Goal: Information Seeking & Learning: Learn about a topic

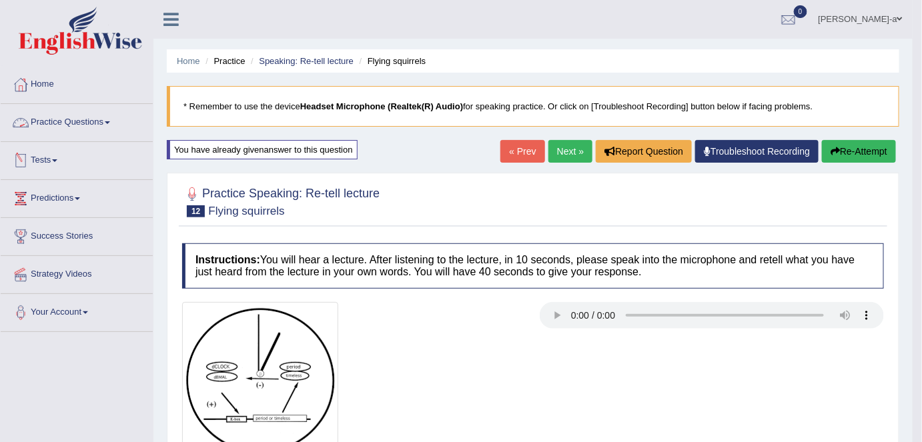
click at [109, 122] on span at bounding box center [107, 122] width 5 height 3
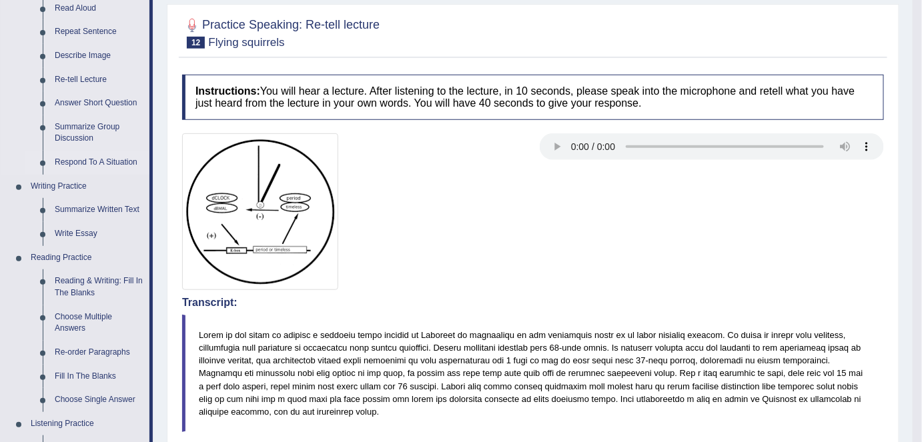
scroll to position [174, 0]
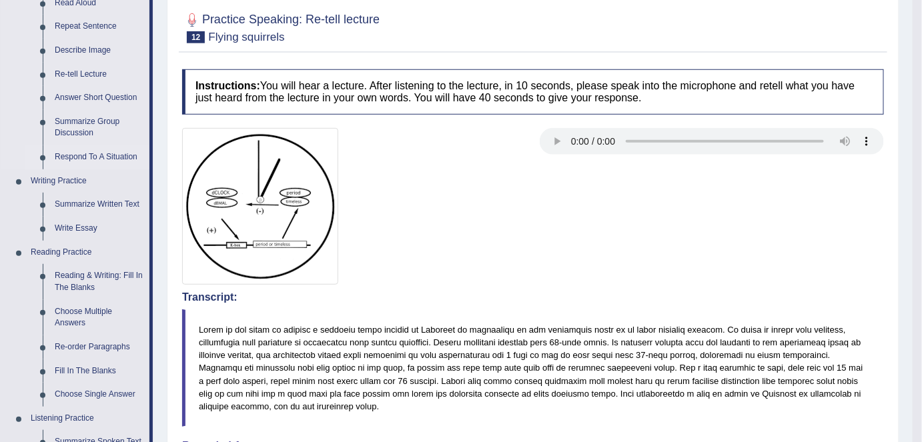
click at [126, 157] on link "Respond To A Situation" at bounding box center [99, 157] width 101 height 24
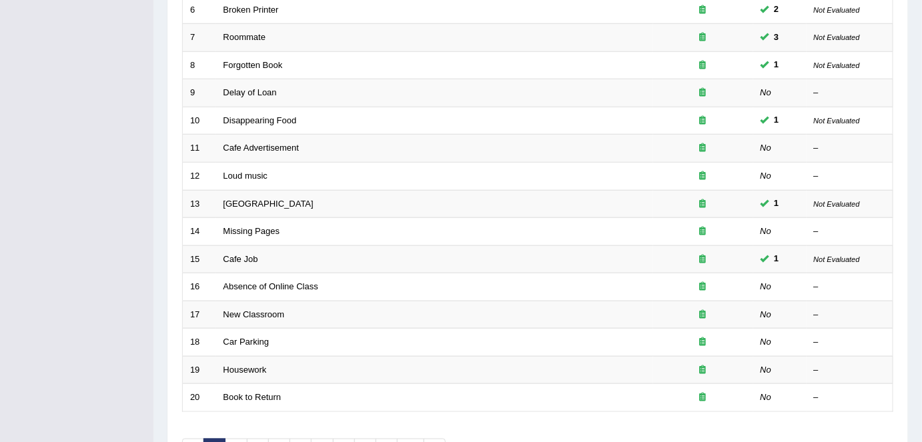
scroll to position [352, 0]
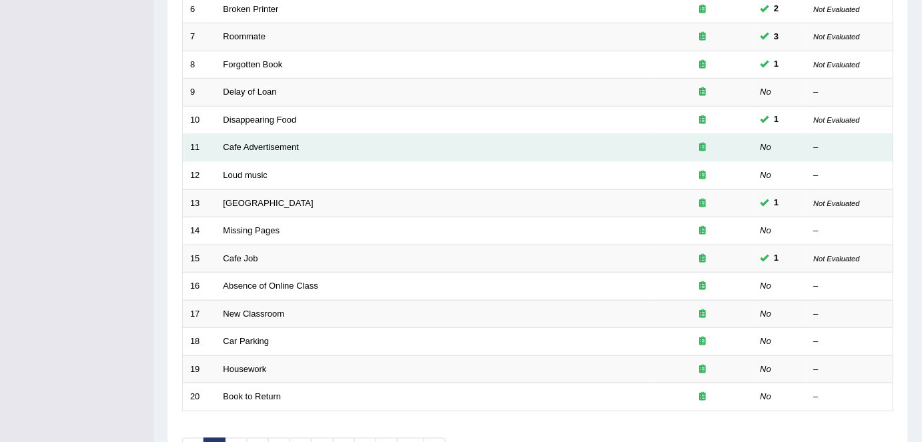
click at [300, 148] on td "Cafe Advertisement" at bounding box center [434, 148] width 437 height 28
click at [292, 146] on link "Cafe Advertisement" at bounding box center [261, 147] width 75 height 10
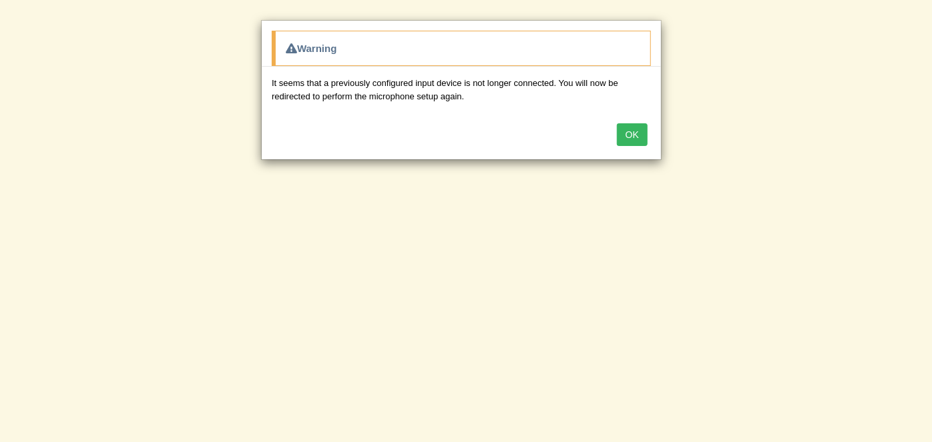
click at [641, 136] on button "OK" at bounding box center [632, 134] width 31 height 23
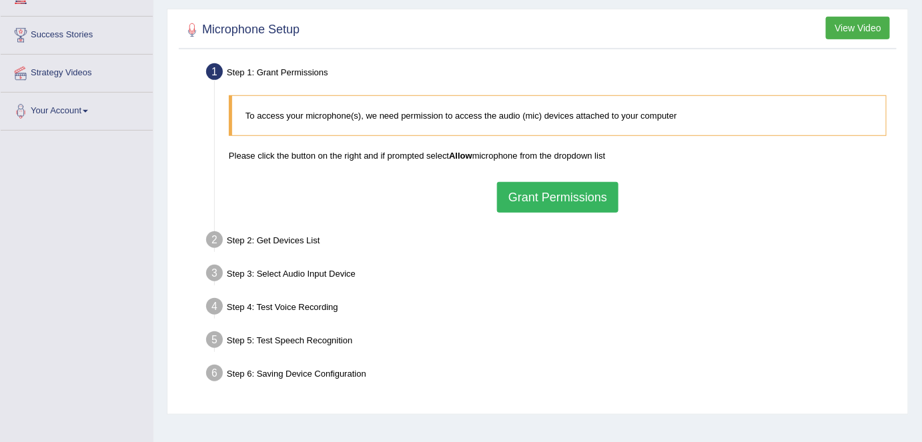
scroll to position [203, 0]
click at [586, 198] on button "Grant Permissions" at bounding box center [557, 196] width 121 height 31
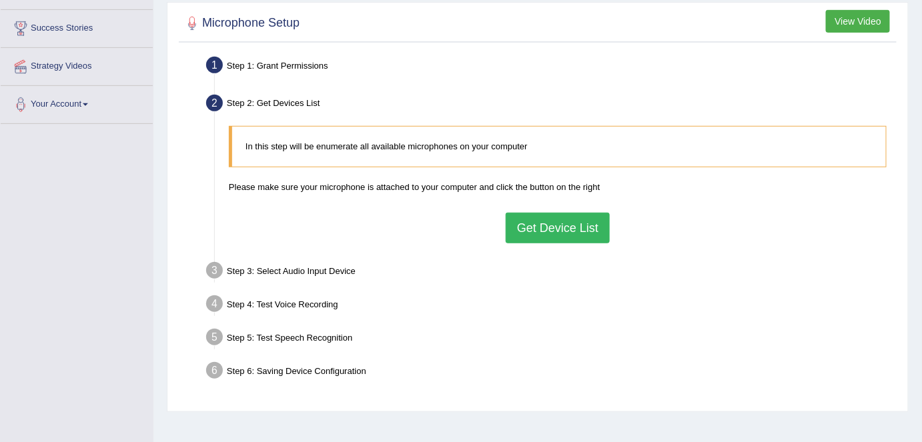
scroll to position [197, 0]
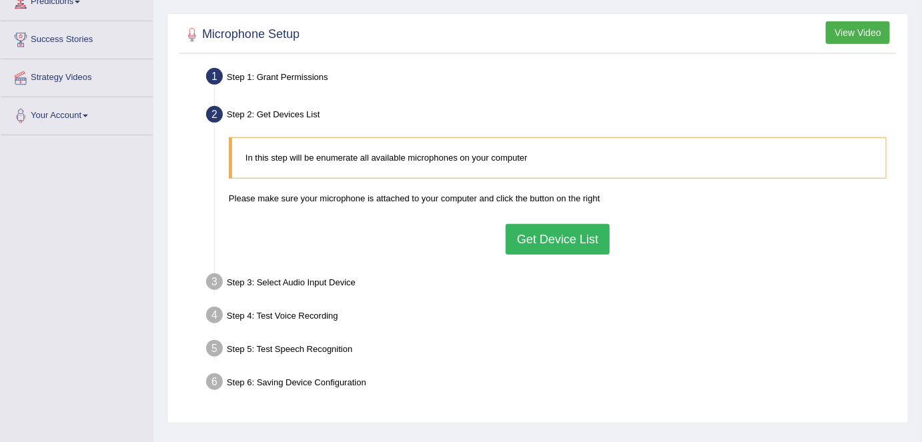
click at [557, 244] on button "Get Device List" at bounding box center [558, 239] width 104 height 31
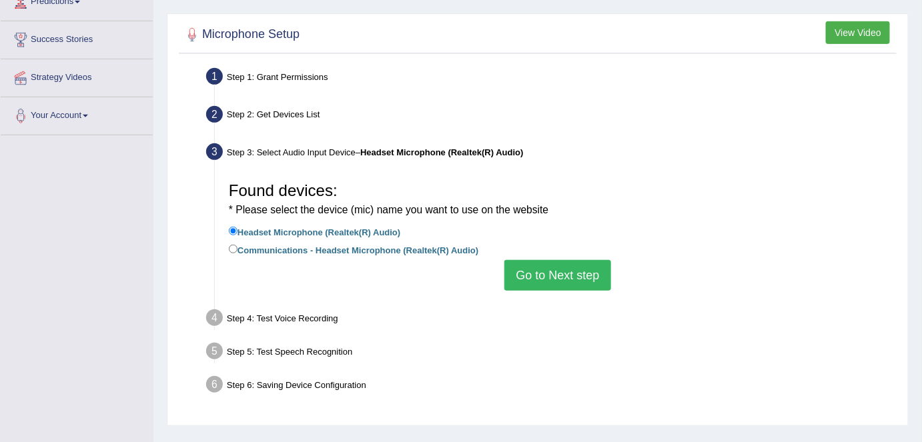
click at [547, 284] on button "Go to Next step" at bounding box center [558, 275] width 106 height 31
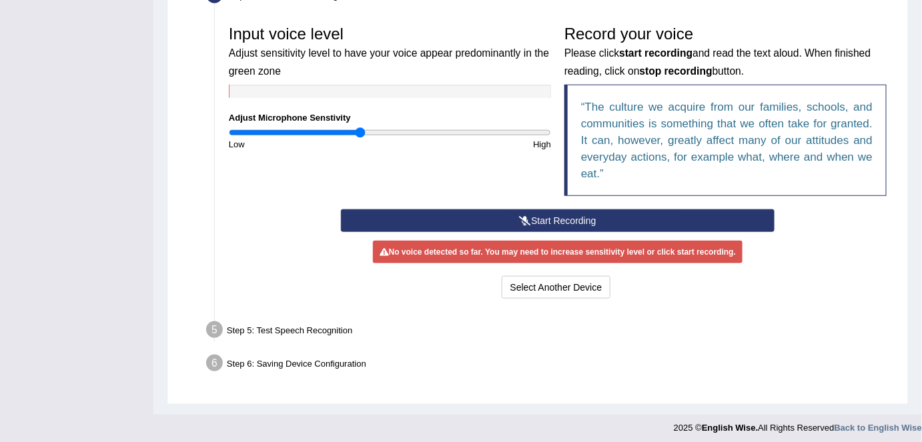
scroll to position [391, 0]
click at [382, 129] on input "range" at bounding box center [390, 132] width 322 height 11
click at [394, 131] on input "range" at bounding box center [390, 132] width 322 height 11
click at [549, 216] on button "Start Recording" at bounding box center [558, 221] width 434 height 23
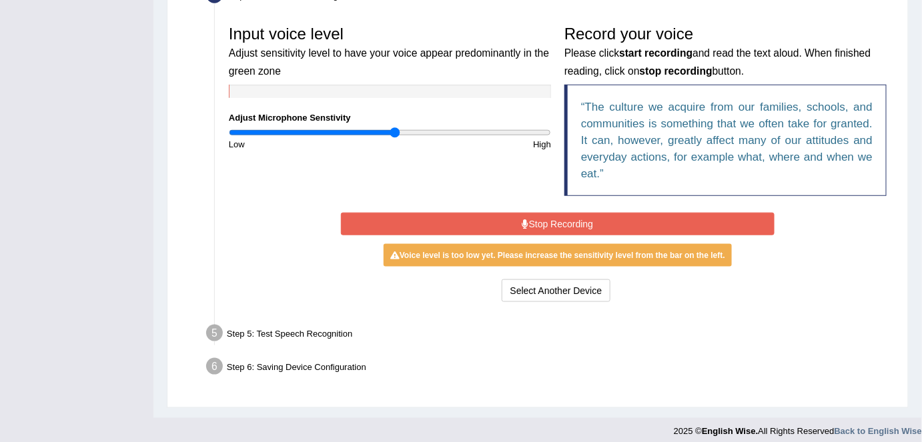
click at [549, 219] on button "Stop Recording" at bounding box center [558, 224] width 434 height 23
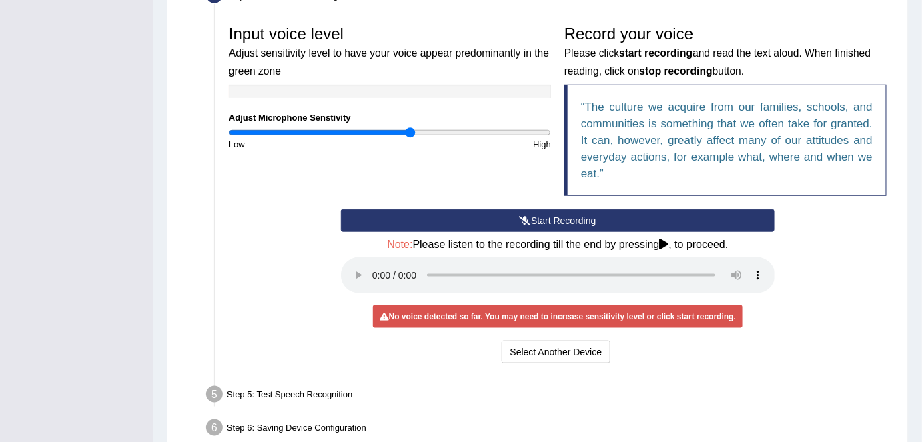
click at [409, 131] on input "range" at bounding box center [390, 132] width 322 height 11
click at [537, 216] on button "Start Recording" at bounding box center [558, 221] width 434 height 23
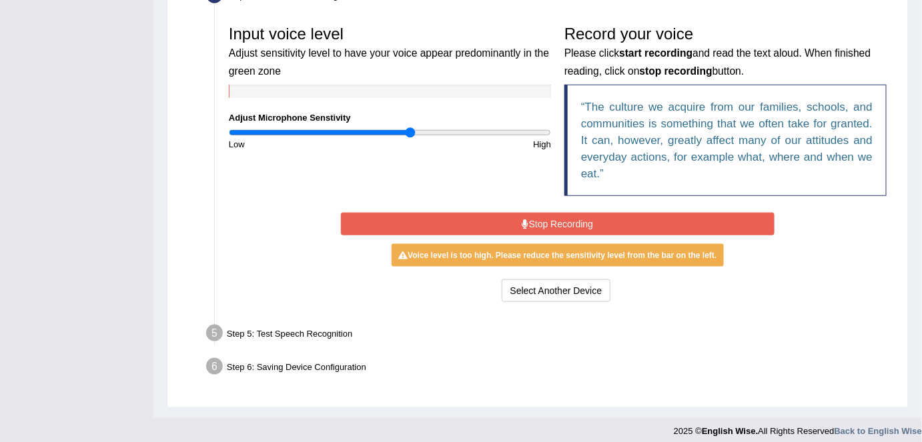
click at [539, 218] on button "Stop Recording" at bounding box center [558, 224] width 434 height 23
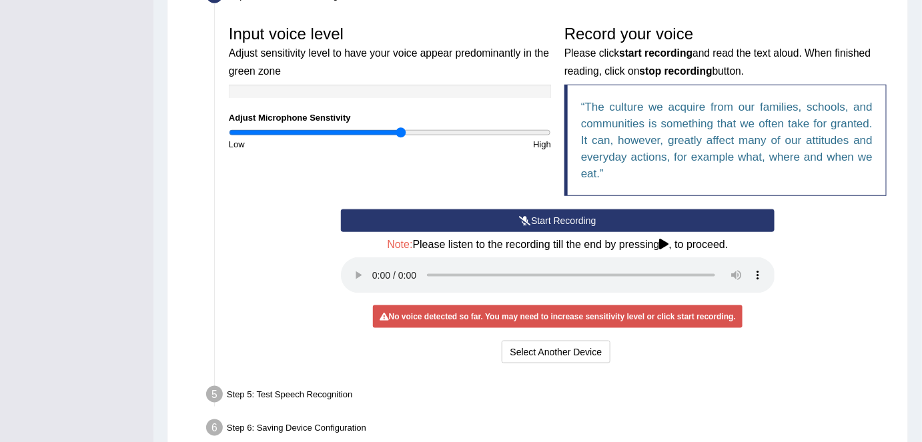
type input "1.08"
click at [400, 135] on input "range" at bounding box center [390, 132] width 322 height 11
click at [535, 216] on button "Start Recording" at bounding box center [558, 221] width 434 height 23
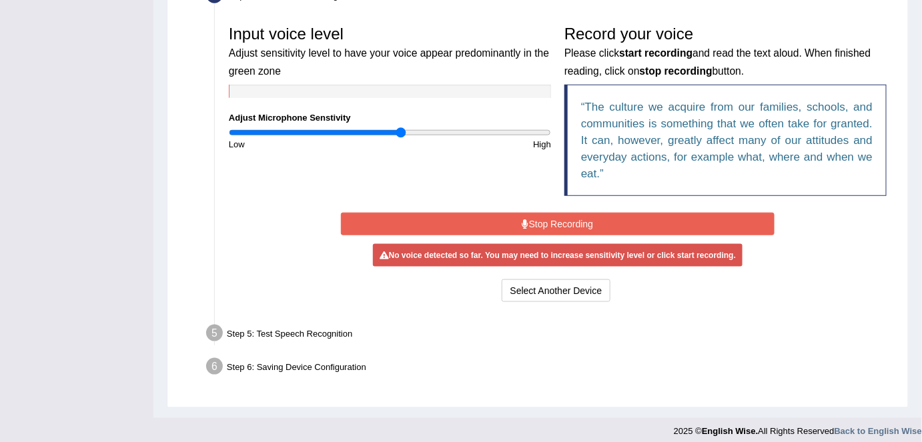
click at [537, 223] on button "Stop Recording" at bounding box center [558, 224] width 434 height 23
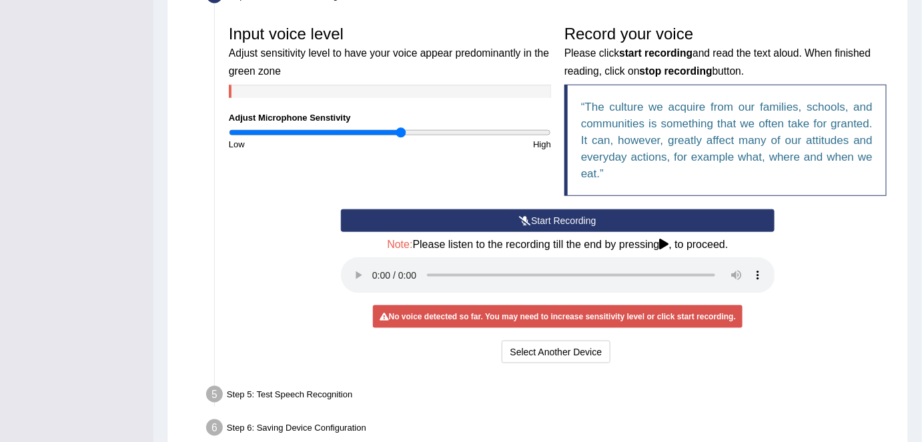
click at [535, 216] on button "Start Recording" at bounding box center [558, 221] width 434 height 23
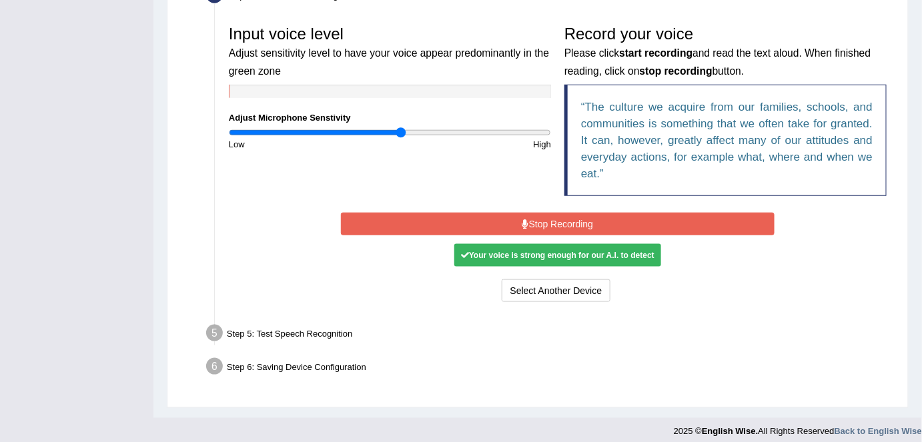
click at [551, 256] on div "Your voice is strong enough for our A.I. to detect" at bounding box center [557, 255] width 207 height 23
click at [551, 220] on button "Stop Recording" at bounding box center [558, 224] width 434 height 23
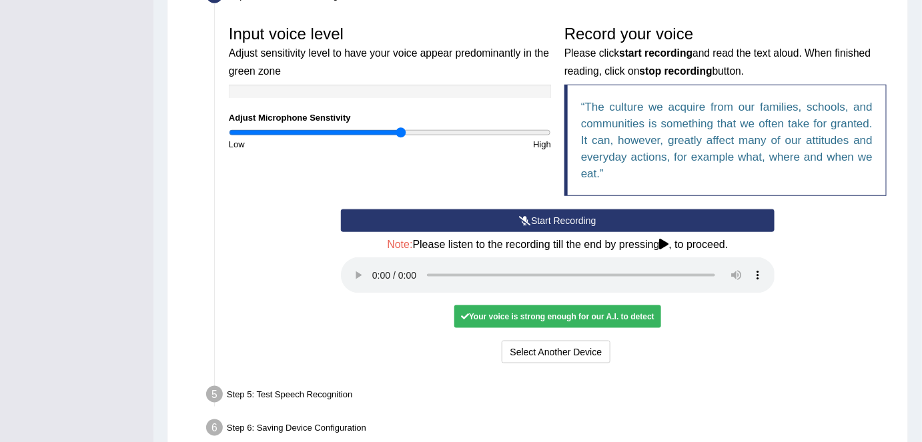
click at [509, 319] on div "Your voice is strong enough for our A.I. to detect" at bounding box center [557, 317] width 207 height 23
click at [521, 316] on div "Your voice is strong enough for our A.I. to detect" at bounding box center [557, 317] width 207 height 23
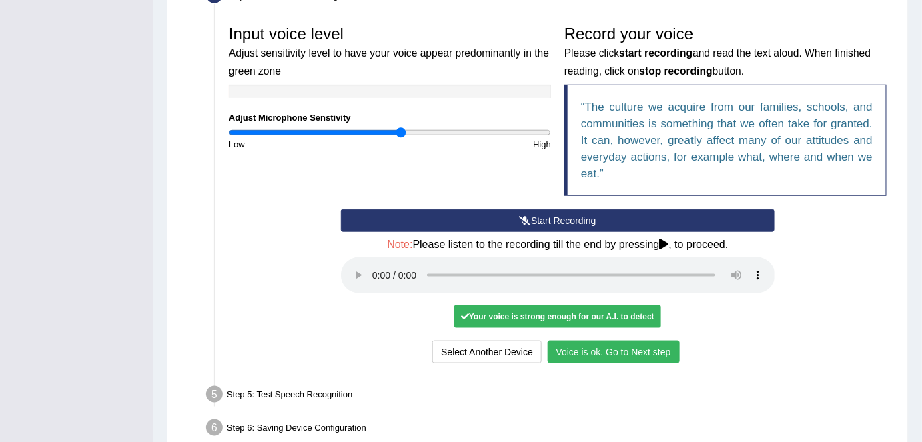
click at [569, 353] on button "Voice is ok. Go to Next step" at bounding box center [614, 352] width 132 height 23
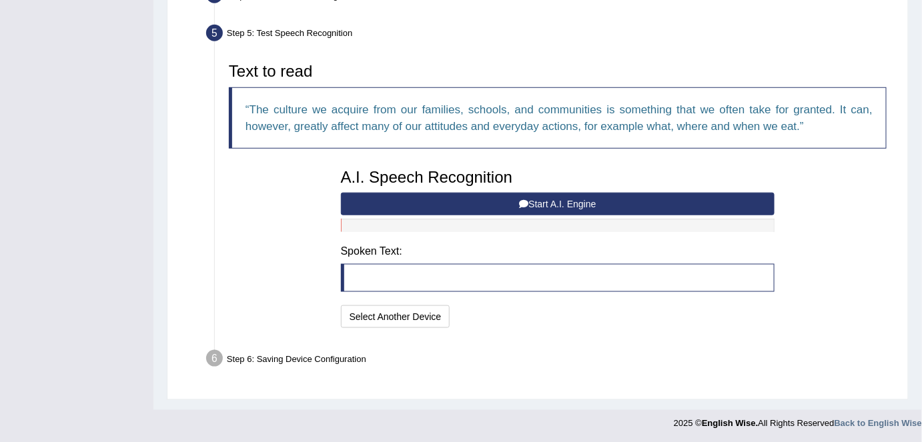
scroll to position [389, 0]
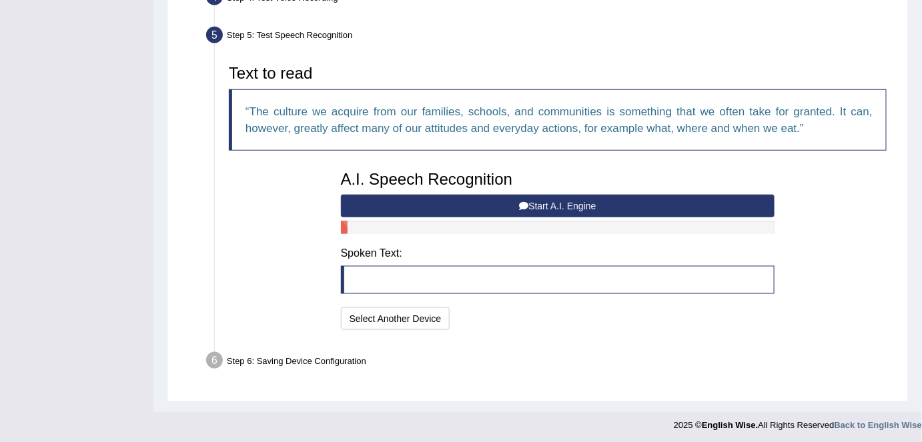
click at [543, 207] on button "Start A.I. Engine" at bounding box center [558, 206] width 434 height 23
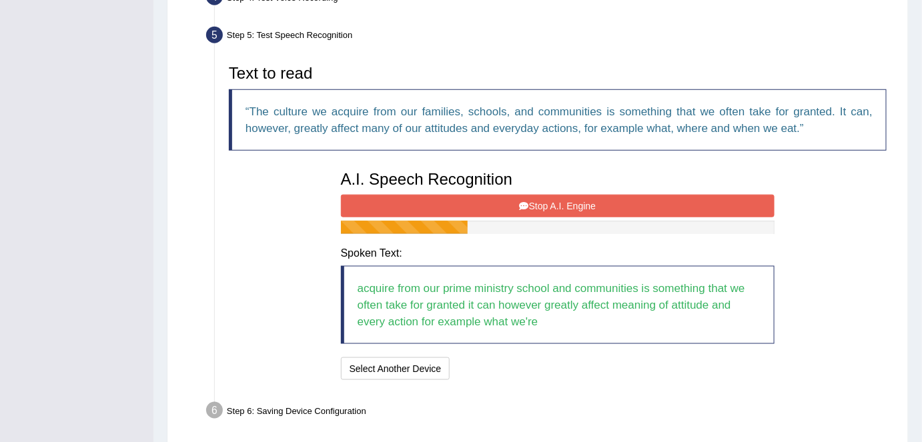
scroll to position [439, 0]
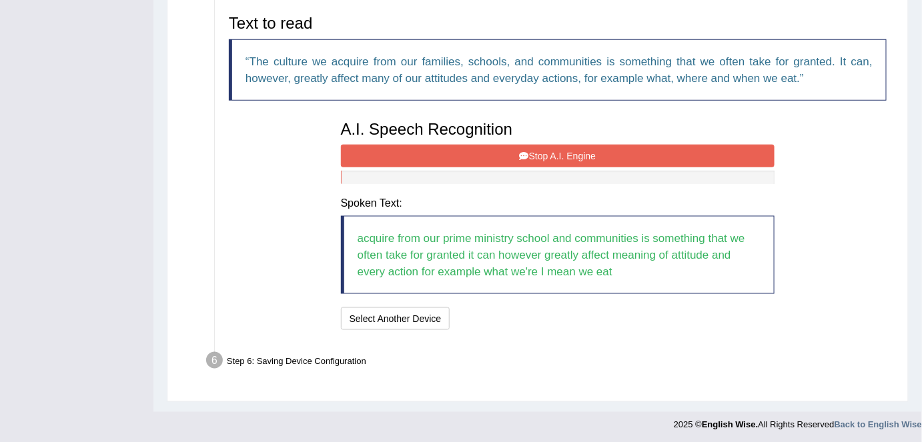
click at [539, 156] on button "Stop A.I. Engine" at bounding box center [558, 156] width 434 height 23
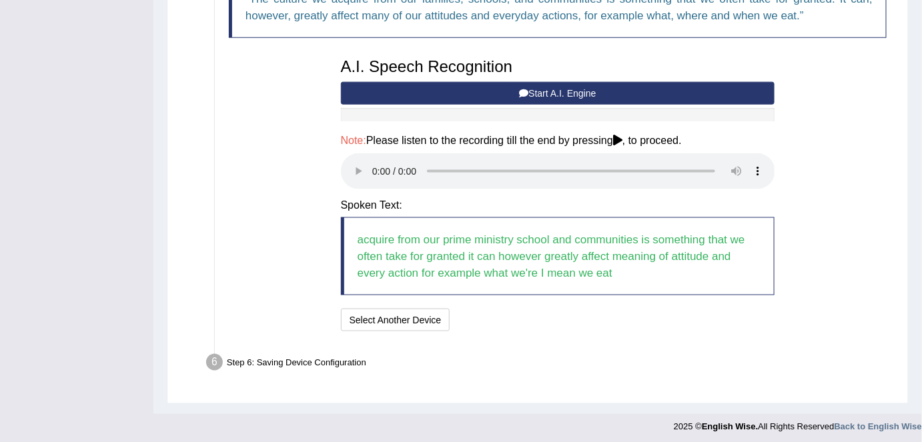
scroll to position [503, 0]
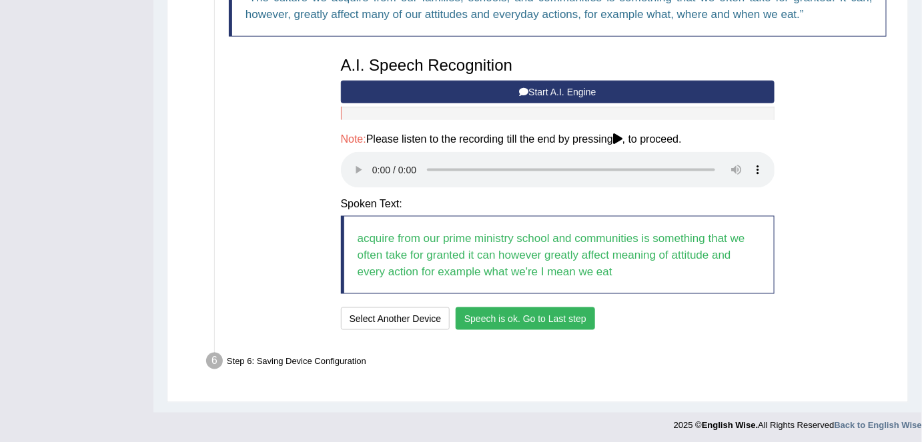
click at [526, 318] on button "Speech is ok. Go to Last step" at bounding box center [525, 319] width 139 height 23
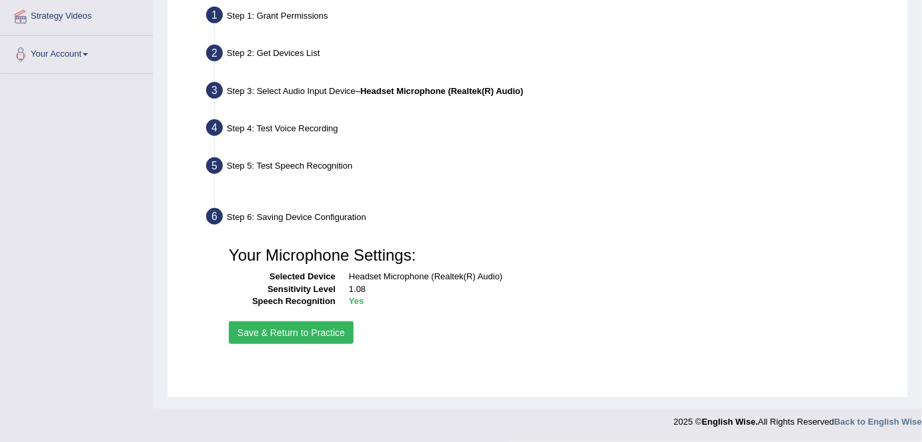
scroll to position [258, 0]
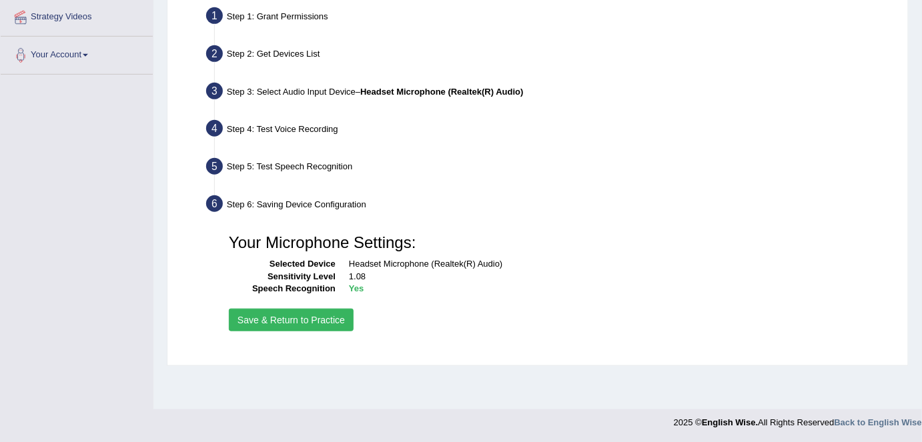
click at [318, 323] on button "Save & Return to Practice" at bounding box center [291, 320] width 125 height 23
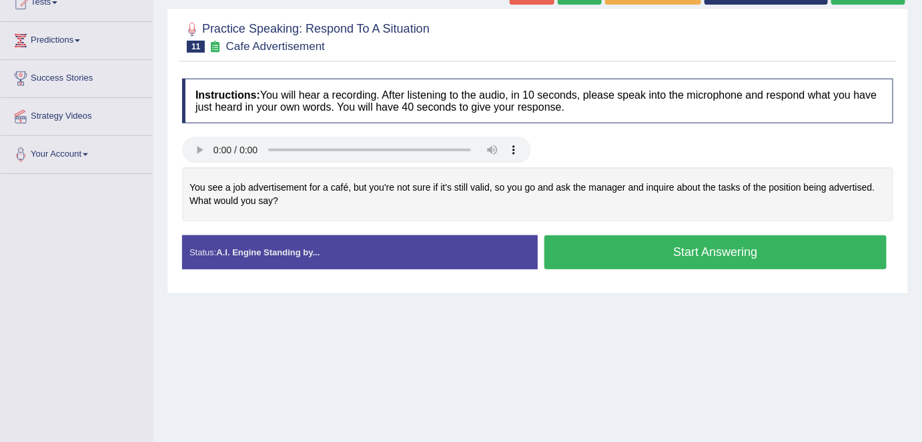
scroll to position [160, 0]
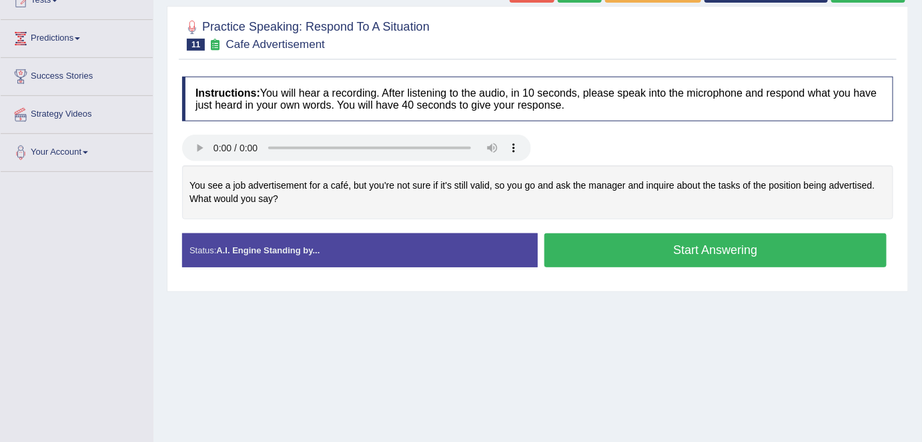
click at [675, 255] on button "Start Answering" at bounding box center [716, 251] width 342 height 34
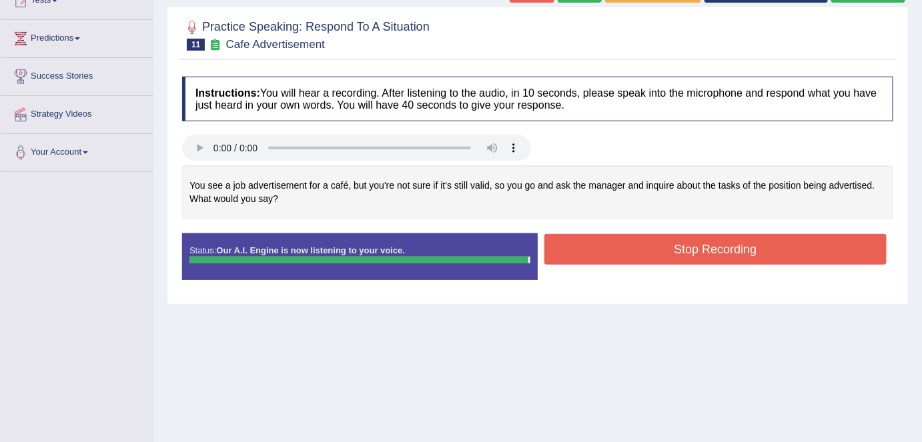
click at [676, 253] on button "Stop Recording" at bounding box center [716, 249] width 342 height 31
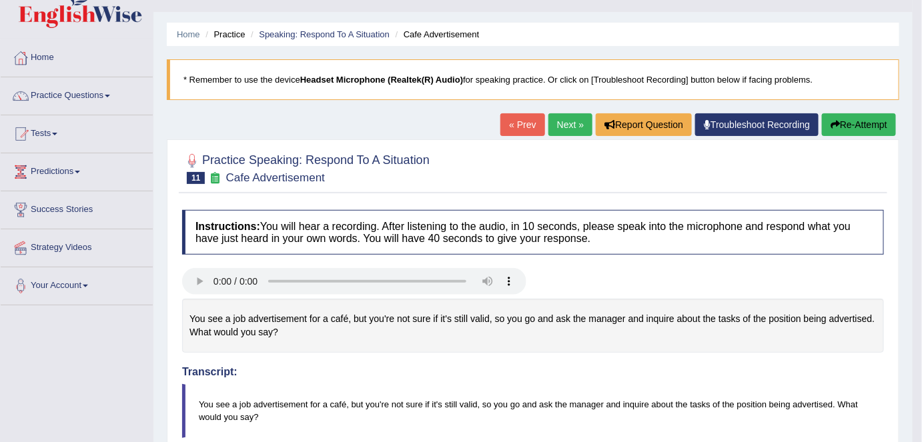
scroll to position [0, 0]
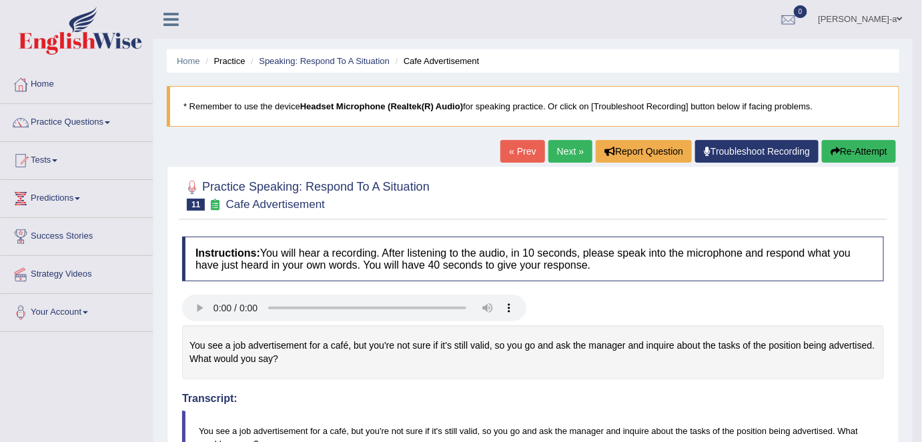
click at [755, 150] on link "Troubleshoot Recording" at bounding box center [756, 151] width 123 height 23
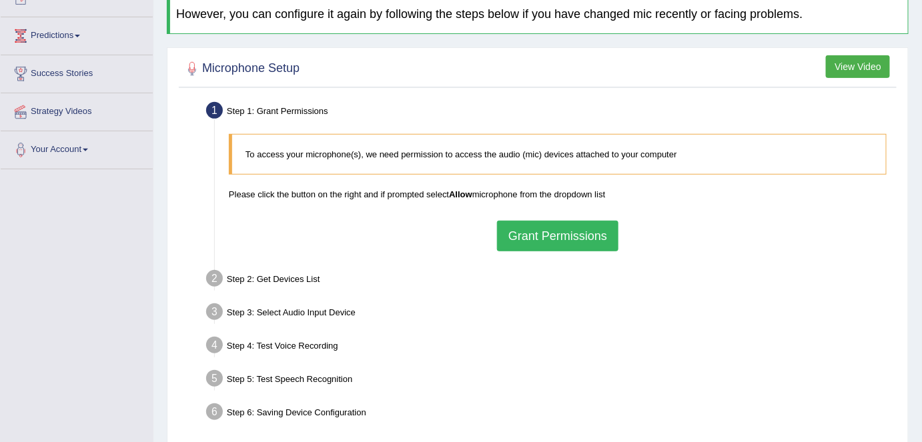
scroll to position [169, 0]
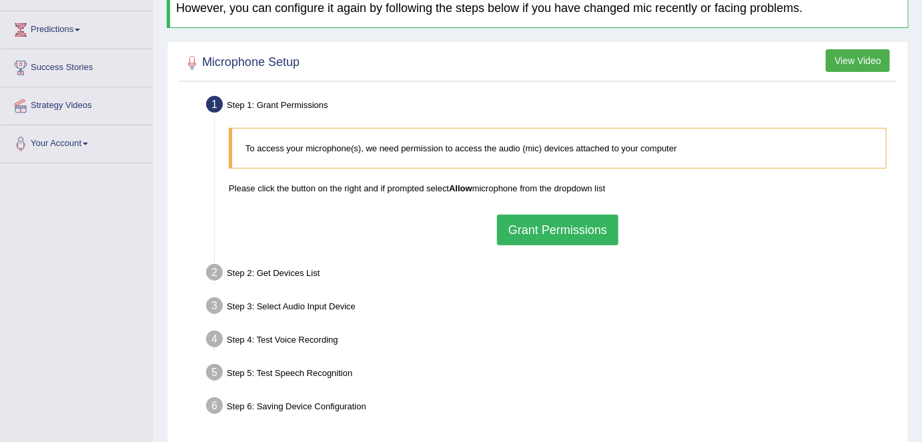
click at [583, 223] on button "Grant Permissions" at bounding box center [557, 230] width 121 height 31
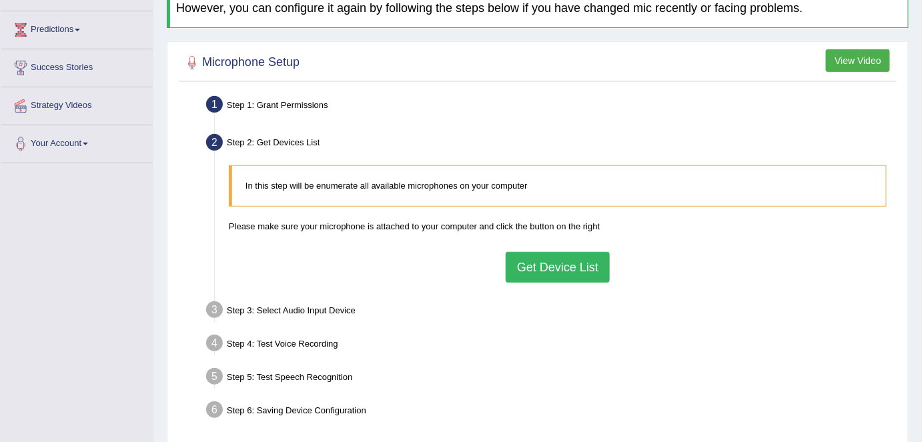
click at [553, 259] on button "Get Device List" at bounding box center [558, 267] width 104 height 31
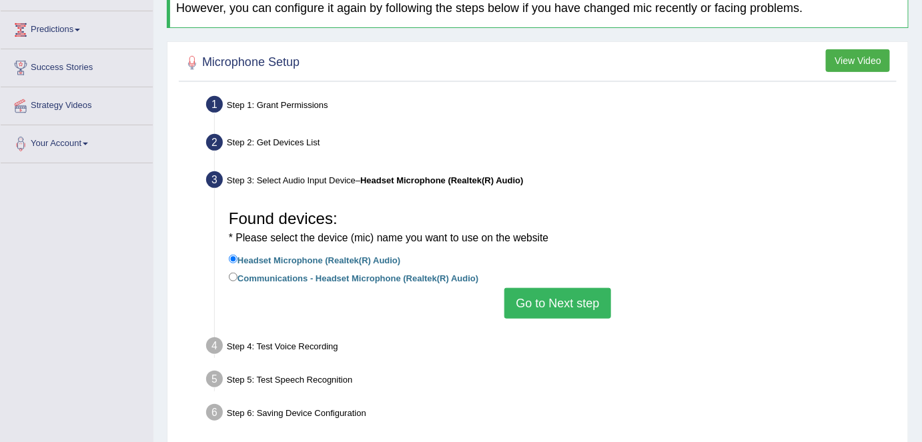
click at [539, 303] on button "Go to Next step" at bounding box center [558, 303] width 106 height 31
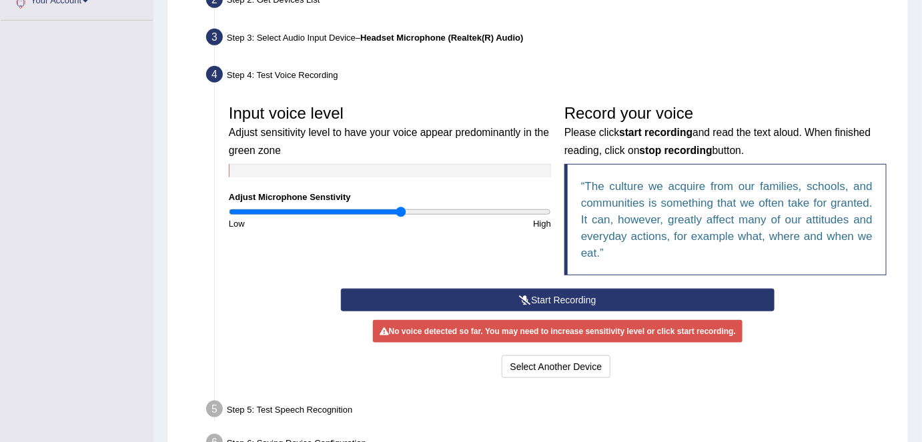
scroll to position [342, 0]
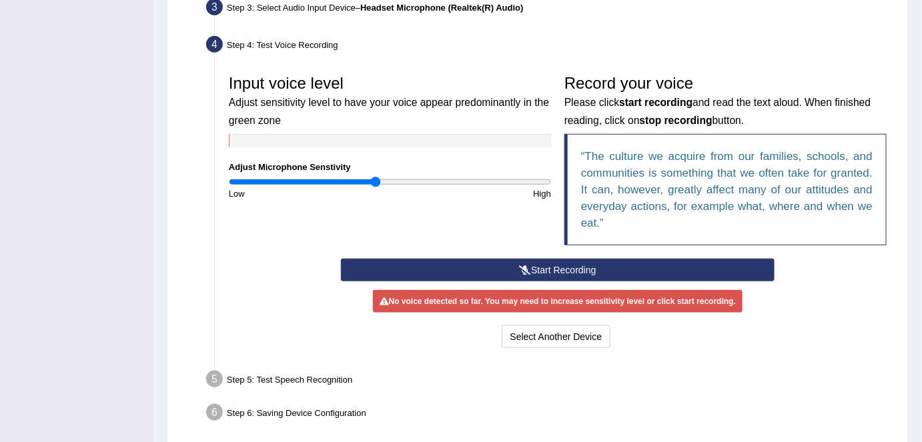
click at [375, 182] on input "range" at bounding box center [390, 182] width 322 height 11
click at [561, 268] on button "Start Recording" at bounding box center [558, 270] width 434 height 23
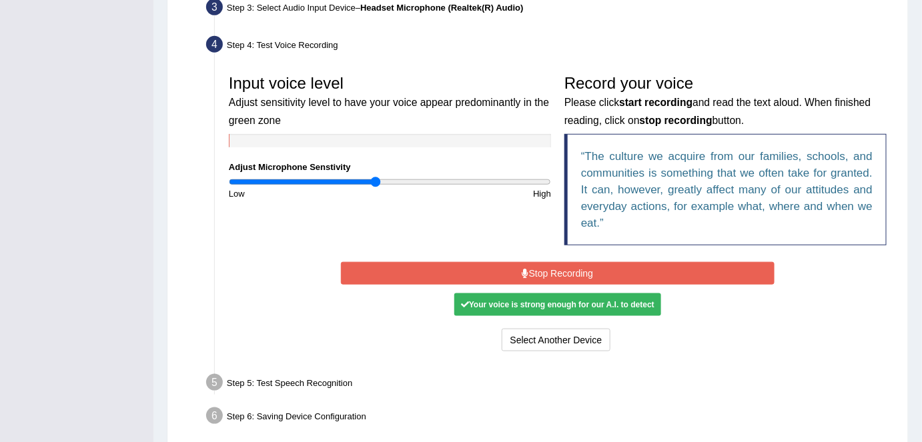
click at [560, 300] on div "Your voice is strong enough for our A.I. to detect" at bounding box center [557, 305] width 207 height 23
click at [555, 275] on button "Stop Recording" at bounding box center [558, 273] width 434 height 23
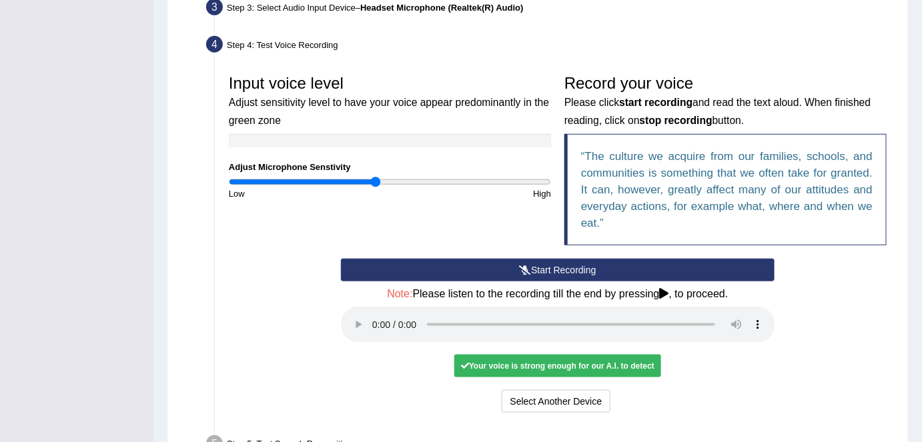
click at [515, 369] on div "Your voice is strong enough for our A.I. to detect" at bounding box center [557, 366] width 207 height 23
click at [532, 363] on div "Your voice is strong enough for our A.I. to detect" at bounding box center [557, 366] width 207 height 23
click at [505, 365] on div "Your voice is strong enough for our A.I. to detect" at bounding box center [557, 366] width 207 height 23
click at [515, 367] on div "Your voice is strong enough for our A.I. to detect" at bounding box center [557, 366] width 207 height 23
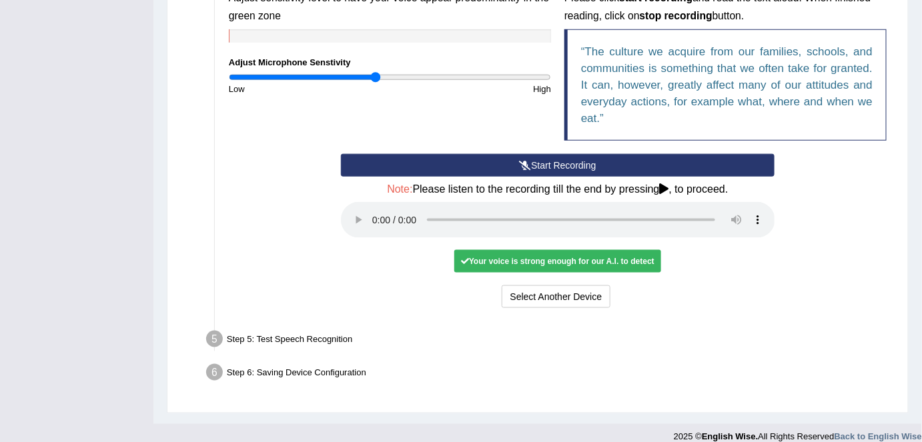
scroll to position [458, 0]
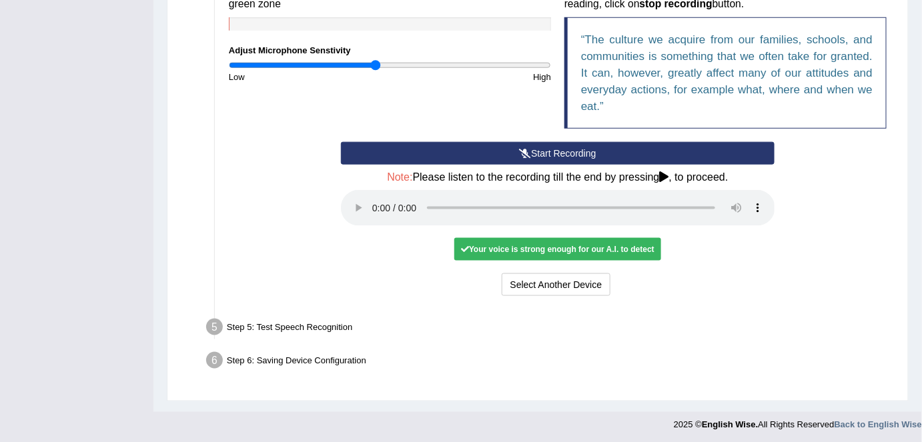
click at [534, 250] on div "Your voice is strong enough for our A.I. to detect" at bounding box center [557, 249] width 207 height 23
click at [531, 288] on button "Select Another Device" at bounding box center [556, 285] width 109 height 23
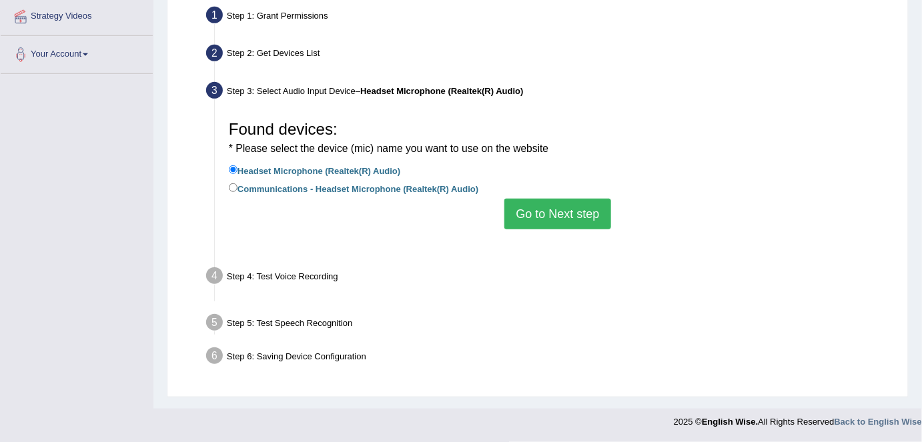
scroll to position [258, 0]
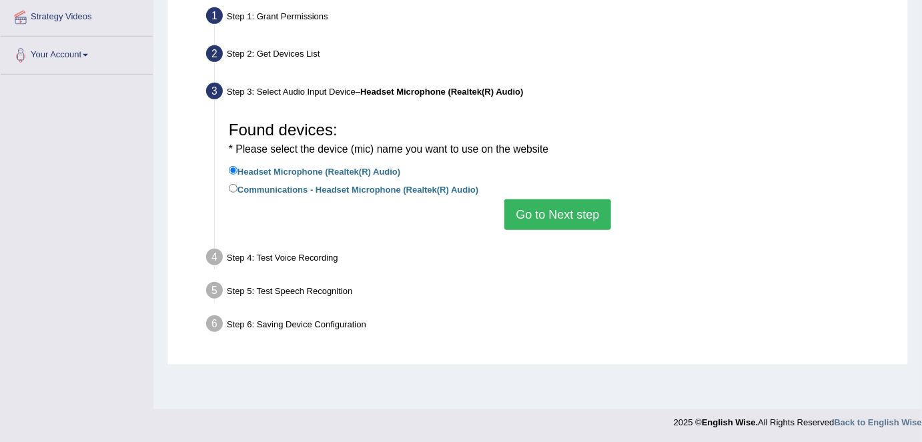
click at [550, 210] on button "Go to Next step" at bounding box center [558, 215] width 106 height 31
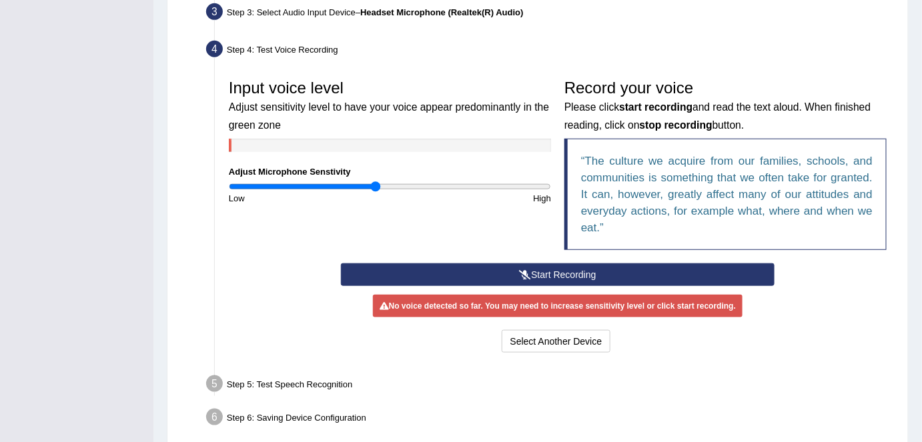
scroll to position [343, 0]
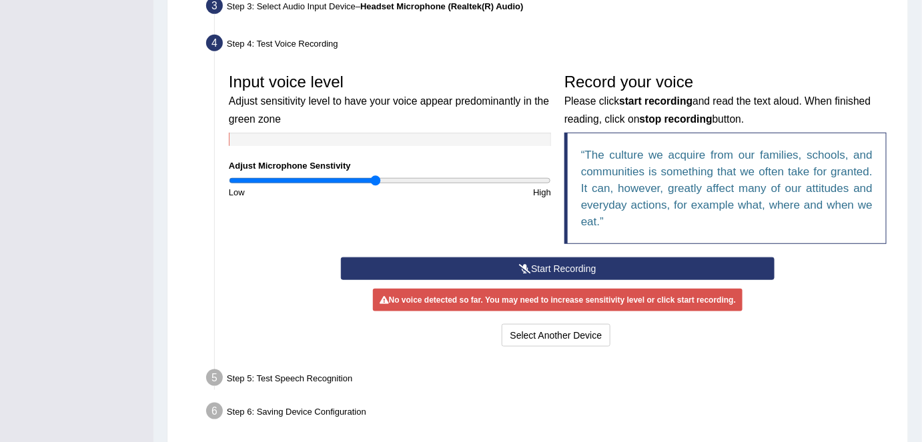
click at [552, 266] on button "Start Recording" at bounding box center [558, 269] width 434 height 23
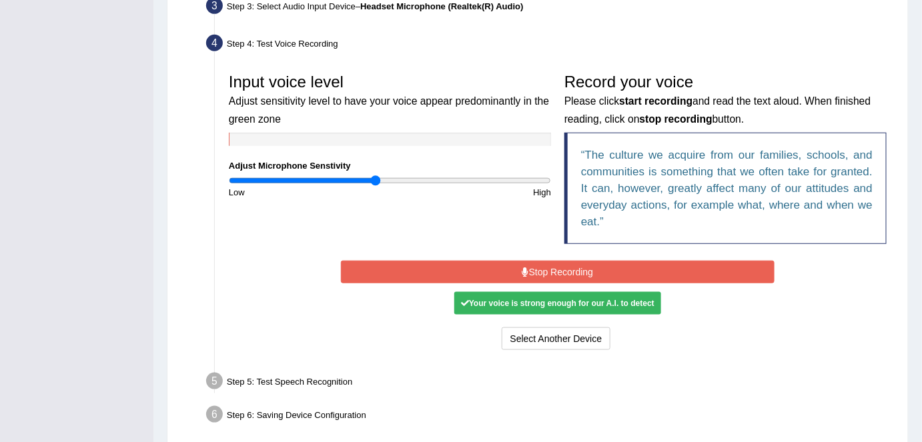
click at [549, 298] on div "Your voice is strong enough for our A.I. to detect" at bounding box center [557, 303] width 207 height 23
click at [550, 269] on button "Stop Recording" at bounding box center [558, 272] width 434 height 23
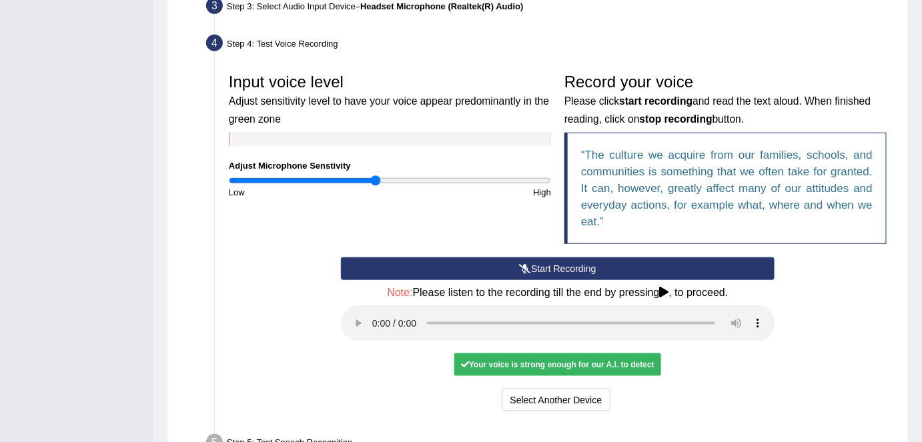
click at [543, 363] on div "Your voice is strong enough for our A.I. to detect" at bounding box center [557, 365] width 207 height 23
click at [541, 374] on div "Start Recording Stop Recording Note: Please listen to the recording till the en…" at bounding box center [558, 337] width 448 height 158
click at [516, 365] on div "Your voice is strong enough for our A.I. to detect" at bounding box center [557, 365] width 207 height 23
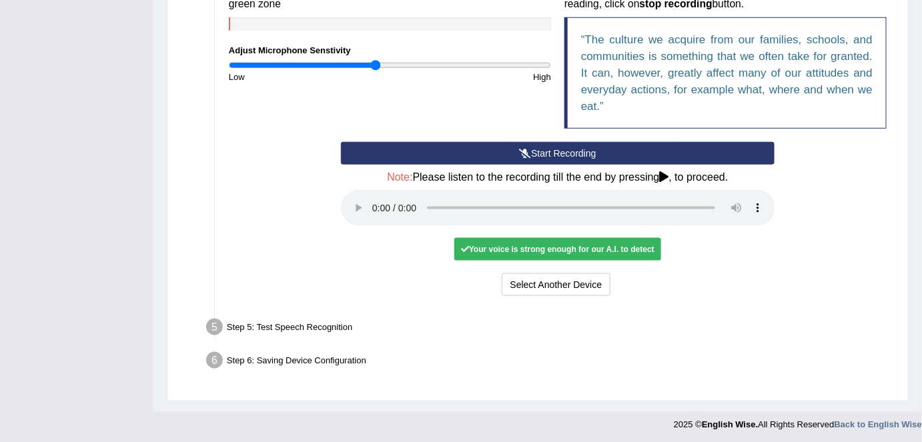
click at [487, 253] on div "Your voice is strong enough for our A.I. to detect" at bounding box center [557, 249] width 207 height 23
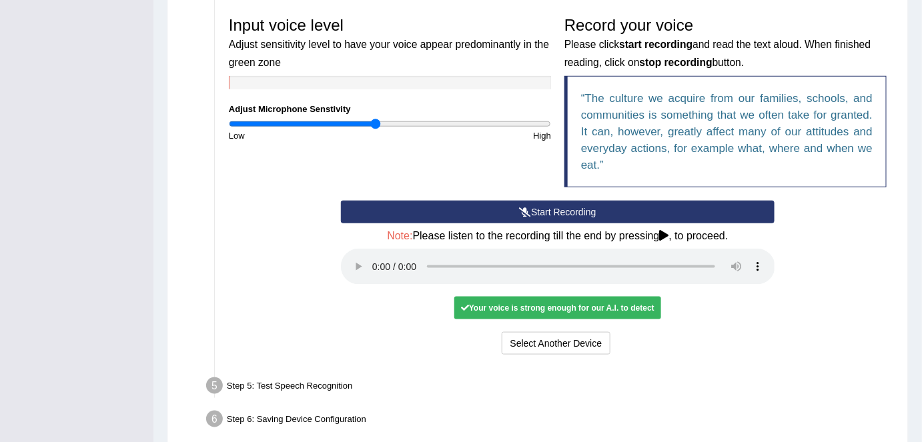
scroll to position [396, 0]
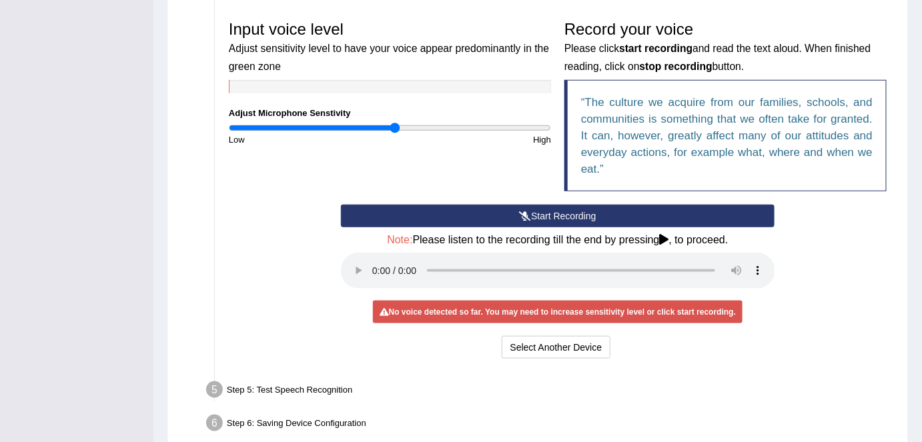
click at [395, 129] on input "range" at bounding box center [390, 128] width 322 height 11
click at [382, 129] on input "range" at bounding box center [390, 128] width 322 height 11
click at [559, 216] on button "Start Recording" at bounding box center [558, 216] width 434 height 23
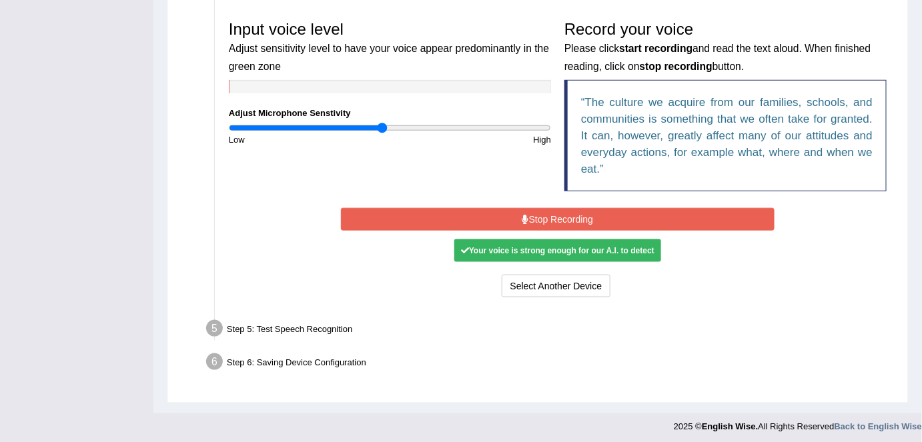
click at [550, 213] on button "Stop Recording" at bounding box center [558, 219] width 434 height 23
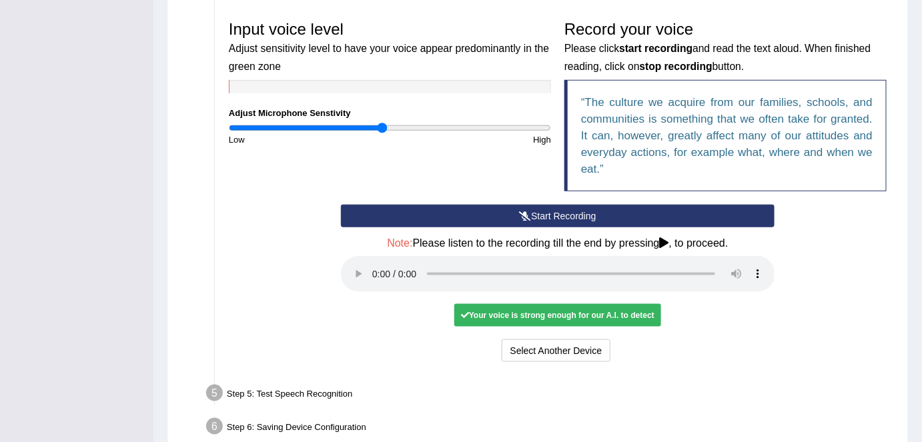
click at [550, 213] on button "Start Recording" at bounding box center [558, 216] width 434 height 23
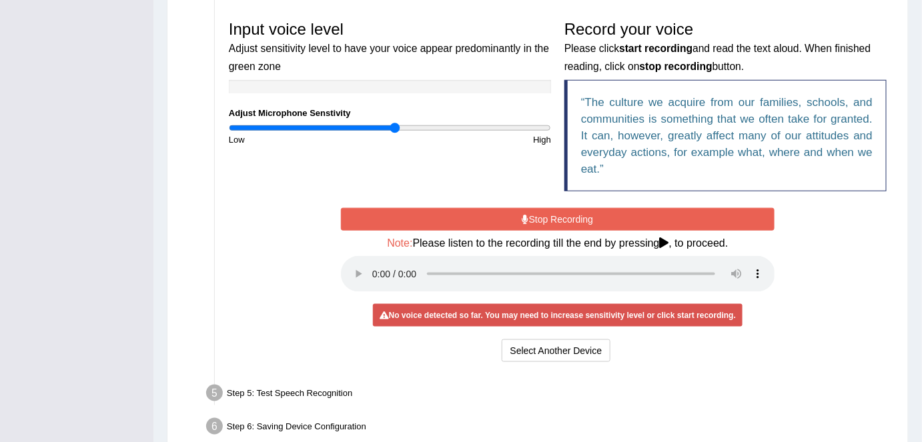
type input "1.04"
click at [395, 123] on input "range" at bounding box center [390, 128] width 322 height 11
click at [525, 355] on button "Select Another Device" at bounding box center [556, 351] width 109 height 23
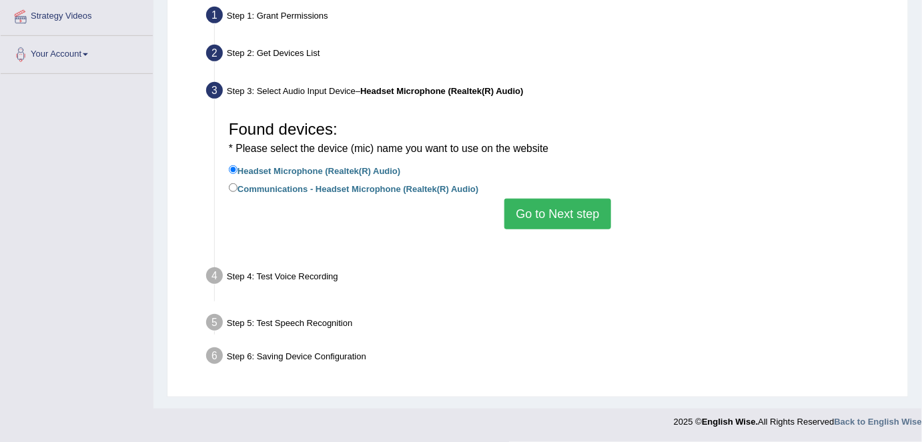
scroll to position [258, 0]
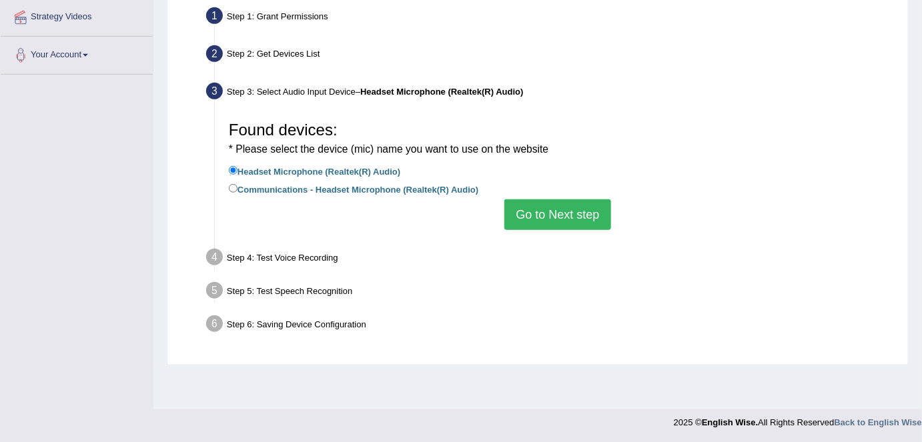
click at [546, 204] on button "Go to Next step" at bounding box center [558, 215] width 106 height 31
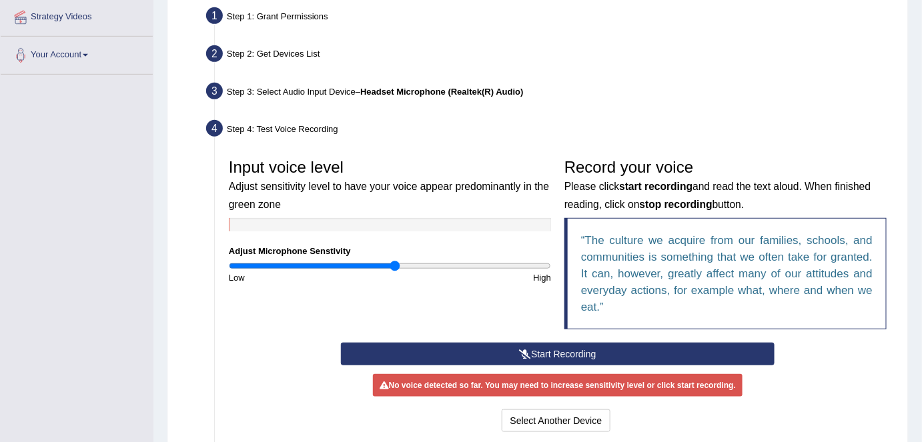
click at [527, 352] on icon at bounding box center [525, 354] width 12 height 9
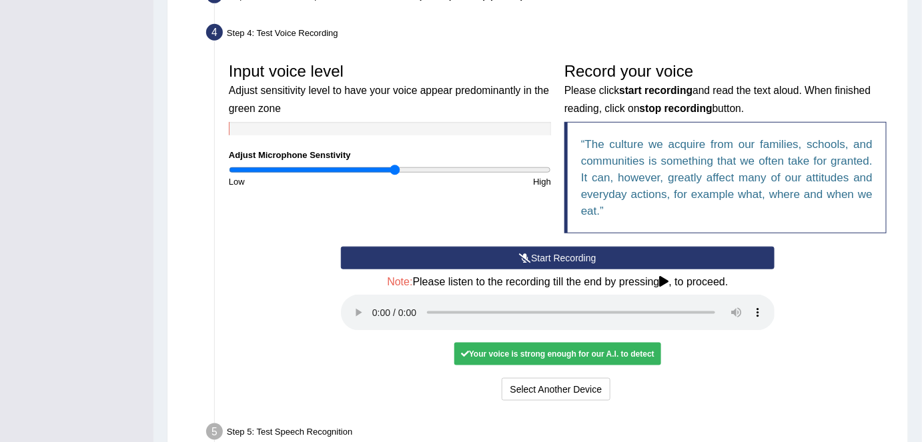
scroll to position [358, 0]
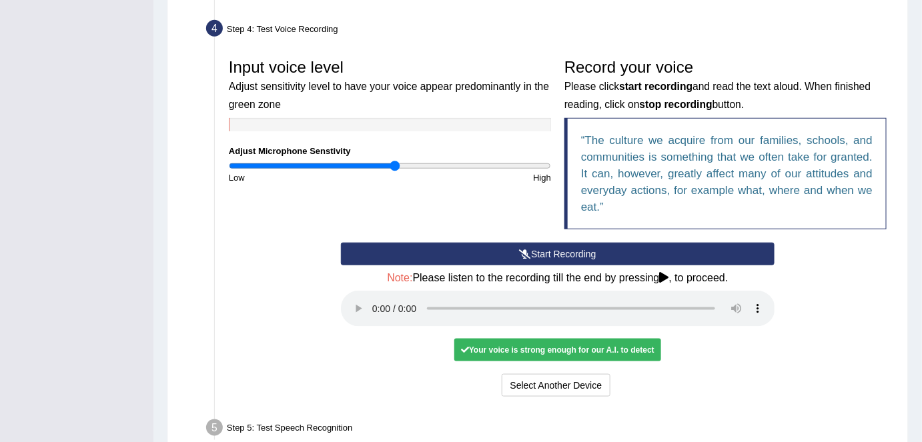
click at [531, 249] on button "Start Recording" at bounding box center [558, 254] width 434 height 23
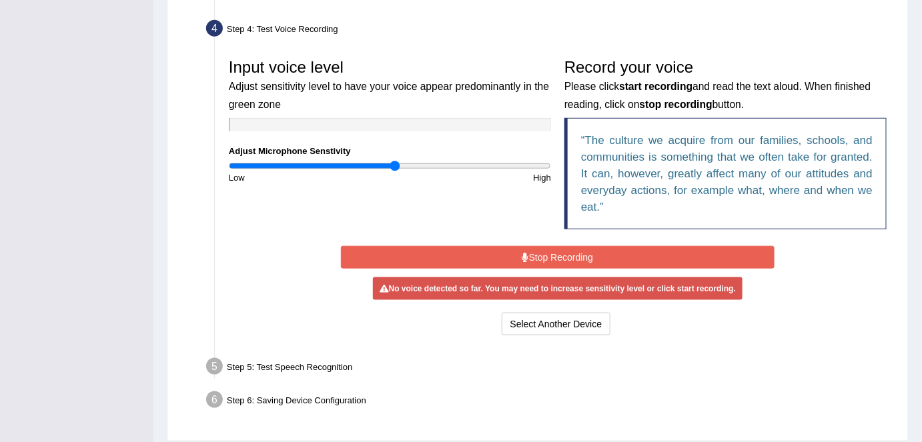
click at [531, 249] on button "Stop Recording" at bounding box center [558, 257] width 434 height 23
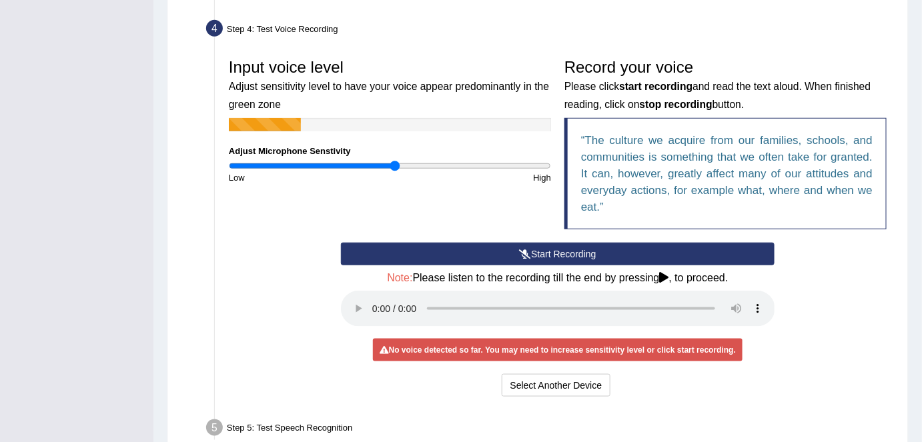
click at [531, 249] on button "Start Recording" at bounding box center [558, 254] width 434 height 23
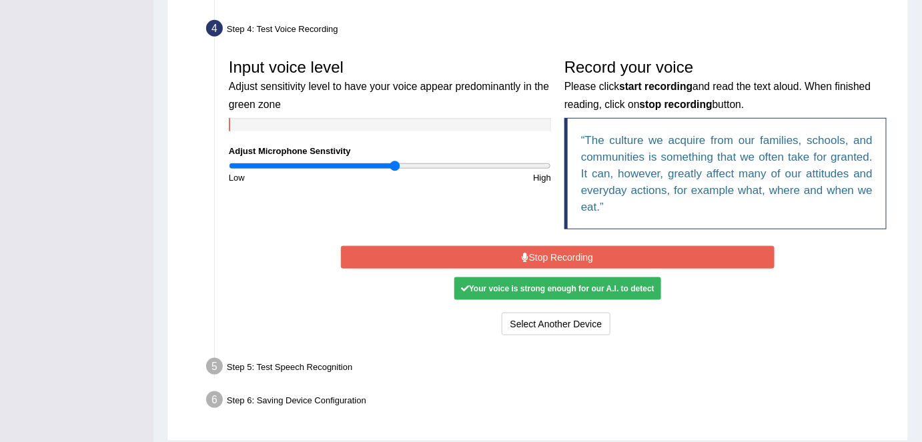
click at [514, 286] on div "Your voice is strong enough for our A.I. to detect" at bounding box center [557, 289] width 207 height 23
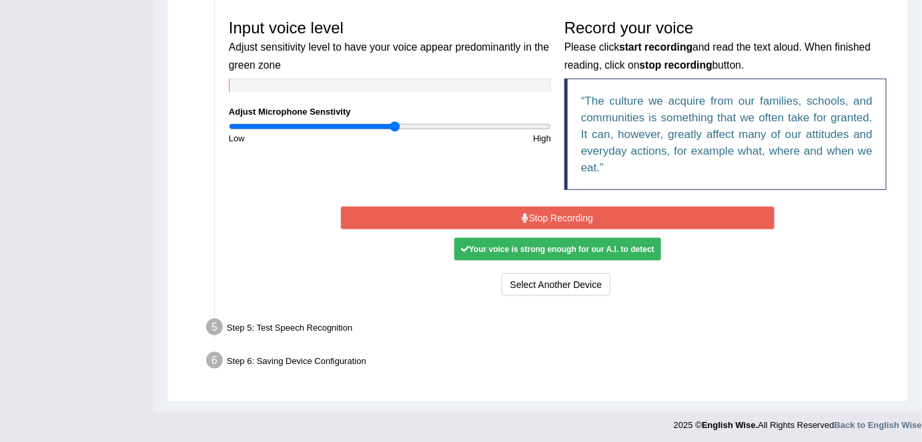
click at [489, 242] on div "Your voice is strong enough for our A.I. to detect" at bounding box center [557, 249] width 207 height 23
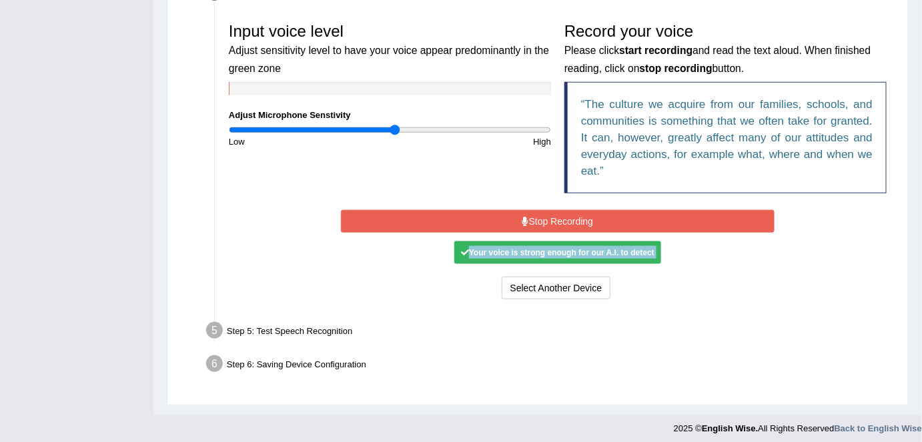
scroll to position [395, 0]
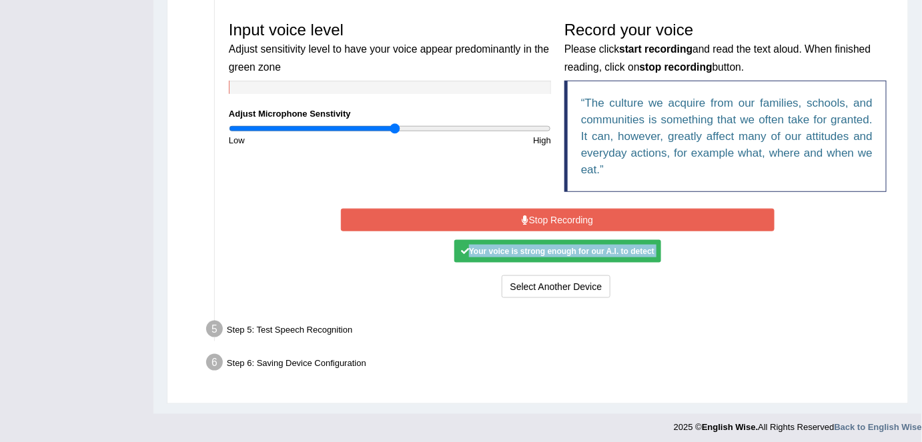
click at [585, 246] on div "Your voice is strong enough for our A.I. to detect" at bounding box center [557, 251] width 207 height 23
drag, startPoint x: 585, startPoint y: 246, endPoint x: 584, endPoint y: 159, distance: 87.4
click at [584, 159] on div "Input voice level Adjust sensitivity level to have your voice appear predominan…" at bounding box center [557, 158] width 671 height 300
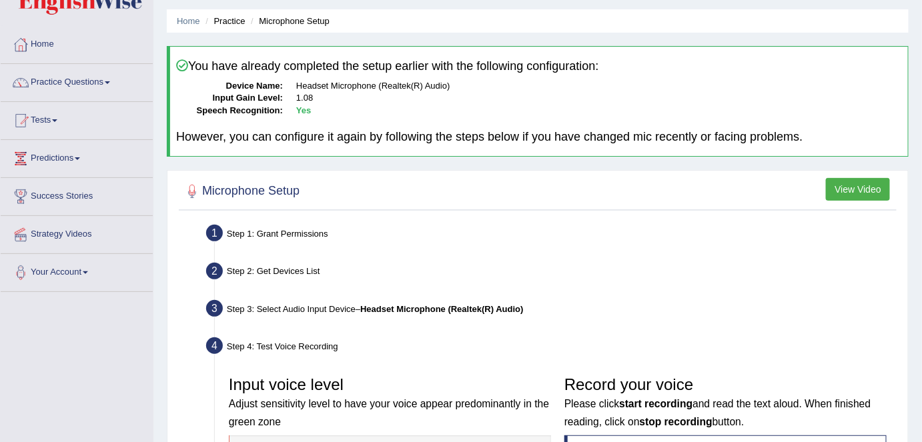
scroll to position [38, 0]
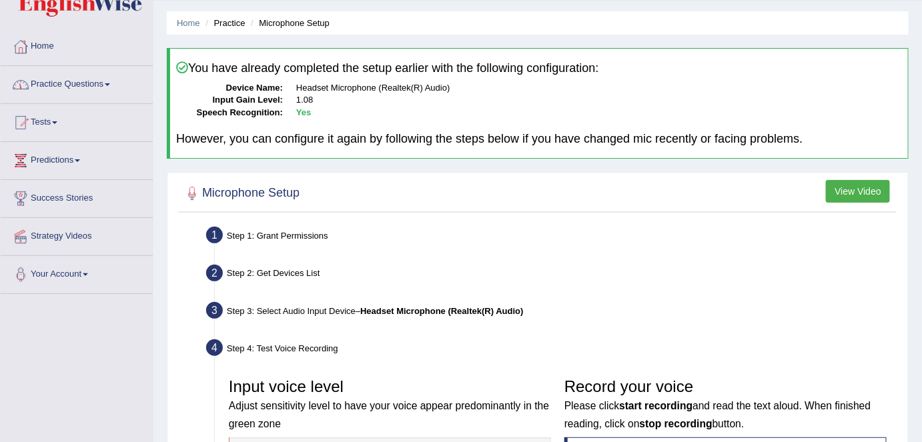
click at [107, 89] on link "Practice Questions" at bounding box center [77, 82] width 152 height 33
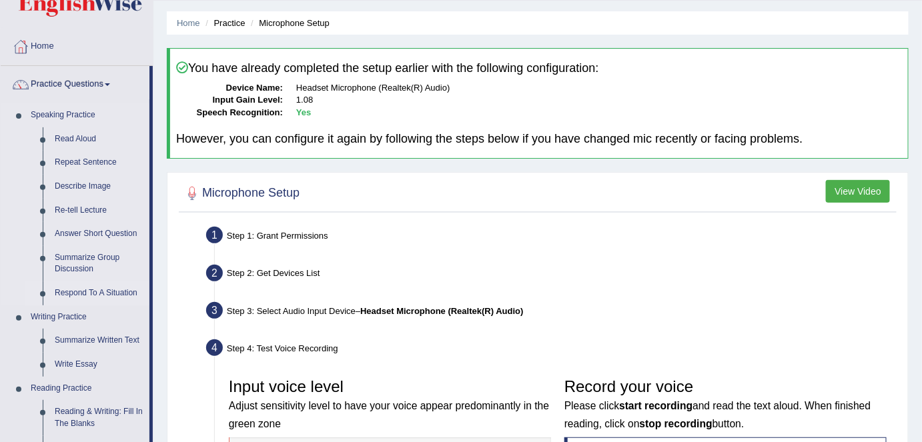
click at [107, 299] on link "Respond To A Situation" at bounding box center [99, 294] width 101 height 24
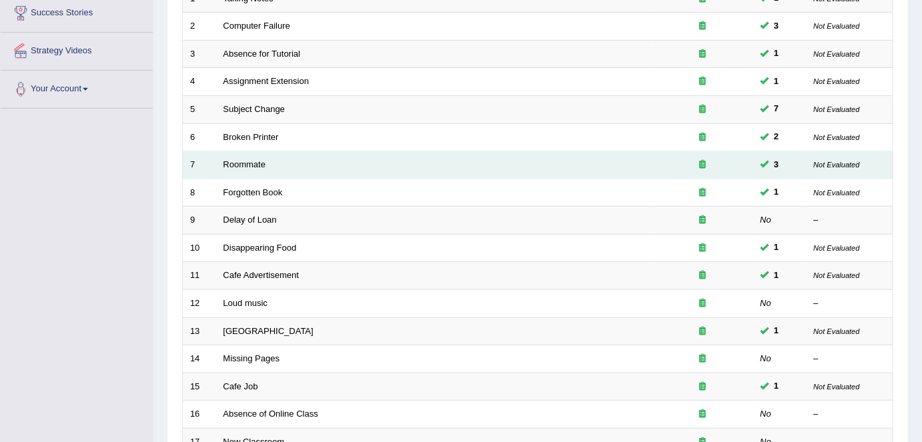
scroll to position [225, 0]
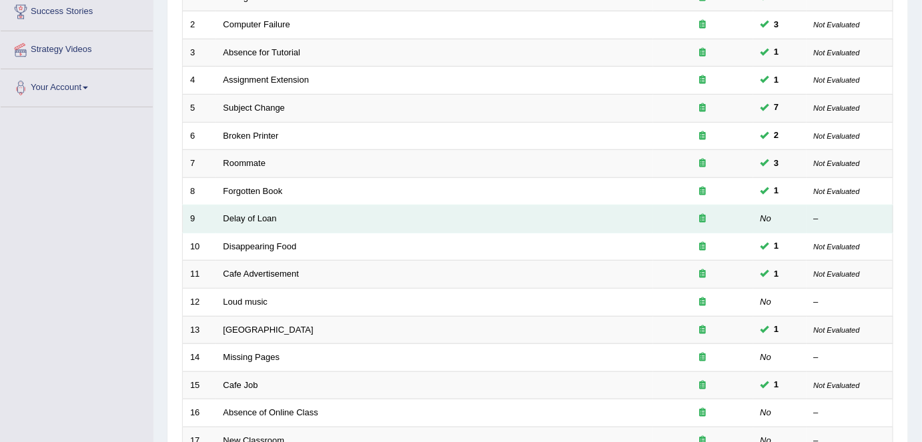
click at [281, 220] on td "Delay of Loan" at bounding box center [434, 220] width 437 height 28
click at [270, 220] on link "Delay of Loan" at bounding box center [250, 219] width 53 height 10
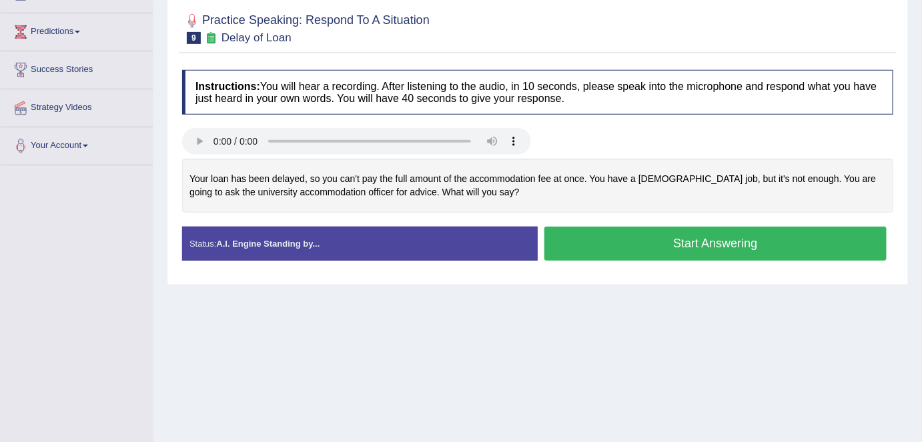
scroll to position [177, 0]
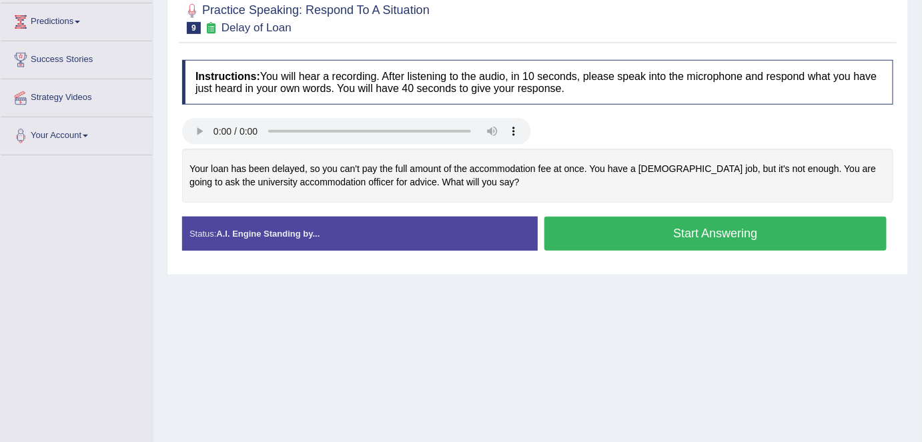
click at [697, 228] on button "Start Answering" at bounding box center [716, 234] width 342 height 34
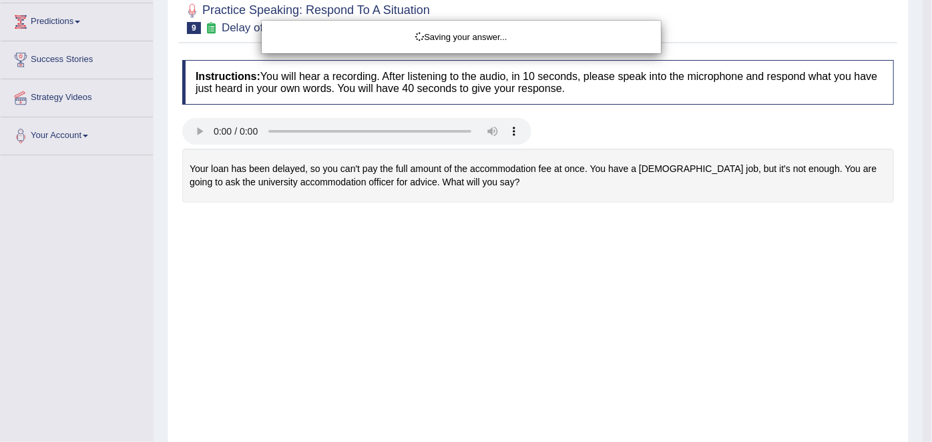
click at [697, 228] on div "Saving your answer..." at bounding box center [466, 221] width 932 height 442
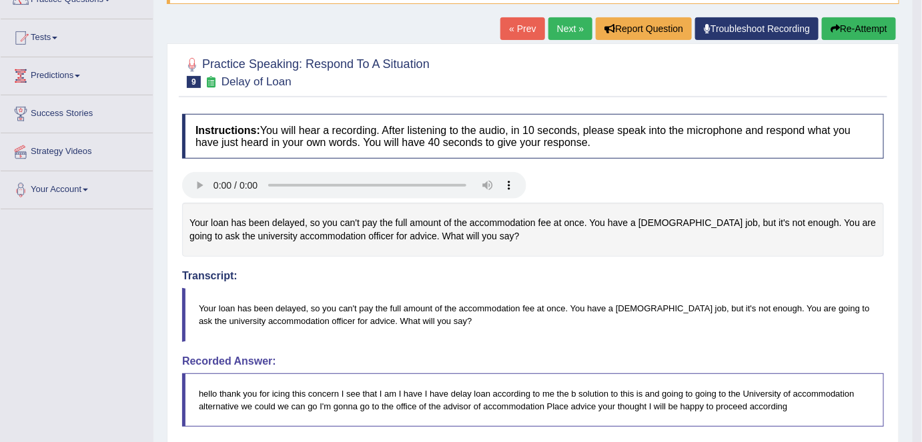
scroll to position [121, 0]
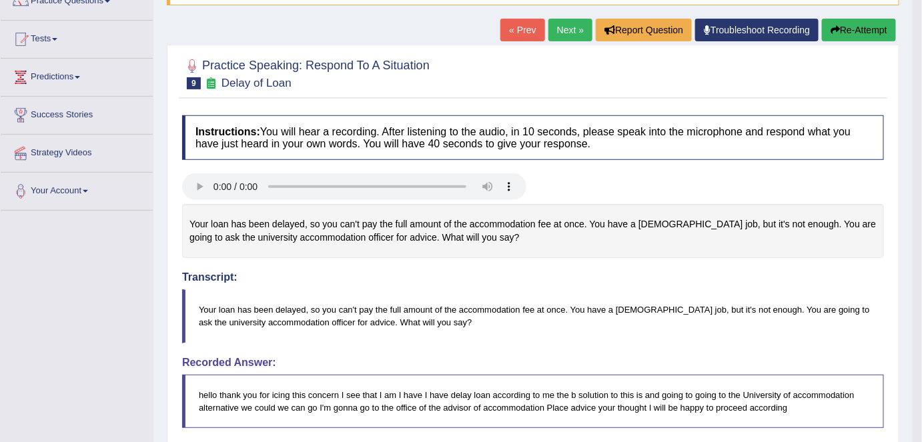
click at [856, 28] on button "Re-Attempt" at bounding box center [859, 30] width 74 height 23
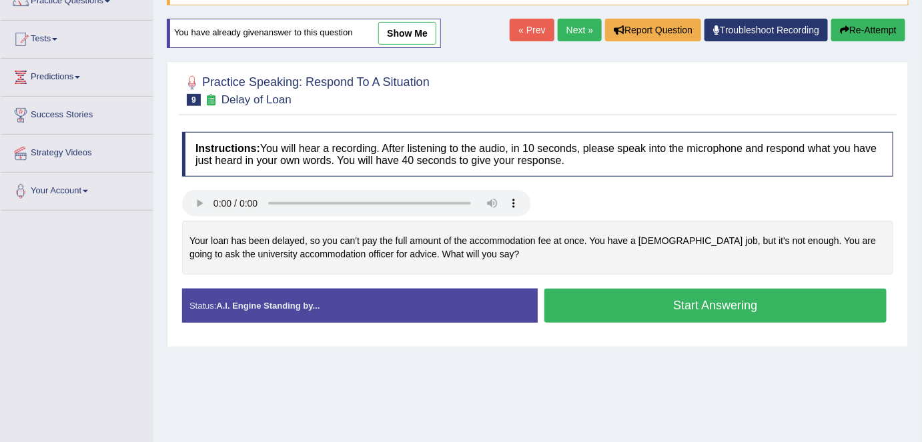
click at [679, 305] on button "Start Answering" at bounding box center [716, 306] width 342 height 34
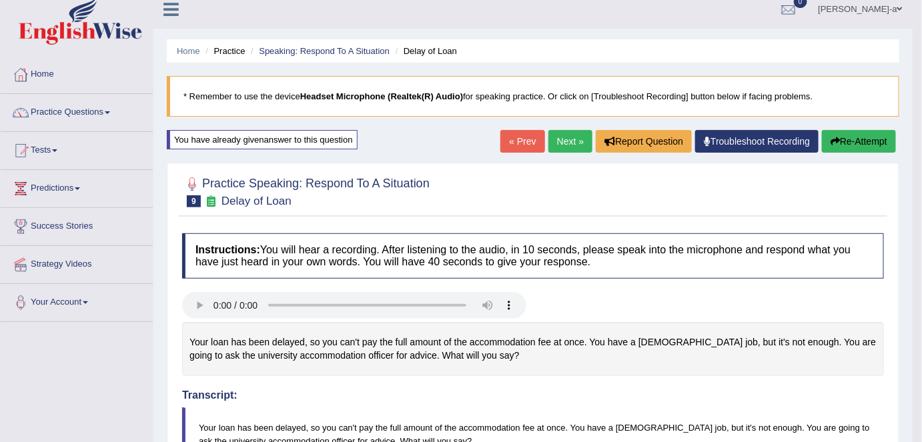
scroll to position [9, 0]
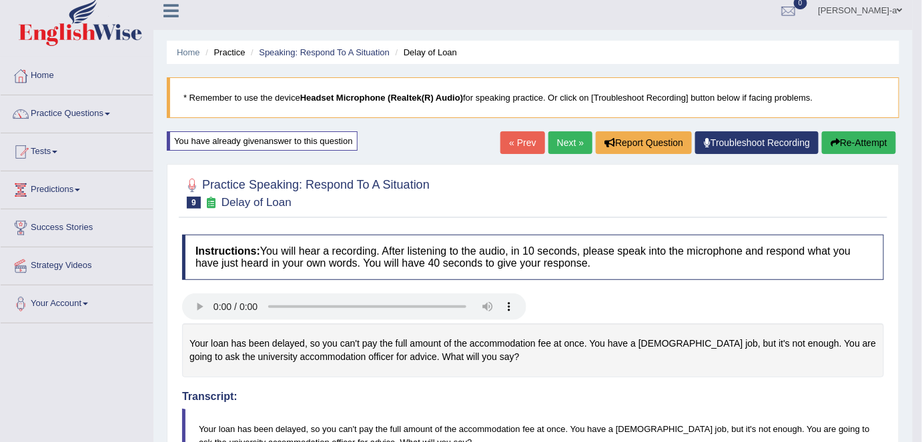
click at [571, 143] on link "Next »" at bounding box center [571, 142] width 44 height 23
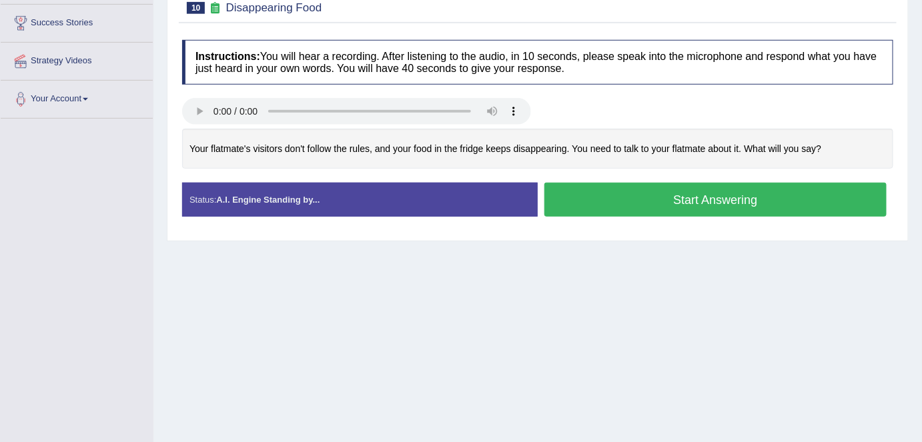
scroll to position [201, 0]
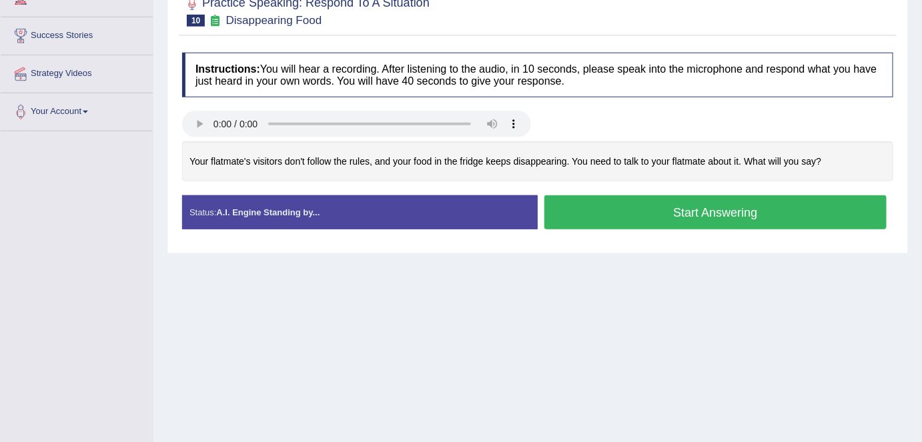
click at [685, 212] on button "Start Answering" at bounding box center [716, 213] width 342 height 34
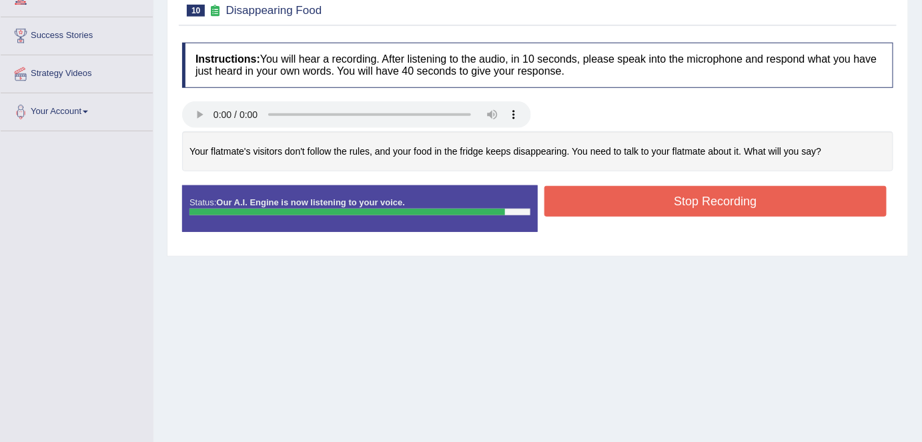
click at [685, 200] on button "Stop Recording" at bounding box center [716, 201] width 342 height 31
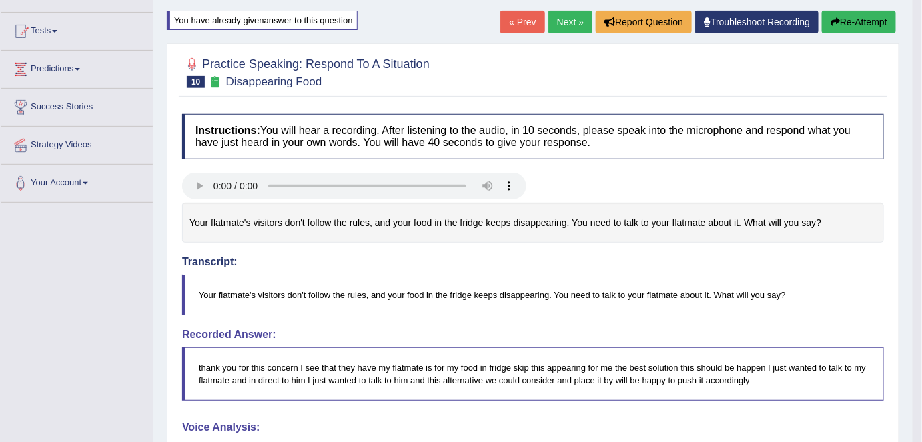
scroll to position [0, 0]
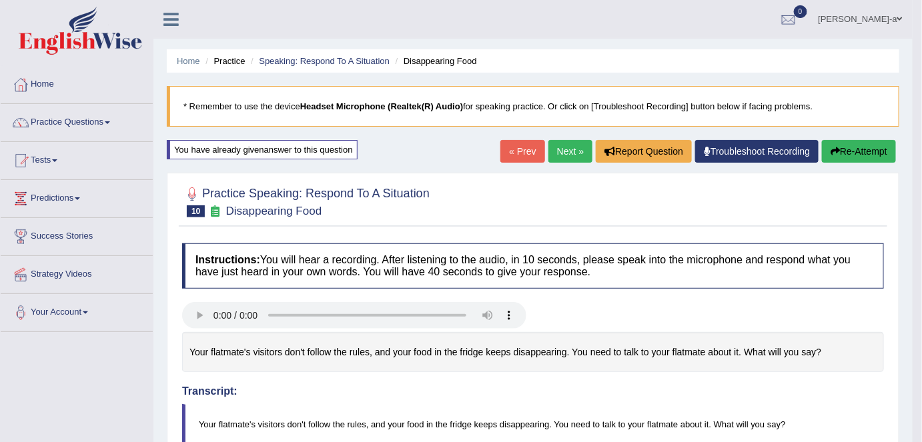
click at [845, 152] on button "Re-Attempt" at bounding box center [859, 151] width 74 height 23
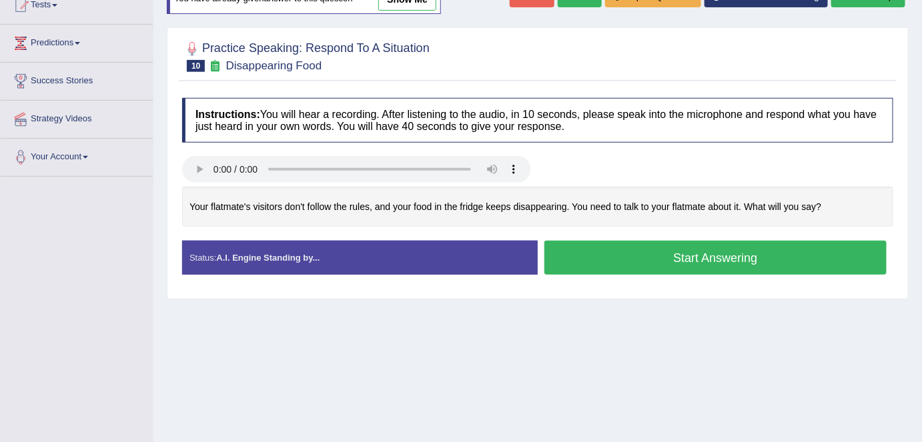
scroll to position [160, 0]
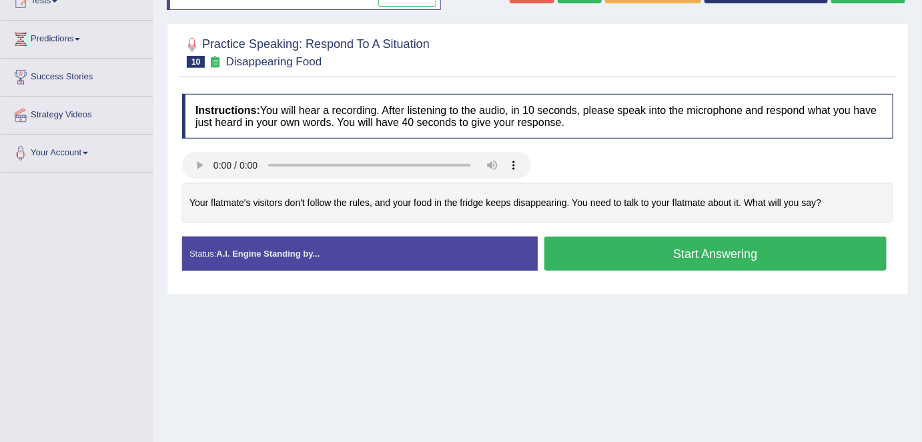
click at [845, 152] on div at bounding box center [538, 167] width 725 height 30
click at [712, 256] on button "Start Answering" at bounding box center [716, 254] width 342 height 34
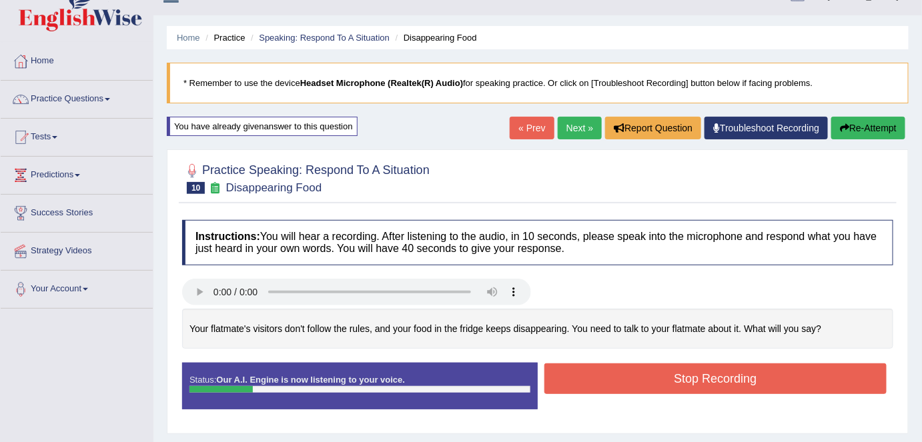
scroll to position [0, 0]
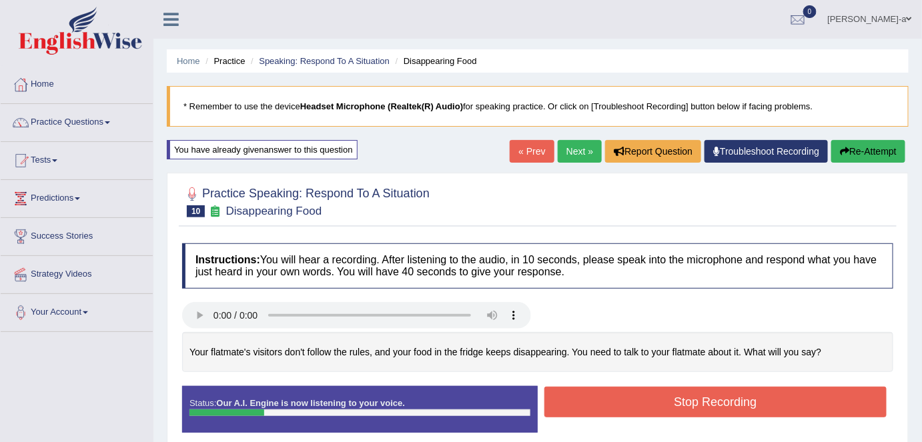
click at [843, 152] on icon "button" at bounding box center [844, 151] width 9 height 9
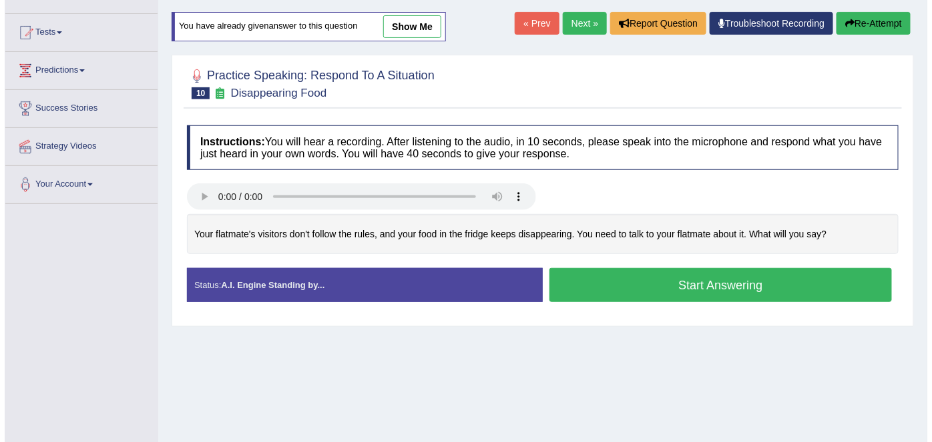
scroll to position [131, 0]
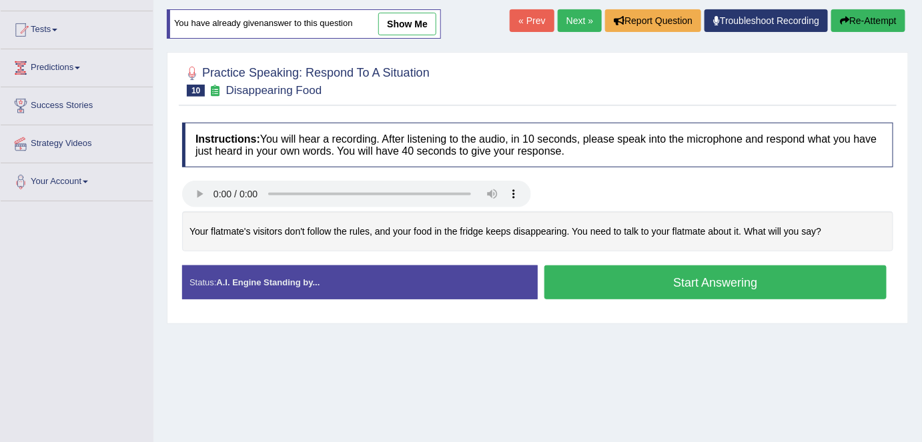
click at [647, 281] on button "Start Answering" at bounding box center [716, 283] width 342 height 34
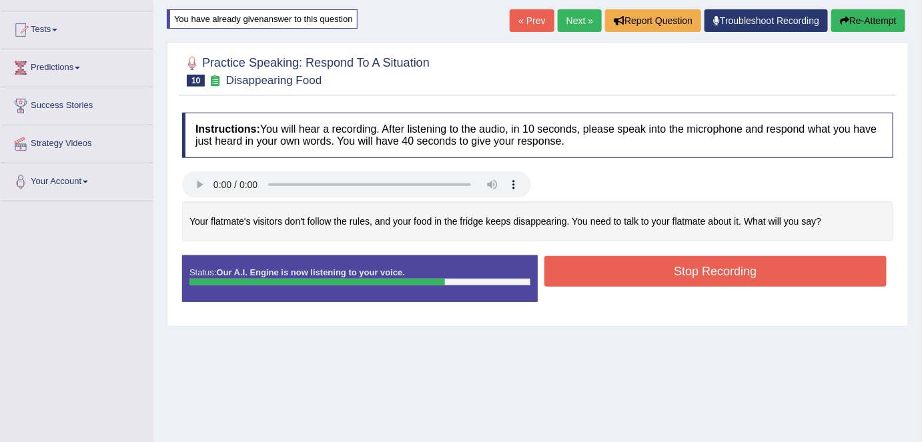
click at [665, 274] on button "Stop Recording" at bounding box center [716, 271] width 342 height 31
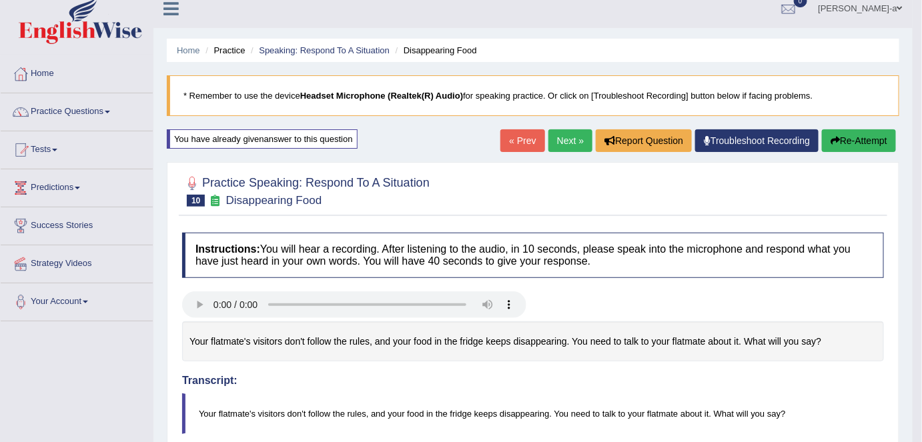
scroll to position [0, 0]
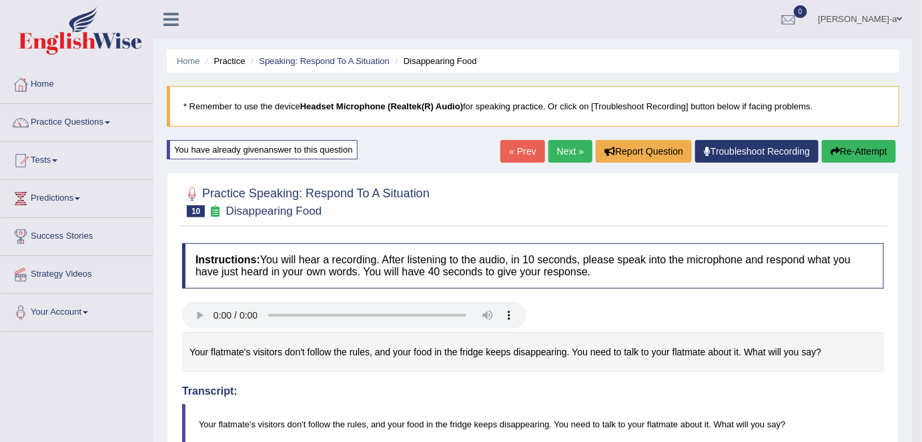
click at [848, 150] on button "Re-Attempt" at bounding box center [859, 151] width 74 height 23
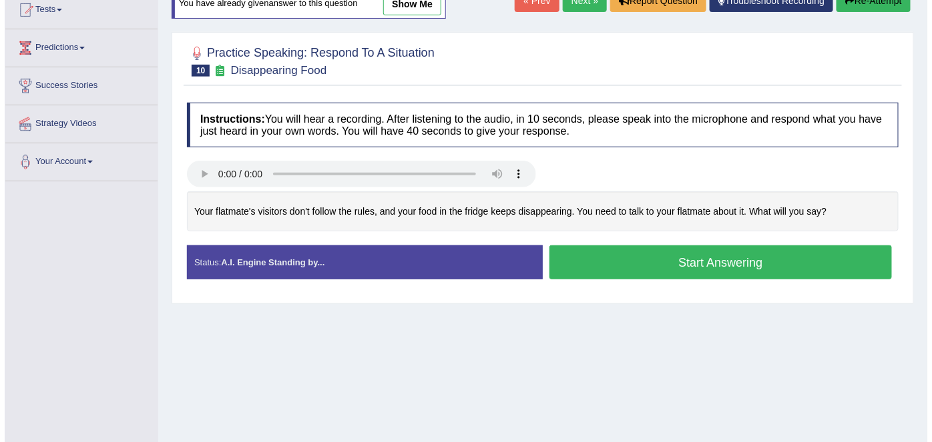
scroll to position [150, 0]
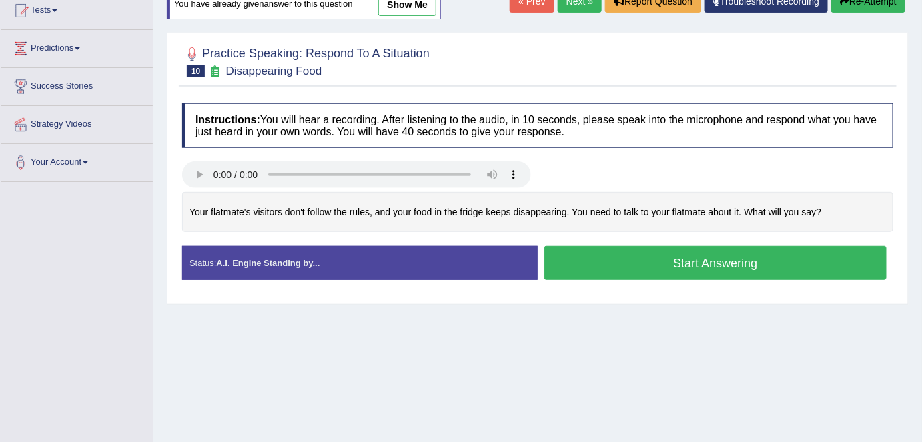
click at [721, 262] on button "Start Answering" at bounding box center [716, 263] width 342 height 34
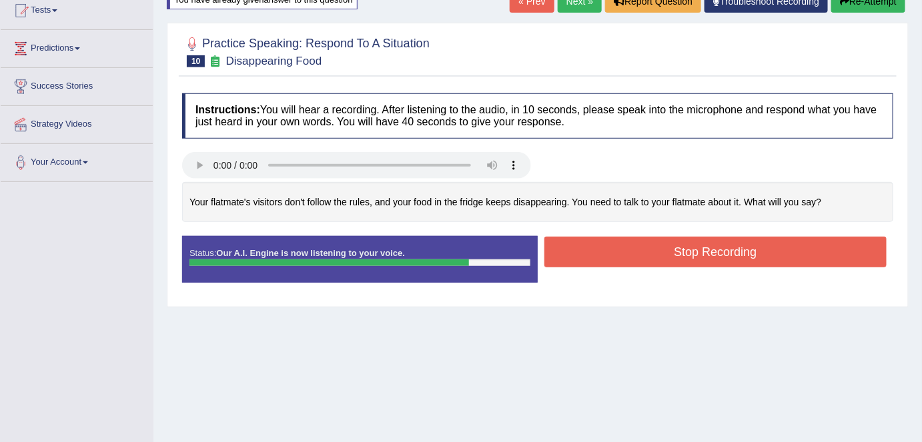
click at [717, 256] on button "Stop Recording" at bounding box center [716, 252] width 342 height 31
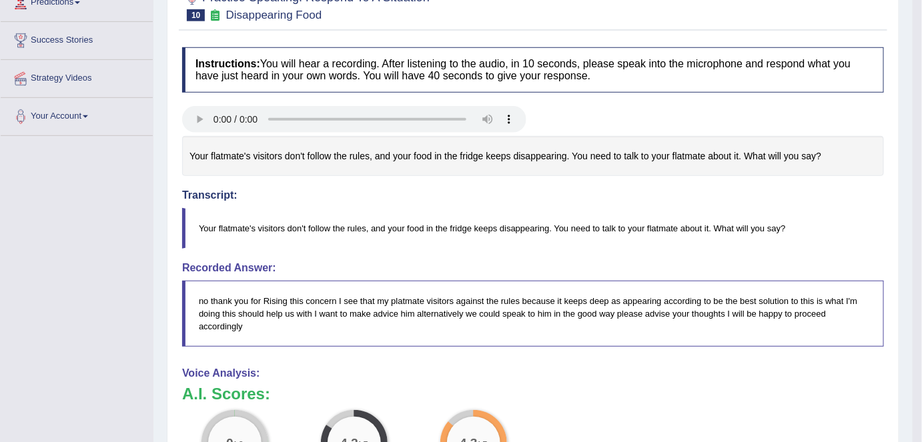
scroll to position [0, 0]
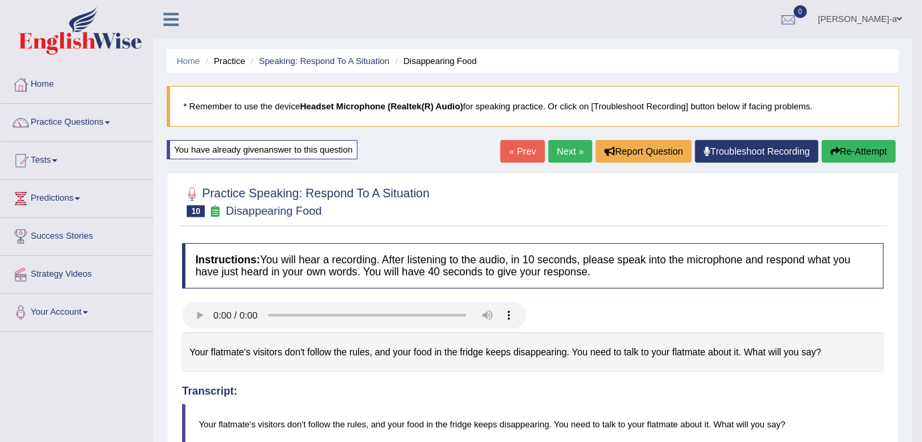
click at [866, 158] on button "Re-Attempt" at bounding box center [859, 151] width 74 height 23
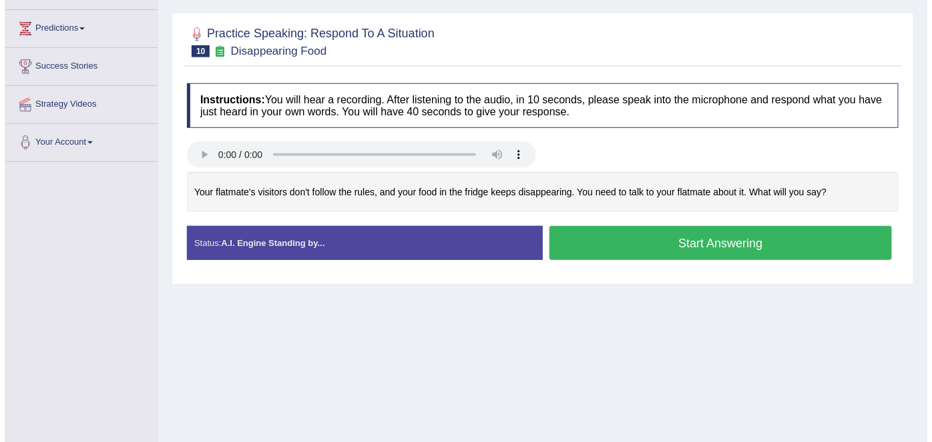
scroll to position [171, 0]
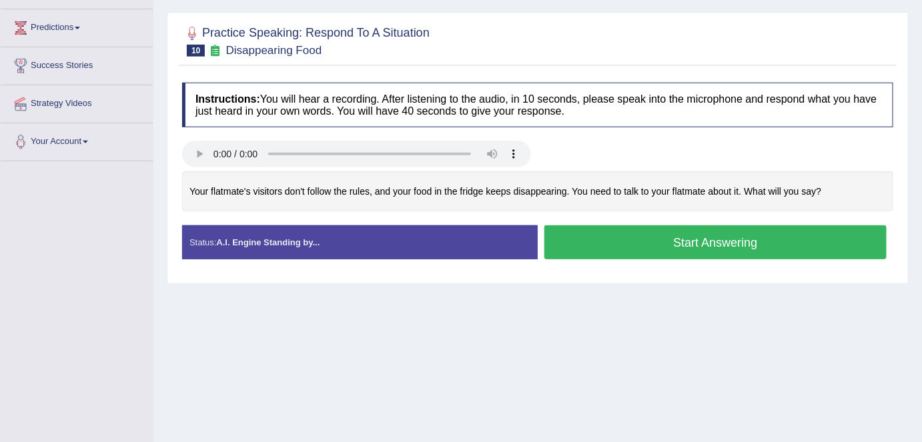
click at [709, 244] on button "Start Answering" at bounding box center [716, 243] width 342 height 34
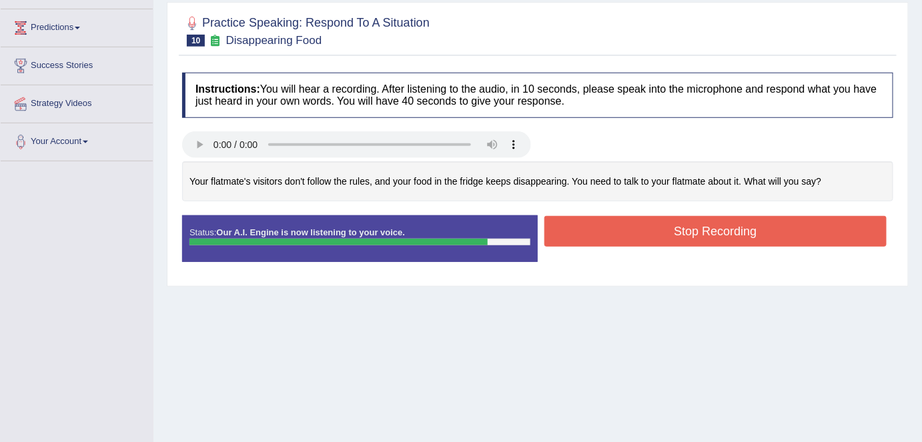
click at [706, 225] on button "Stop Recording" at bounding box center [716, 231] width 342 height 31
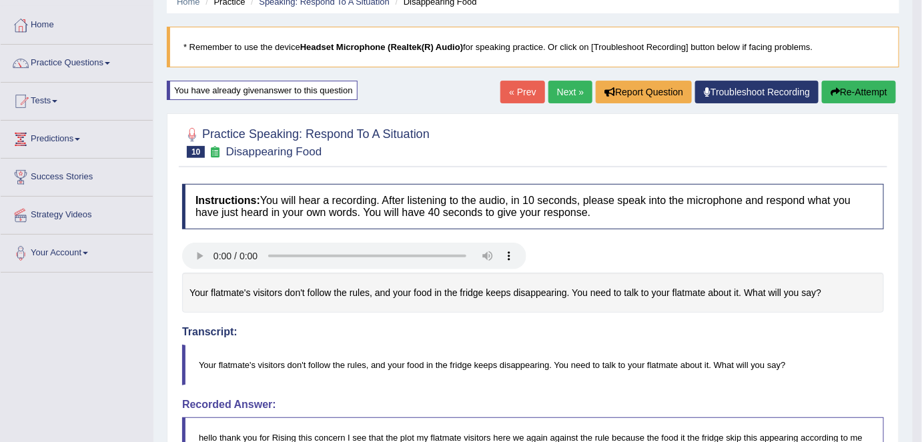
scroll to position [49, 0]
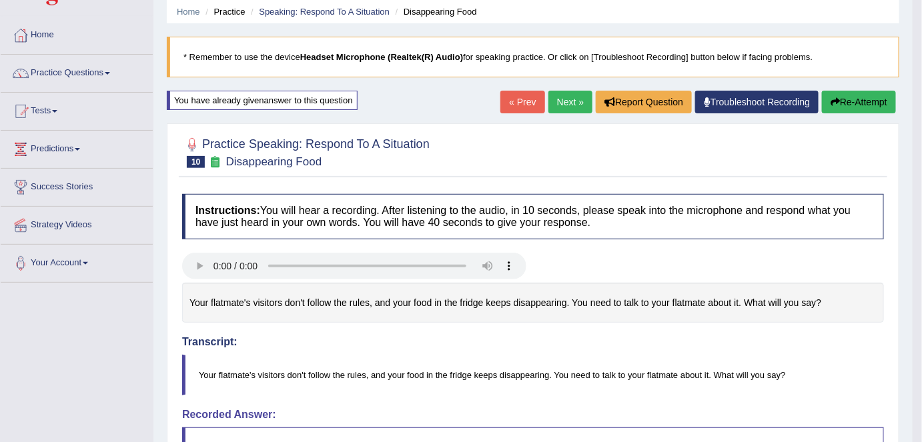
click at [869, 100] on button "Re-Attempt" at bounding box center [859, 102] width 74 height 23
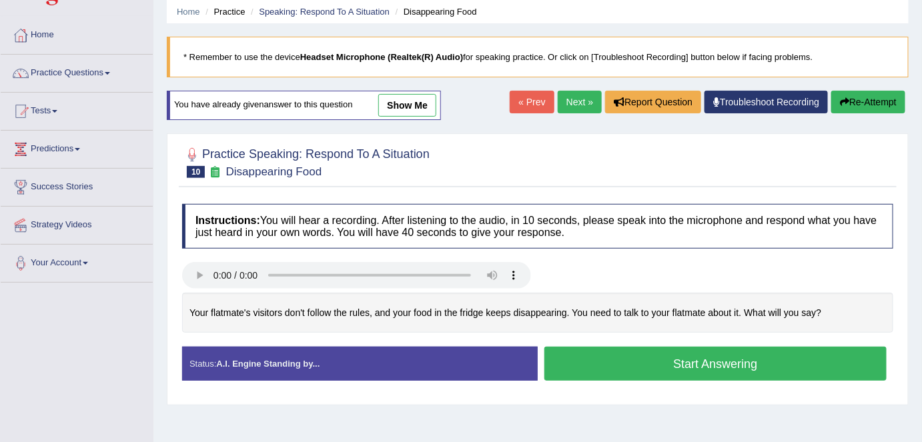
click at [740, 367] on button "Start Answering" at bounding box center [716, 364] width 342 height 34
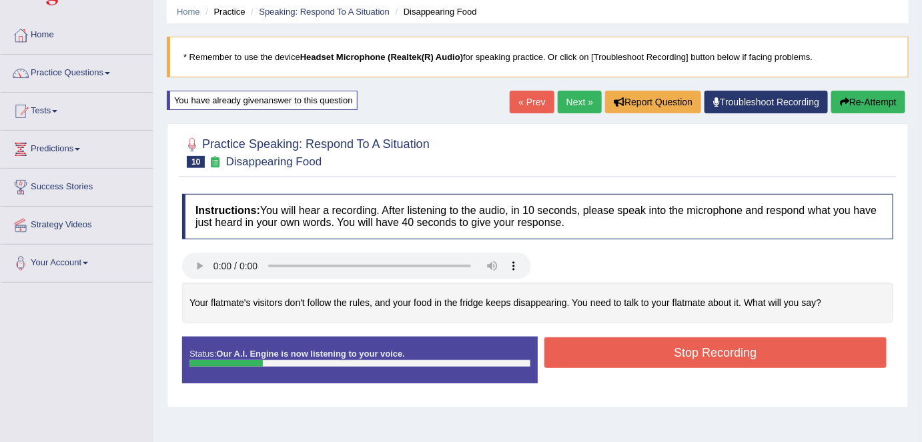
click at [694, 353] on button "Stop Recording" at bounding box center [716, 353] width 342 height 31
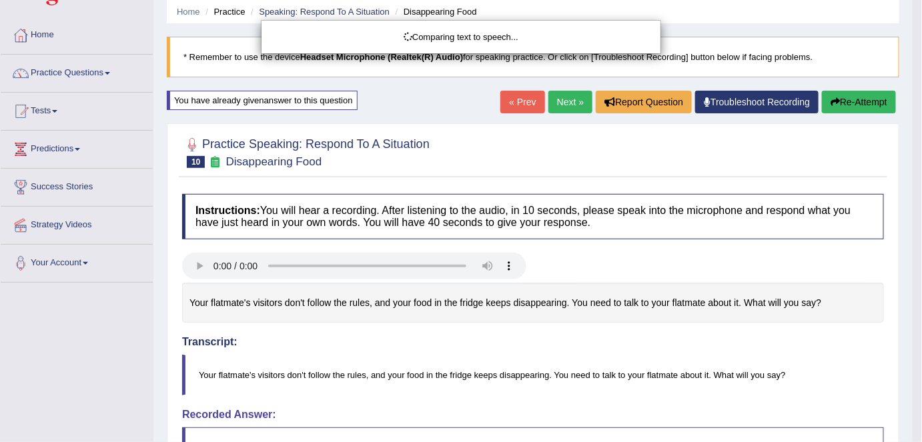
click at [866, 103] on body "Toggle navigation Home Practice Questions Speaking Practice Read Aloud Repeat S…" at bounding box center [461, 172] width 922 height 442
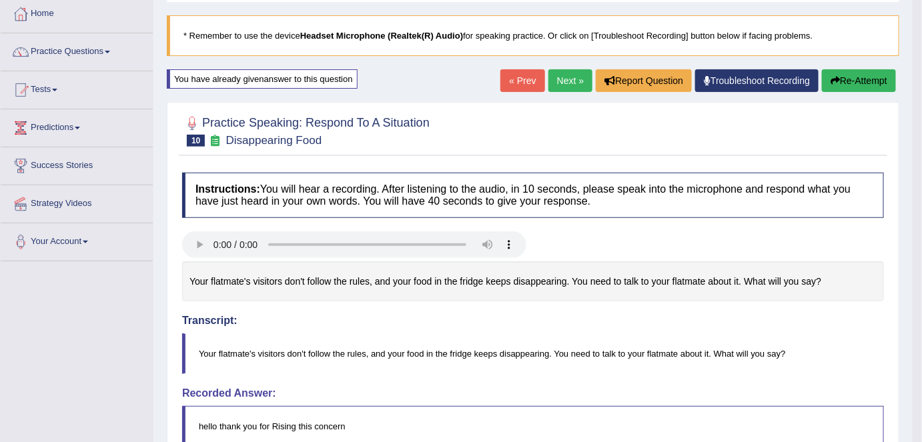
scroll to position [75, 0]
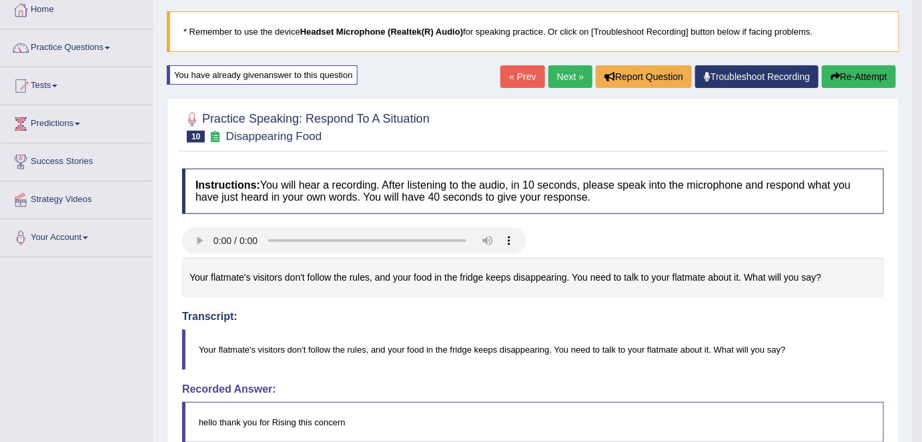
click at [854, 79] on button "Re-Attempt" at bounding box center [859, 76] width 74 height 23
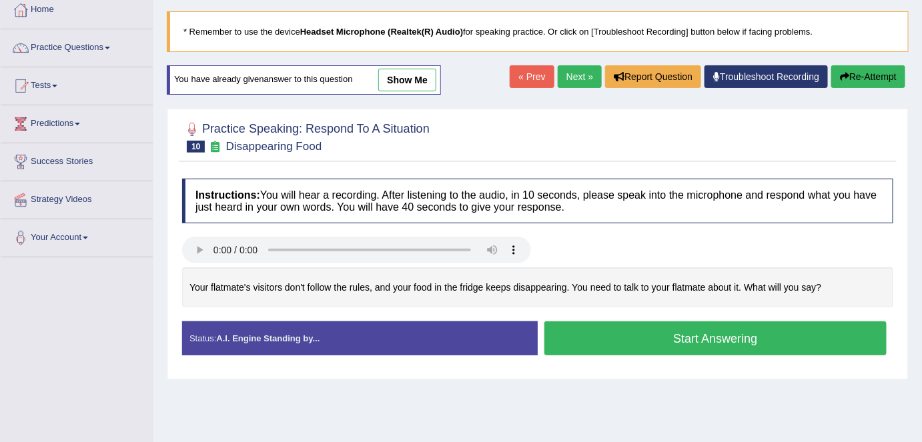
scroll to position [75, 0]
click at [715, 338] on button "Start Answering" at bounding box center [716, 339] width 342 height 34
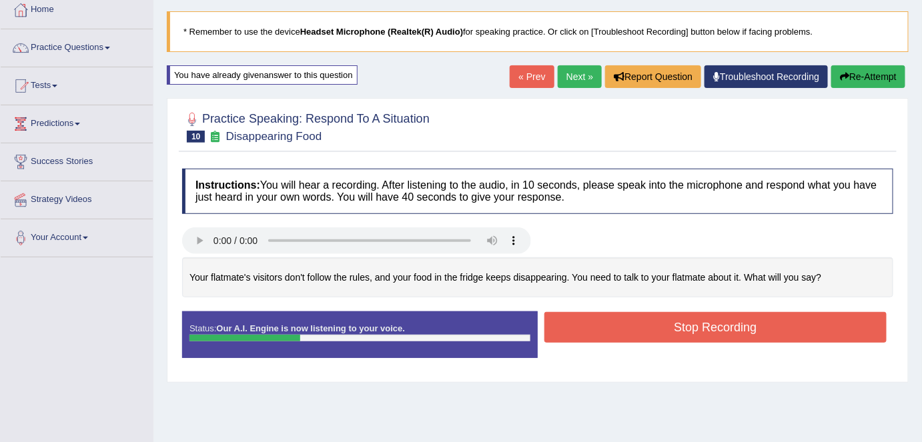
click at [715, 338] on button "Stop Recording" at bounding box center [716, 327] width 342 height 31
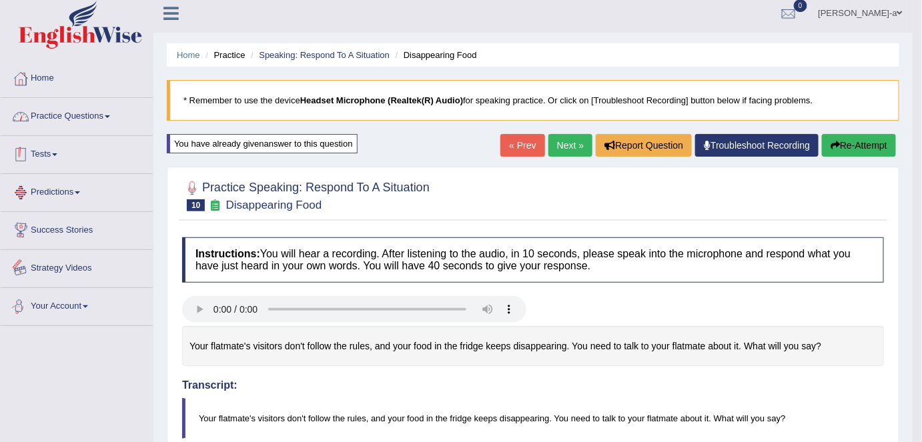
scroll to position [5, 0]
click at [849, 143] on button "Re-Attempt" at bounding box center [859, 146] width 74 height 23
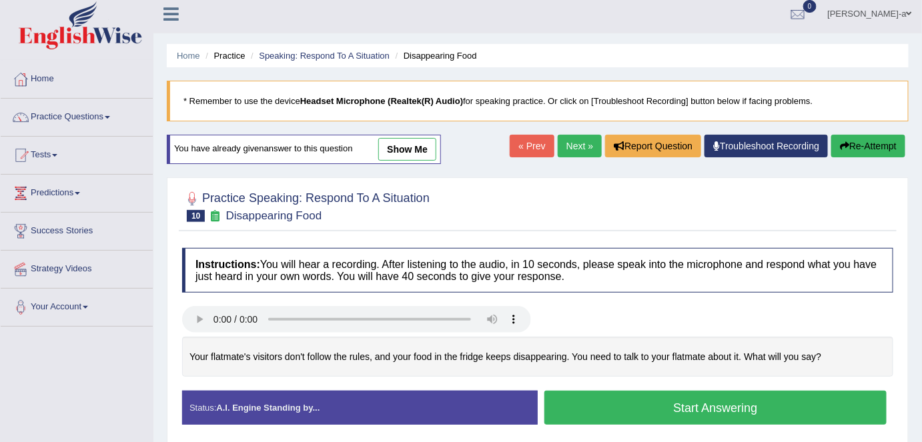
click at [724, 404] on button "Start Answering" at bounding box center [716, 408] width 342 height 34
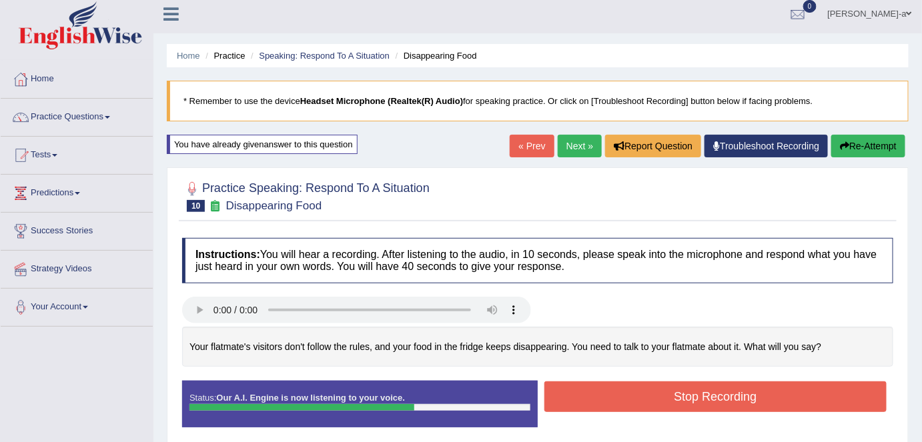
click at [724, 404] on button "Stop Recording" at bounding box center [716, 397] width 342 height 31
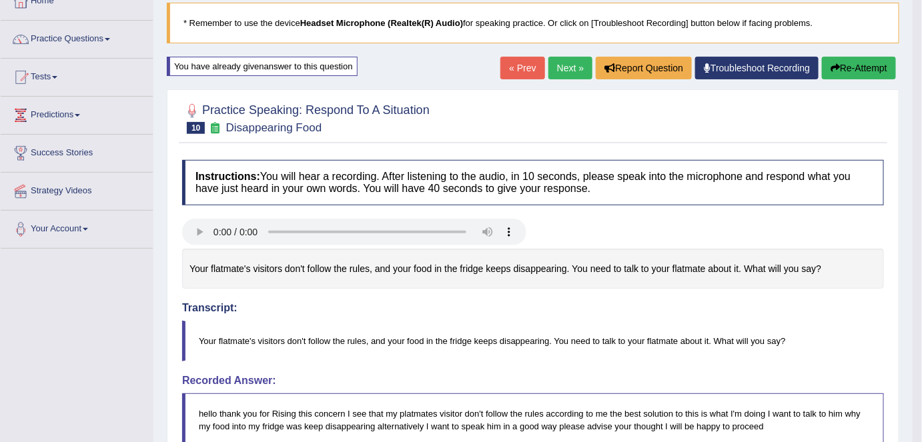
scroll to position [85, 0]
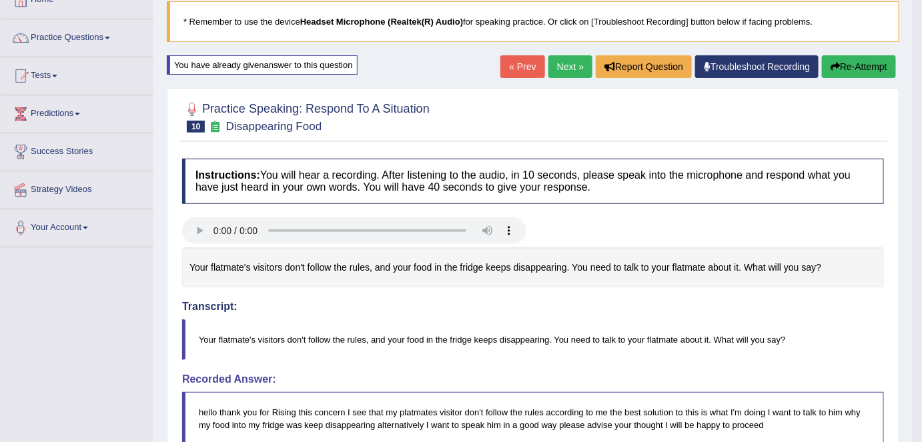
click at [850, 61] on button "Re-Attempt" at bounding box center [859, 66] width 74 height 23
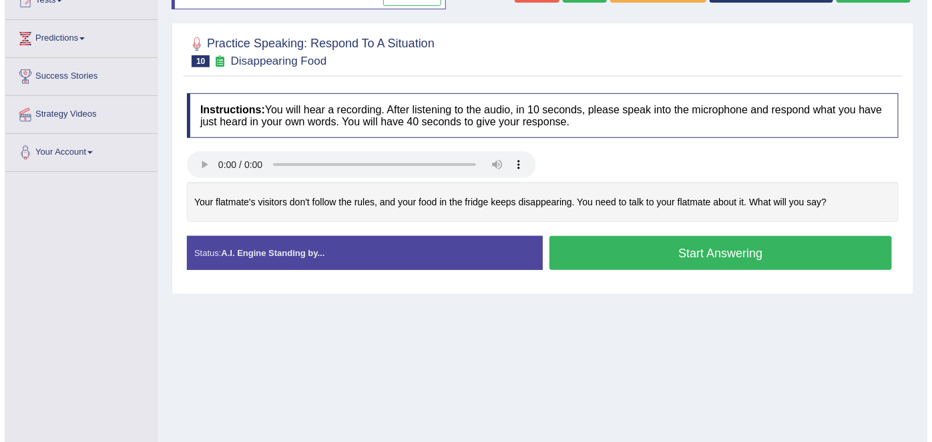
scroll to position [160, 0]
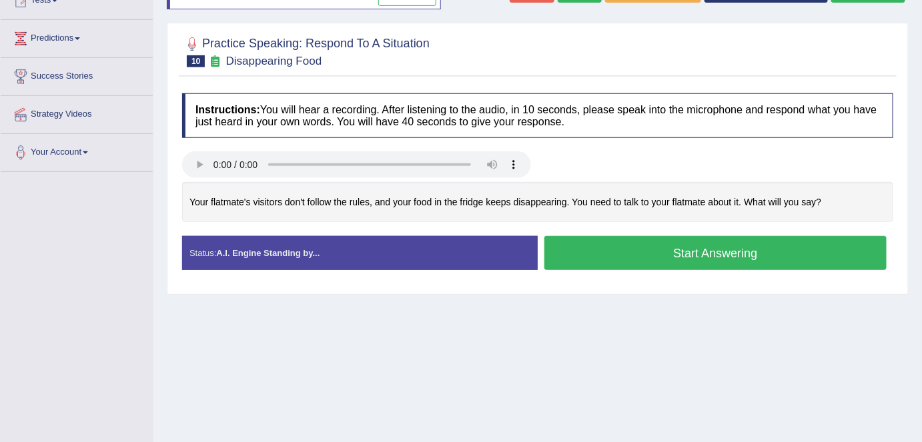
click at [733, 254] on button "Start Answering" at bounding box center [716, 253] width 342 height 34
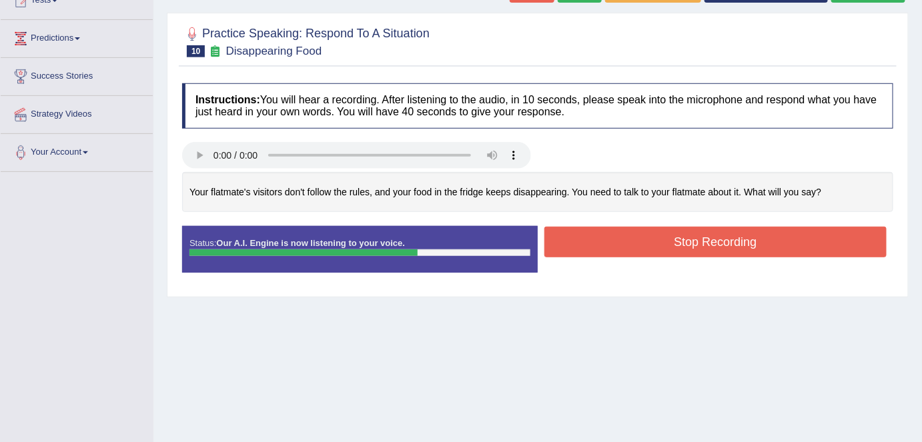
click at [727, 240] on button "Stop Recording" at bounding box center [716, 242] width 342 height 31
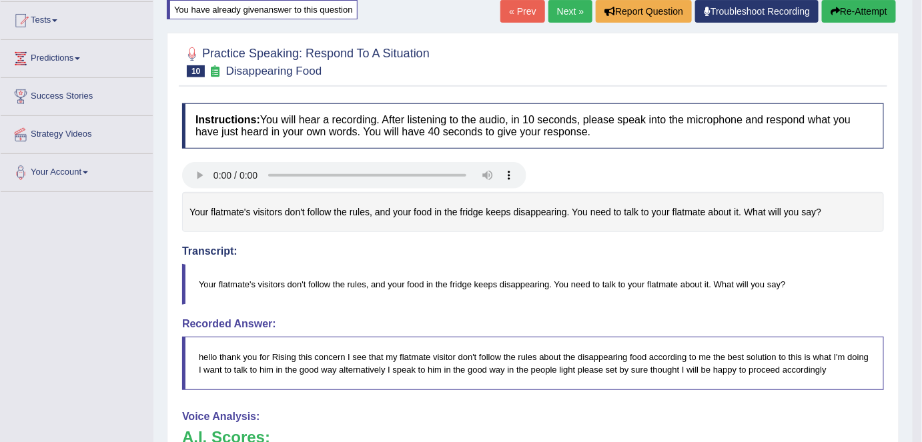
scroll to position [129, 0]
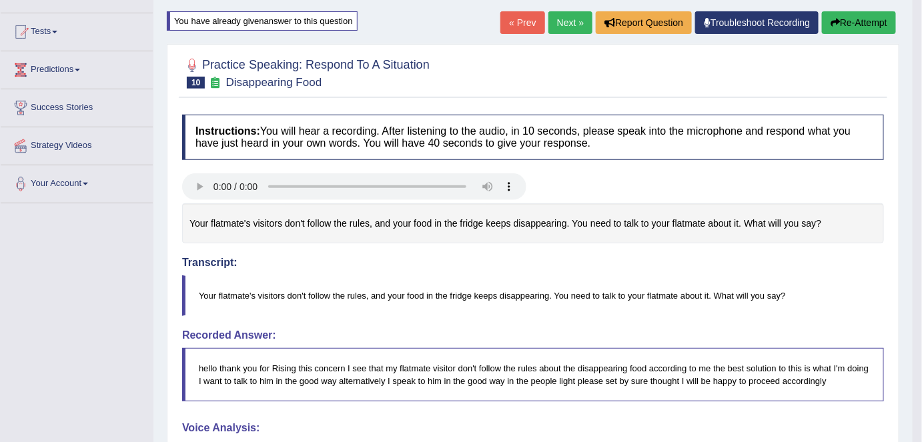
click at [858, 23] on button "Re-Attempt" at bounding box center [859, 22] width 74 height 23
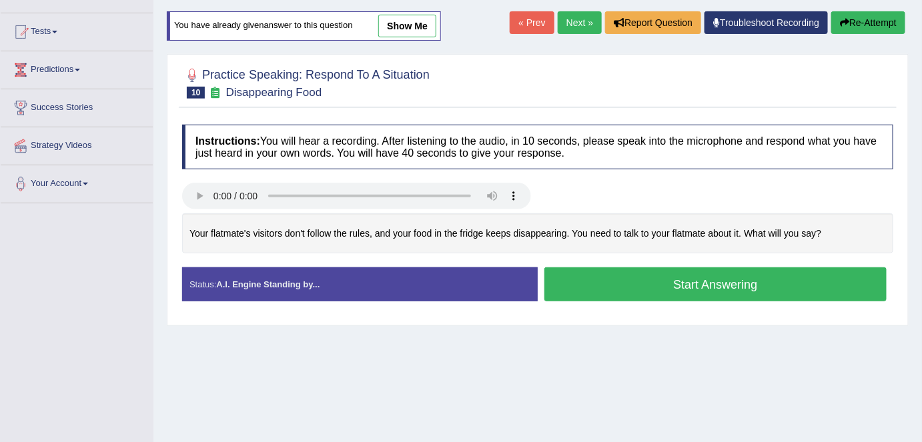
click at [716, 284] on button "Start Answering" at bounding box center [716, 285] width 342 height 34
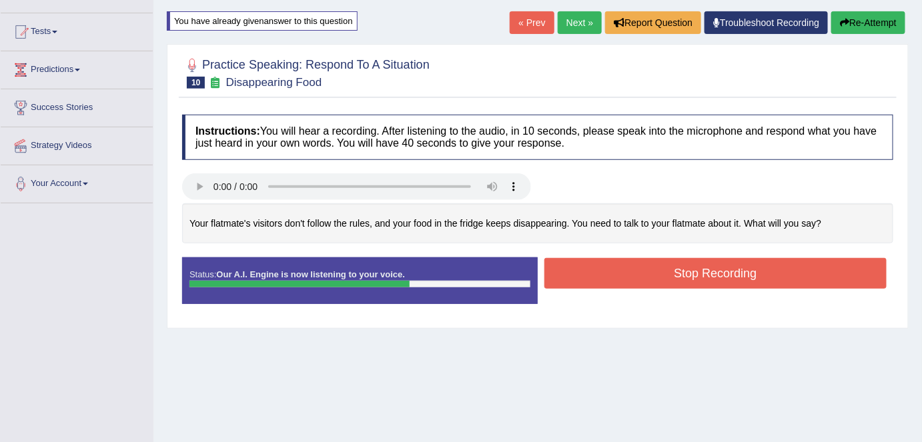
click at [707, 266] on button "Stop Recording" at bounding box center [716, 273] width 342 height 31
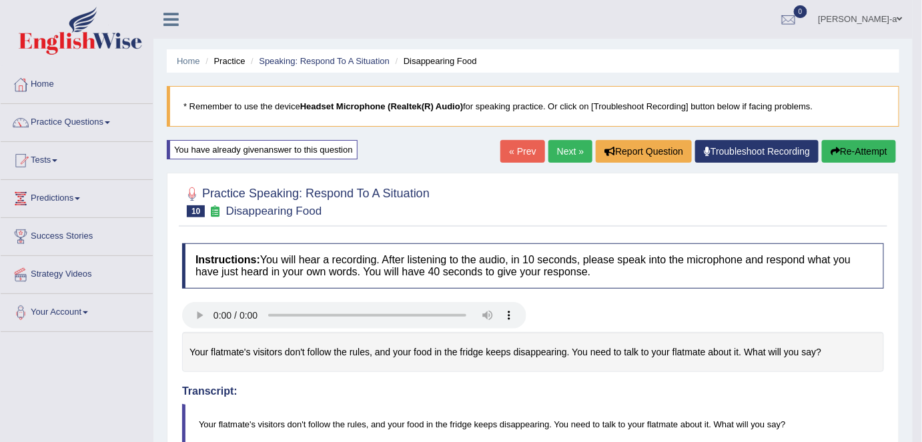
click at [866, 149] on button "Re-Attempt" at bounding box center [859, 151] width 74 height 23
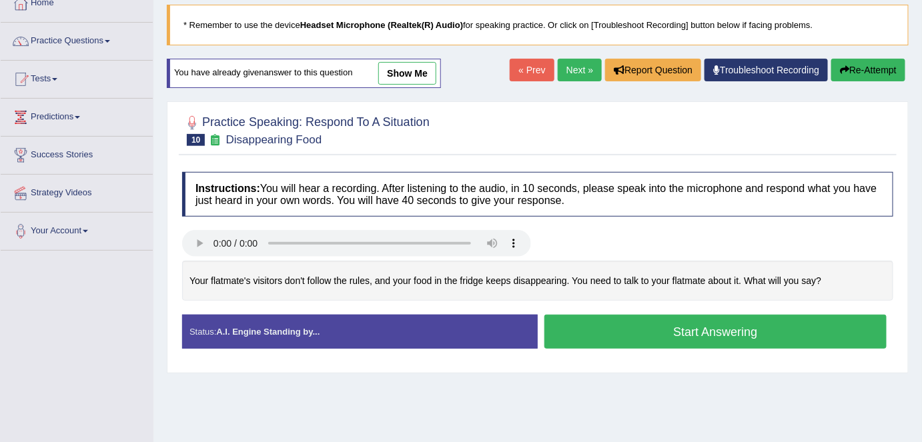
scroll to position [117, 0]
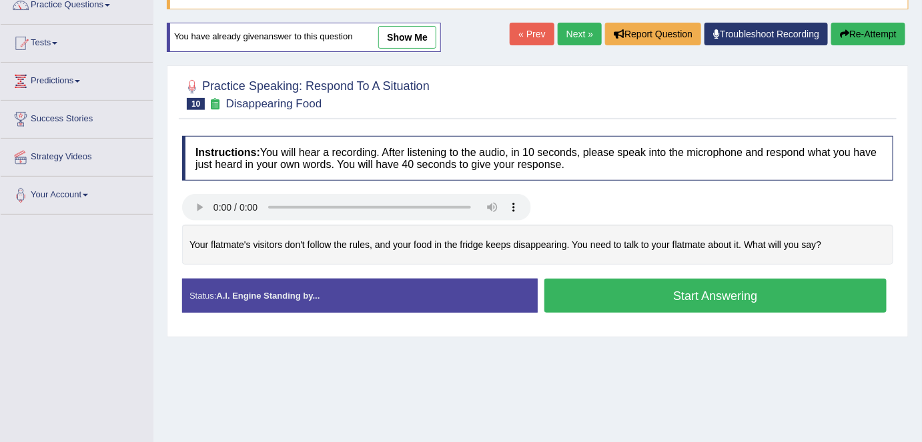
click at [685, 294] on button "Start Answering" at bounding box center [716, 296] width 342 height 34
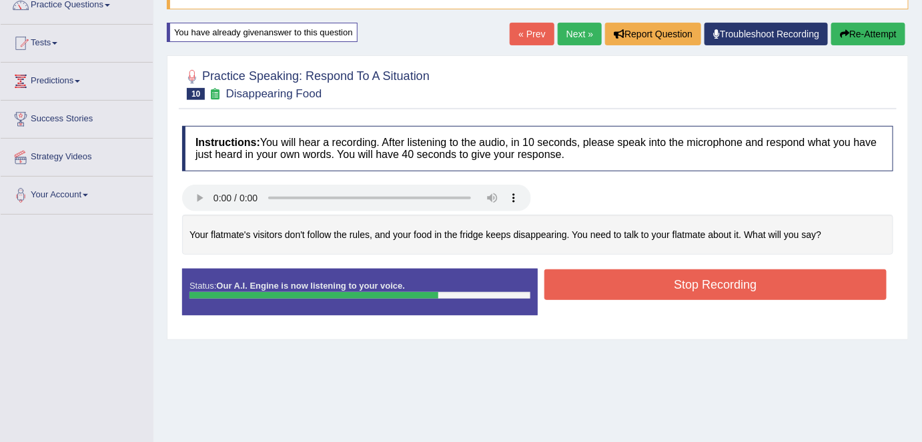
click at [688, 286] on button "Stop Recording" at bounding box center [716, 285] width 342 height 31
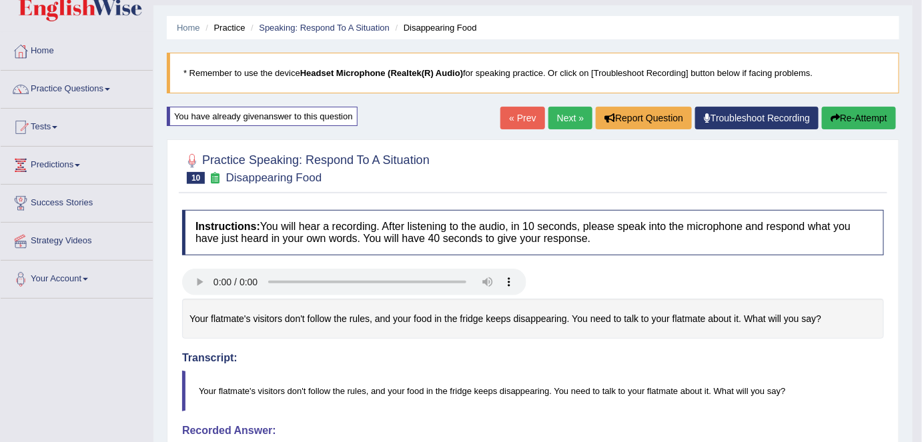
scroll to position [31, 0]
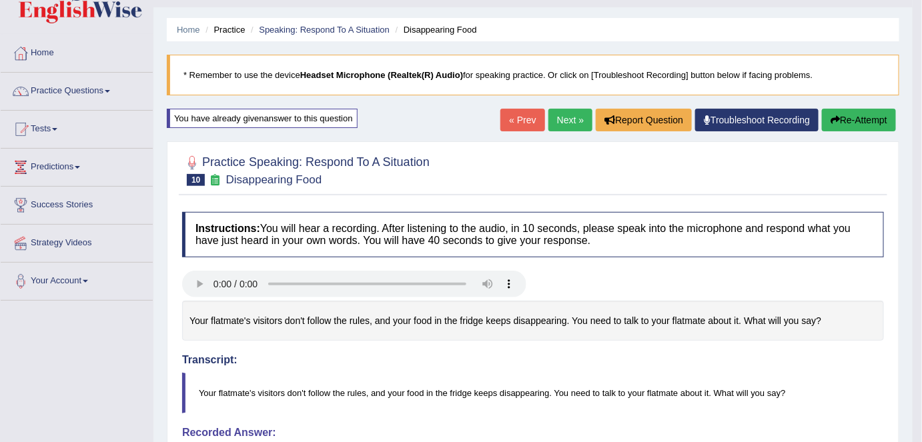
click at [858, 118] on button "Re-Attempt" at bounding box center [859, 120] width 74 height 23
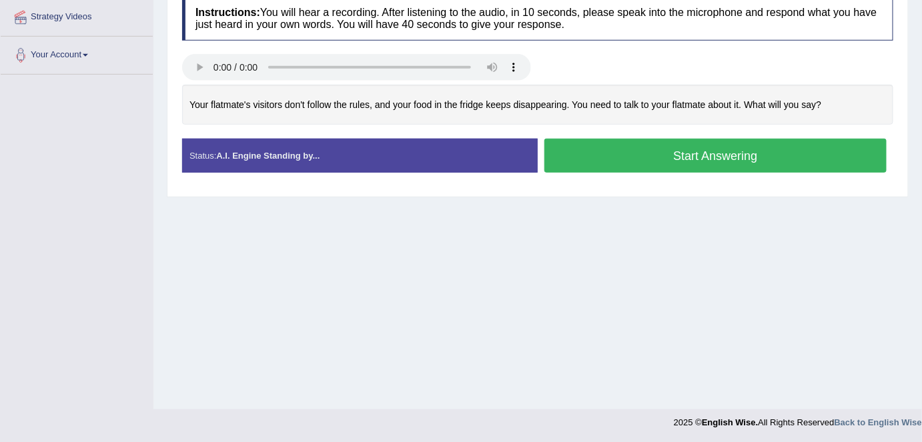
click at [669, 157] on button "Start Answering" at bounding box center [716, 156] width 342 height 34
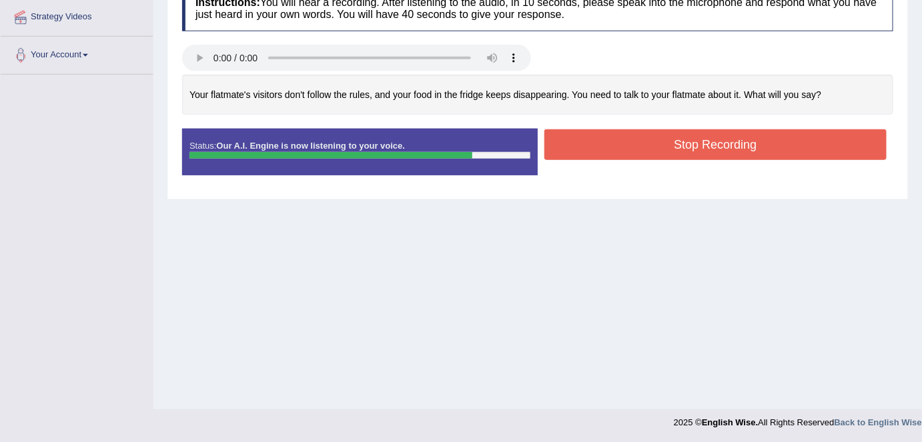
click at [683, 149] on button "Stop Recording" at bounding box center [716, 144] width 342 height 31
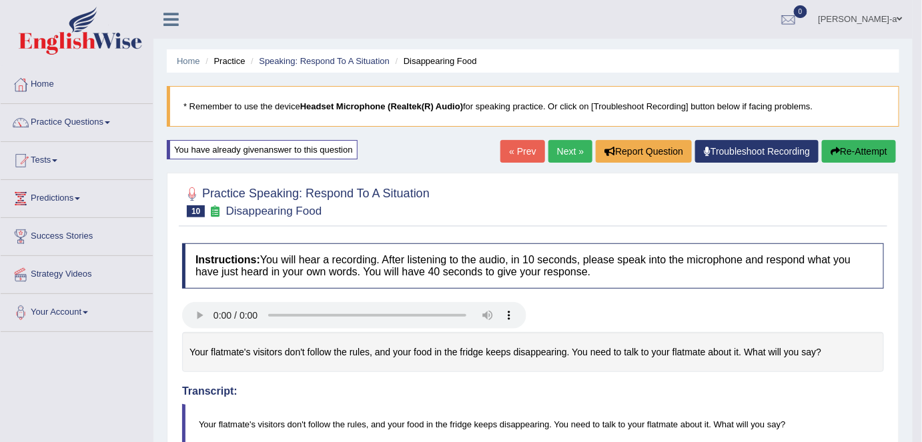
click at [872, 146] on button "Re-Attempt" at bounding box center [859, 151] width 74 height 23
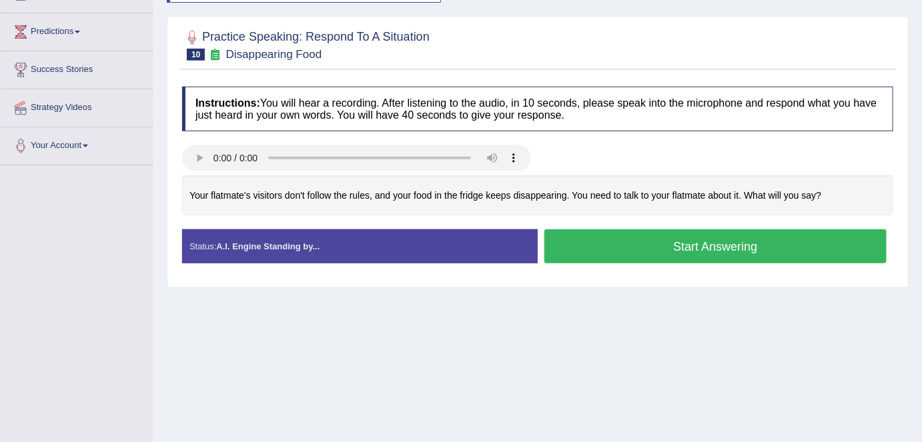
scroll to position [167, 0]
click at [714, 244] on button "Start Answering" at bounding box center [716, 247] width 342 height 34
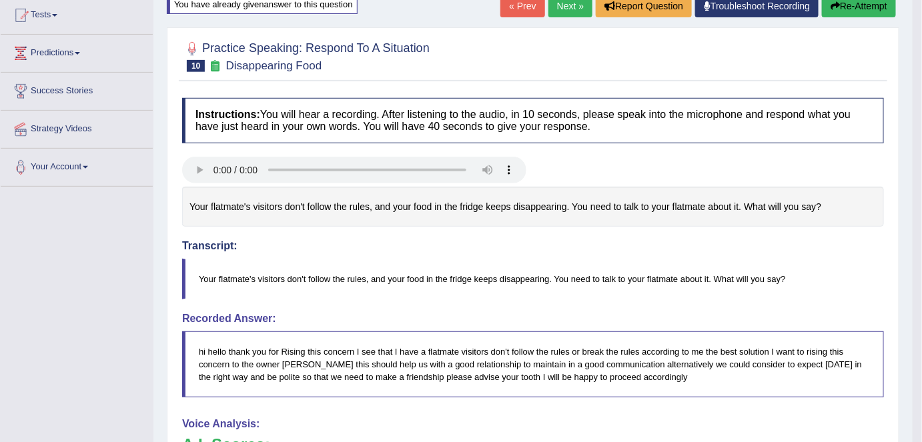
scroll to position [0, 0]
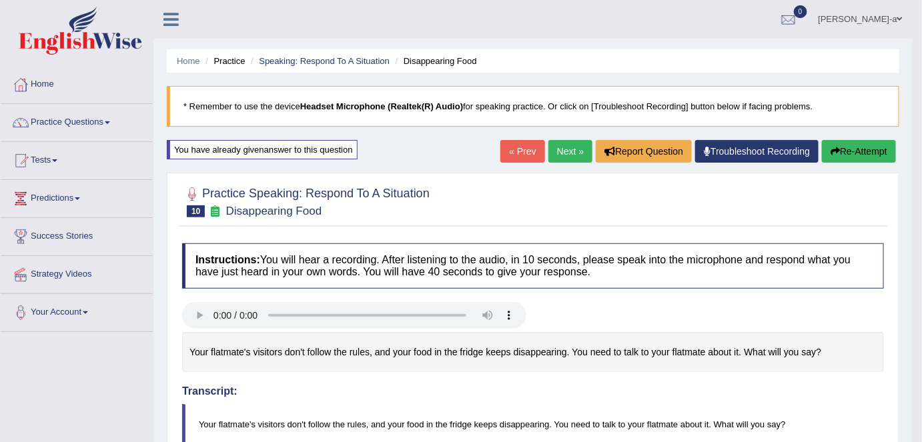
click at [853, 151] on button "Re-Attempt" at bounding box center [859, 151] width 74 height 23
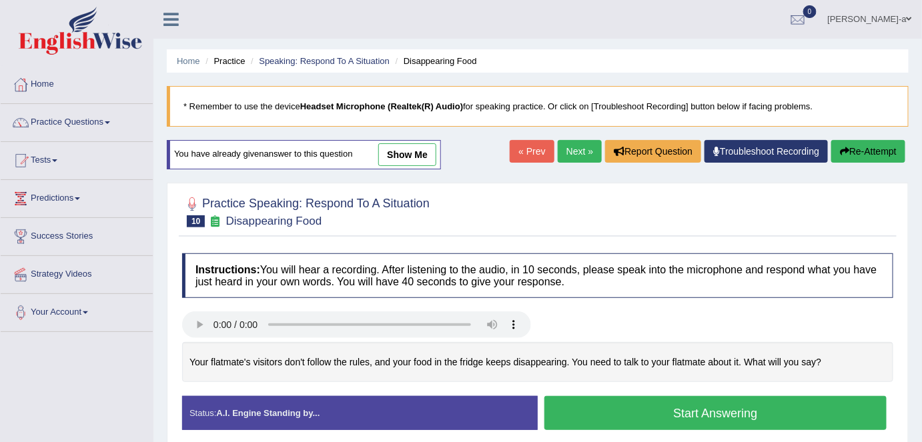
click at [703, 415] on button "Start Answering" at bounding box center [716, 413] width 342 height 34
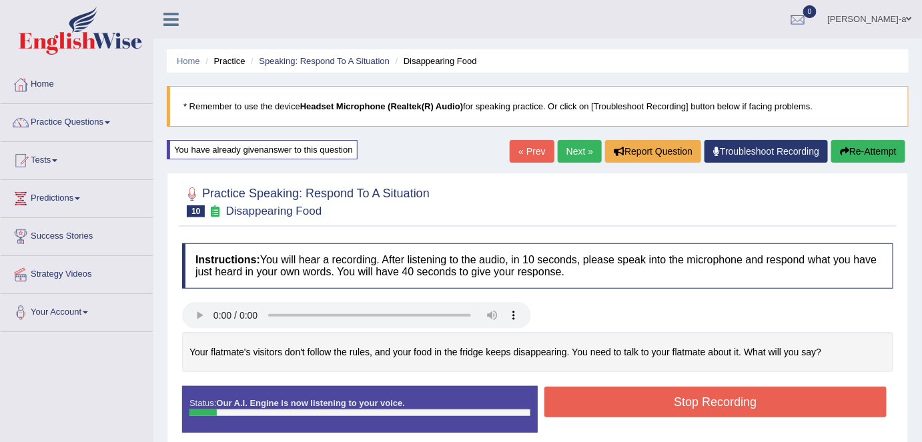
click at [726, 402] on button "Stop Recording" at bounding box center [716, 402] width 342 height 31
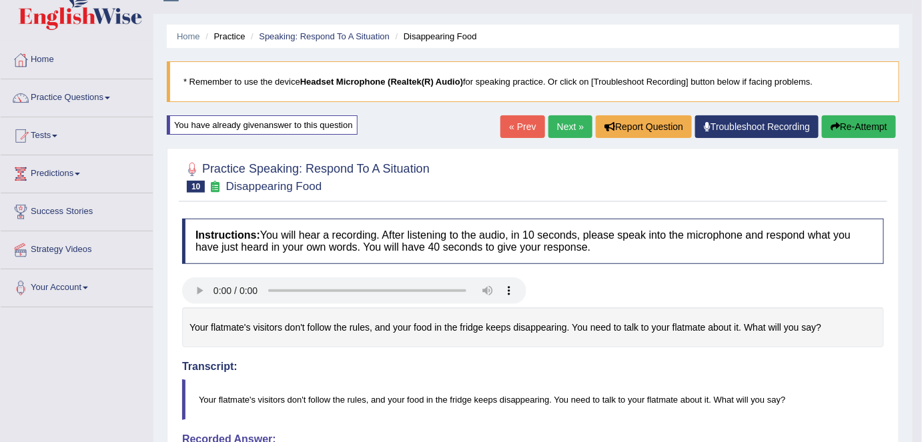
scroll to position [23, 0]
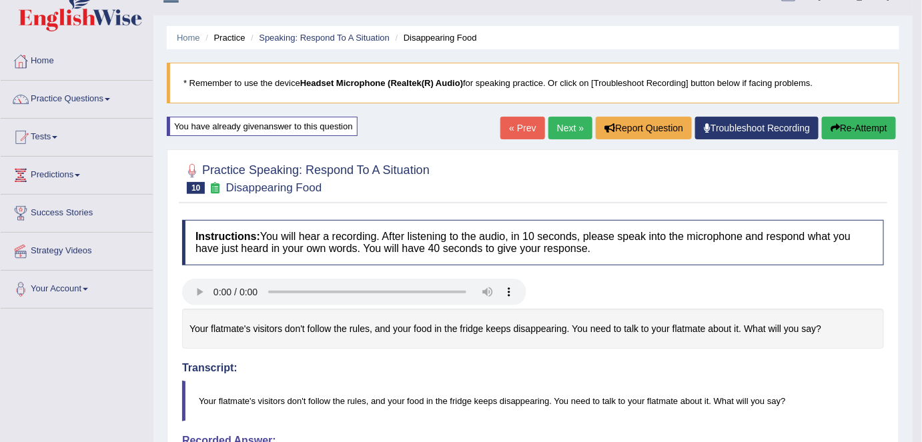
click at [856, 129] on button "Re-Attempt" at bounding box center [859, 128] width 74 height 23
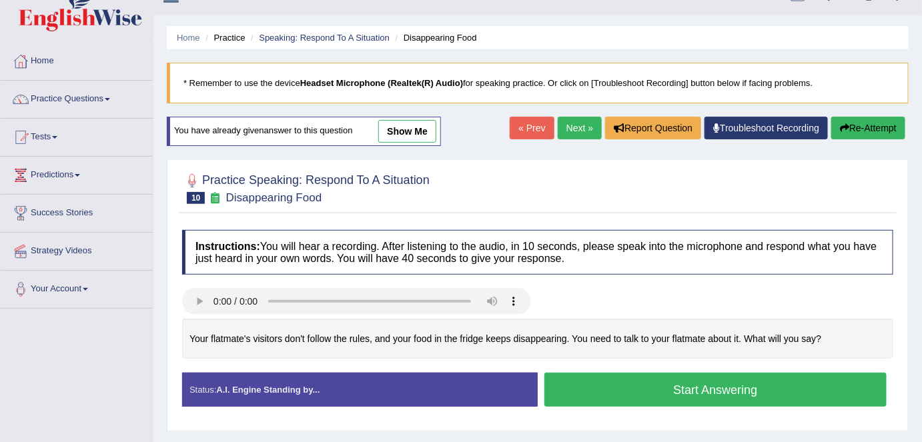
click at [706, 391] on button "Start Answering" at bounding box center [716, 390] width 342 height 34
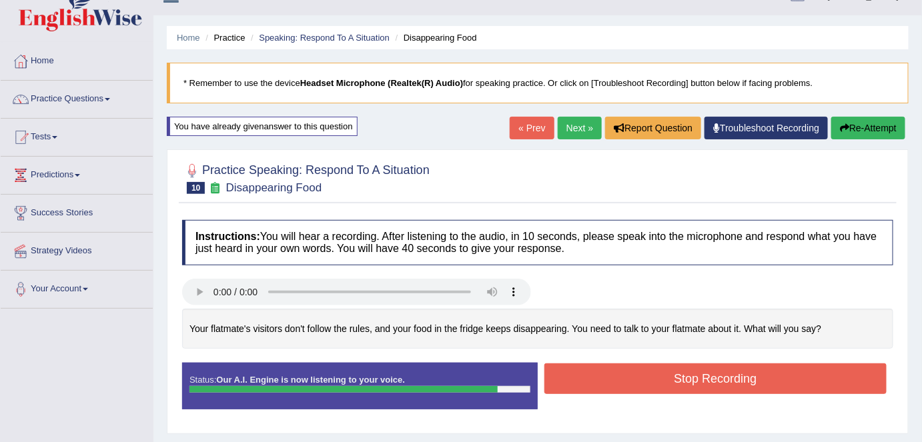
click at [705, 381] on button "Stop Recording" at bounding box center [716, 379] width 342 height 31
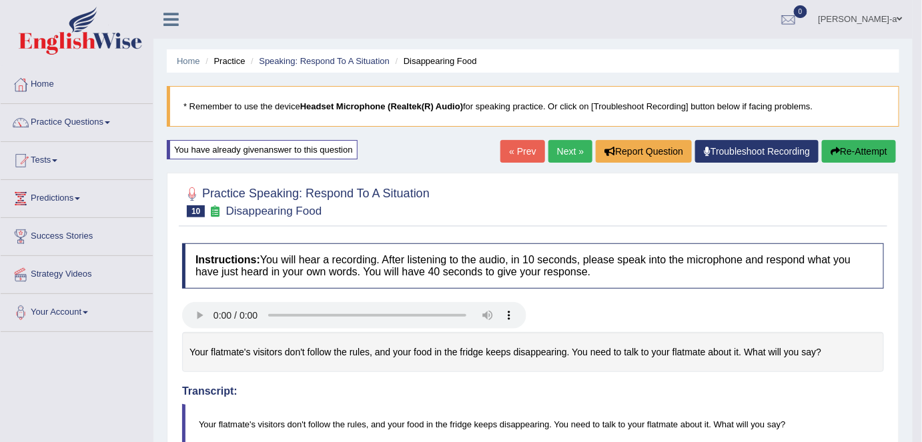
click at [559, 147] on link "Next »" at bounding box center [571, 151] width 44 height 23
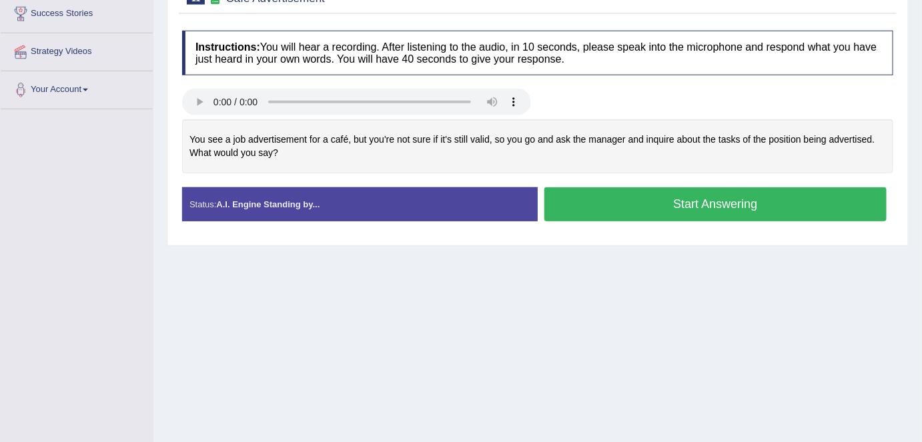
scroll to position [220, 0]
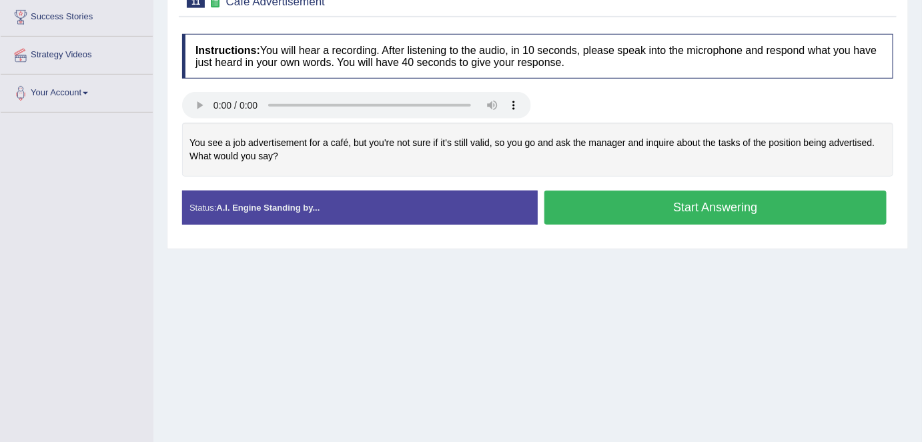
click at [711, 207] on button "Start Answering" at bounding box center [716, 208] width 342 height 34
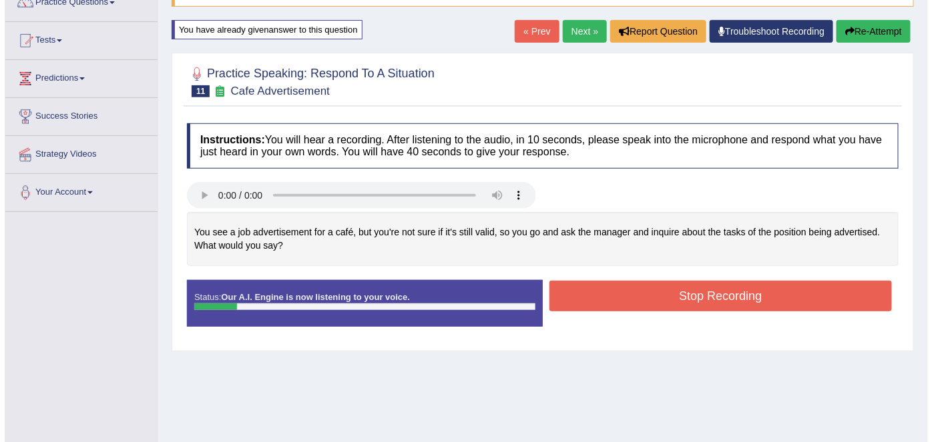
scroll to position [119, 0]
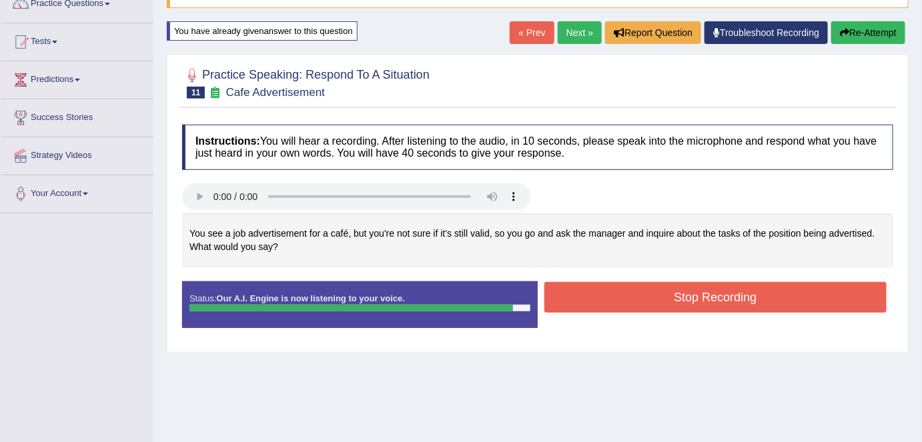
click at [710, 294] on button "Stop Recording" at bounding box center [716, 297] width 342 height 31
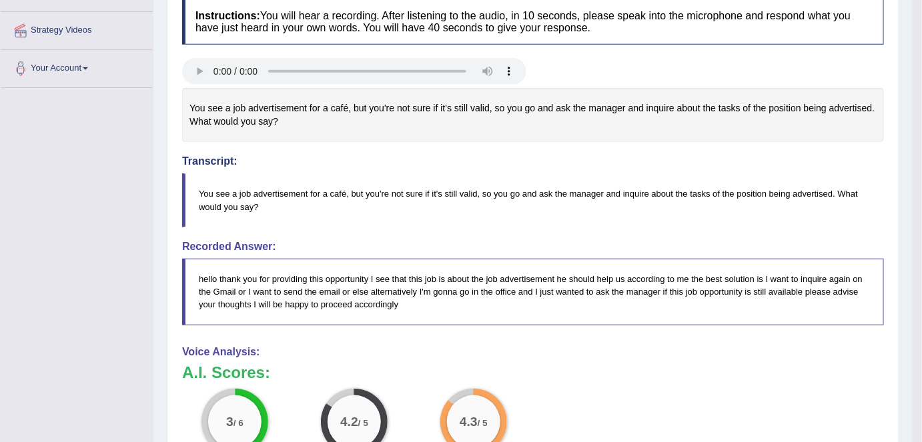
scroll to position [0, 0]
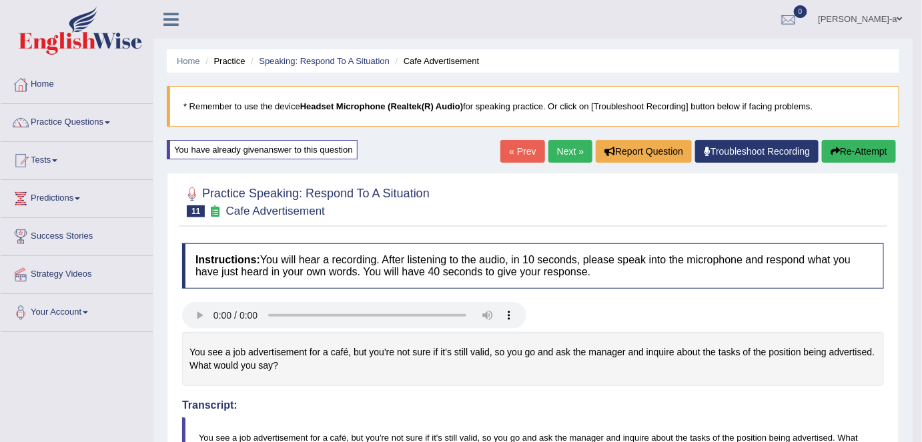
click at [565, 150] on link "Next »" at bounding box center [571, 151] width 44 height 23
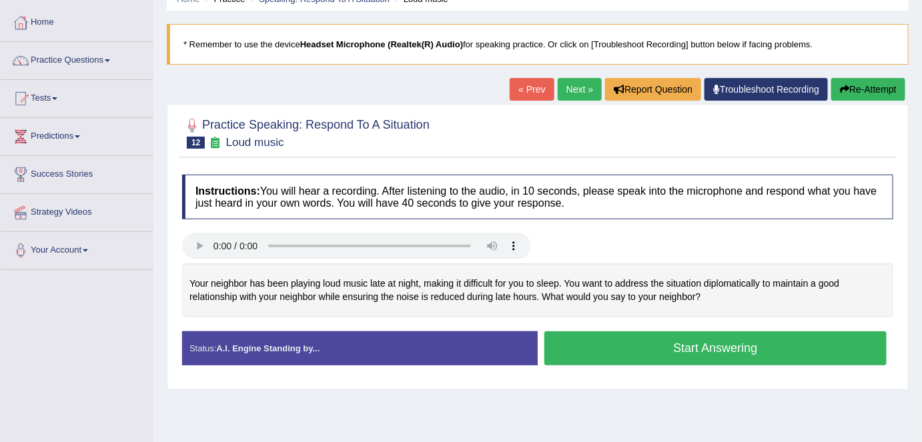
scroll to position [67, 0]
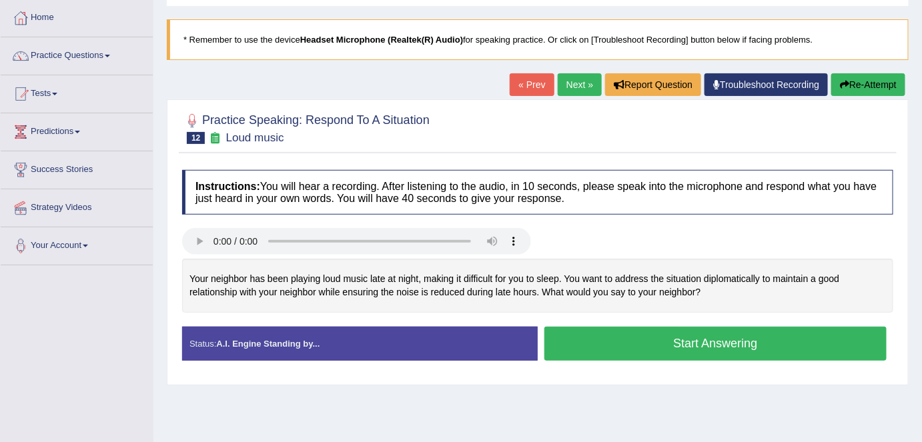
click at [690, 344] on button "Start Answering" at bounding box center [716, 344] width 342 height 34
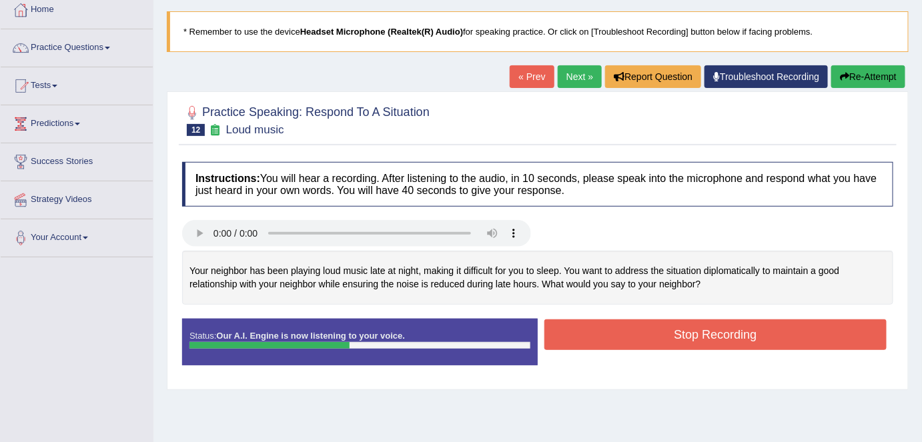
scroll to position [75, 0]
click at [691, 338] on button "Stop Recording" at bounding box center [716, 335] width 342 height 31
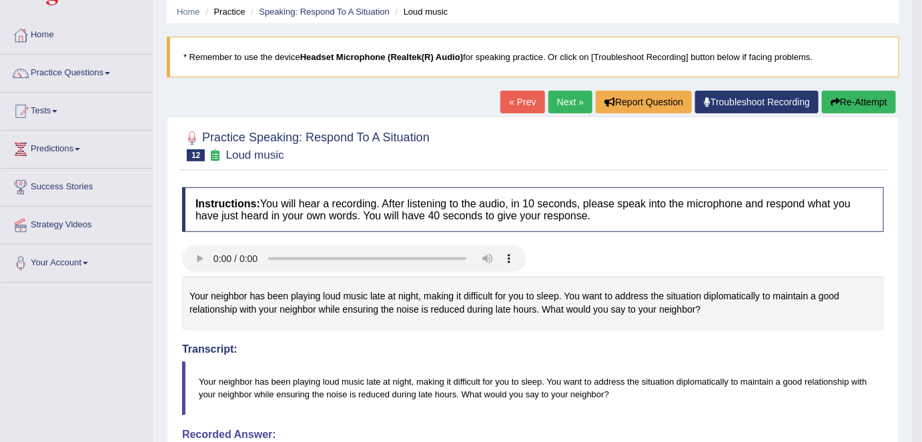
scroll to position [51, 0]
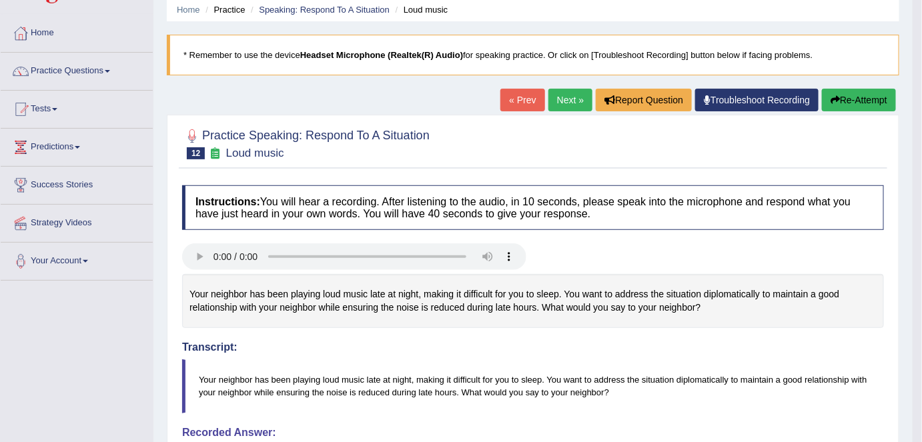
click at [860, 95] on button "Re-Attempt" at bounding box center [859, 100] width 74 height 23
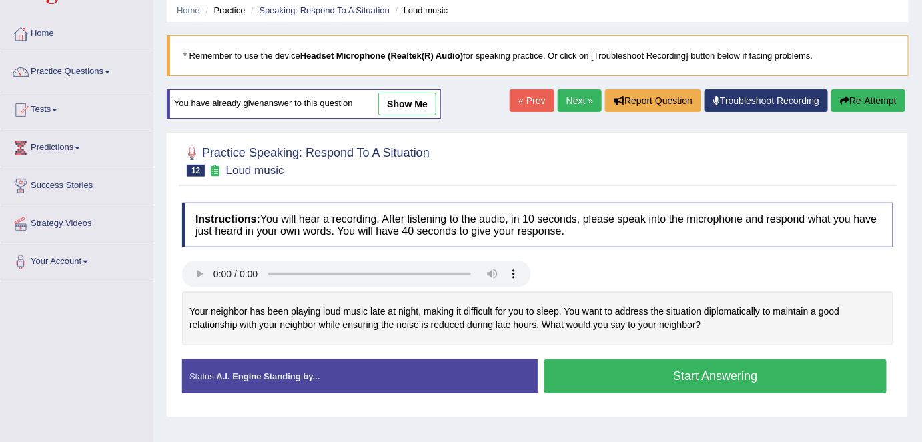
scroll to position [50, 0]
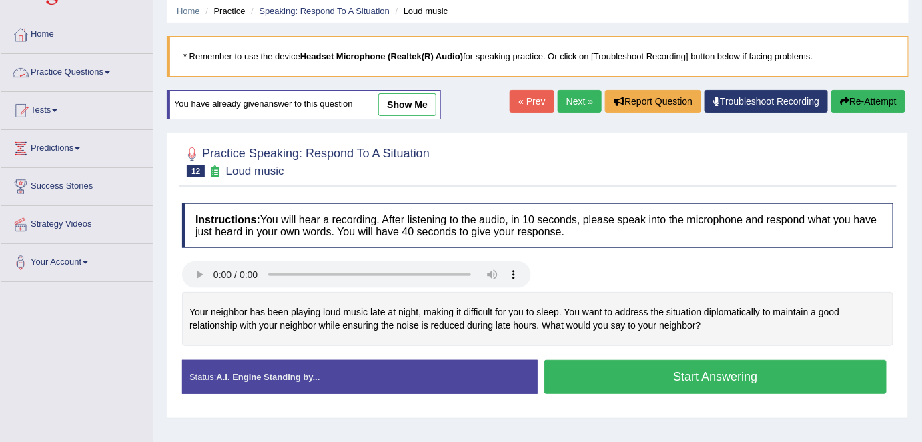
click at [112, 68] on link "Practice Questions" at bounding box center [77, 70] width 152 height 33
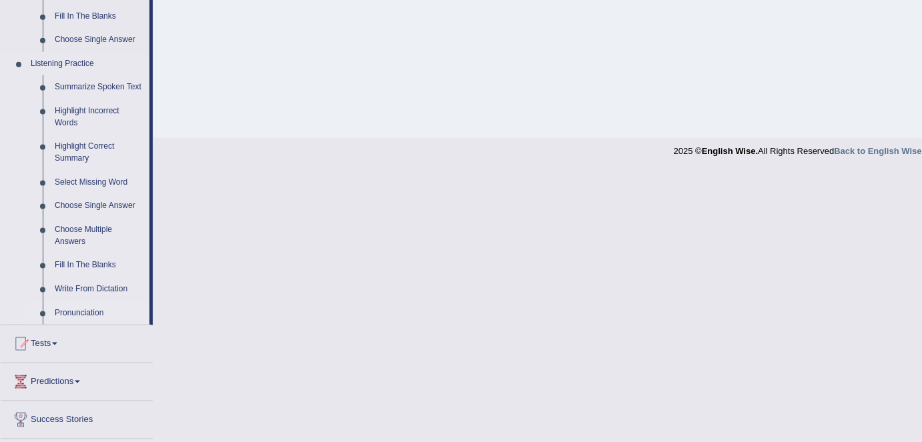
scroll to position [601, 0]
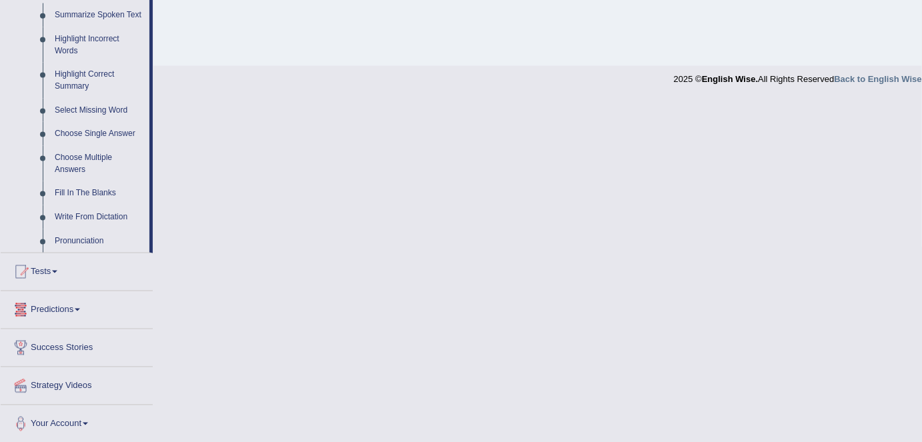
click at [77, 314] on link "Predictions" at bounding box center [77, 308] width 152 height 33
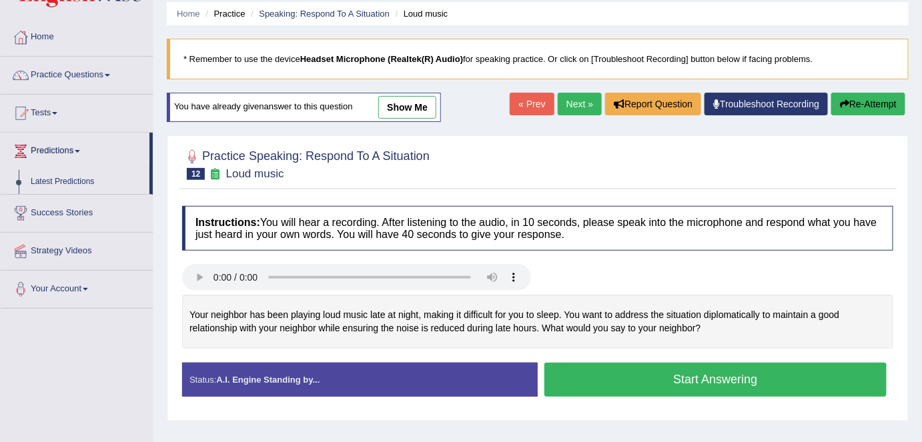
scroll to position [0, 0]
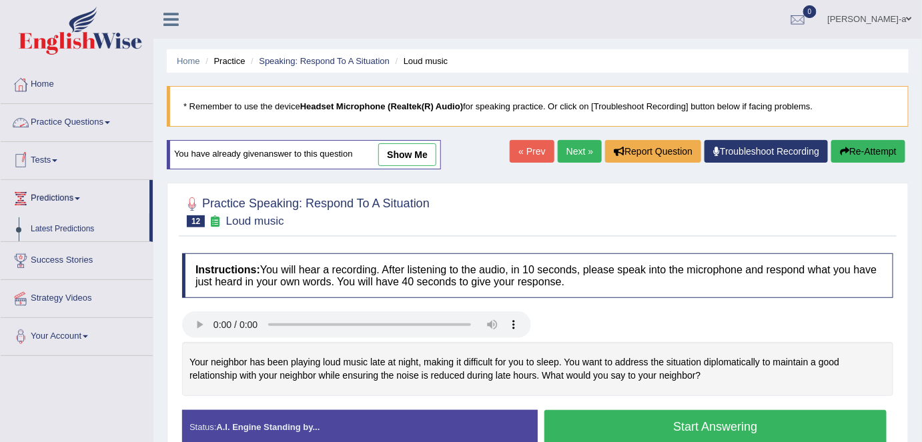
click at [107, 121] on link "Practice Questions" at bounding box center [77, 120] width 152 height 33
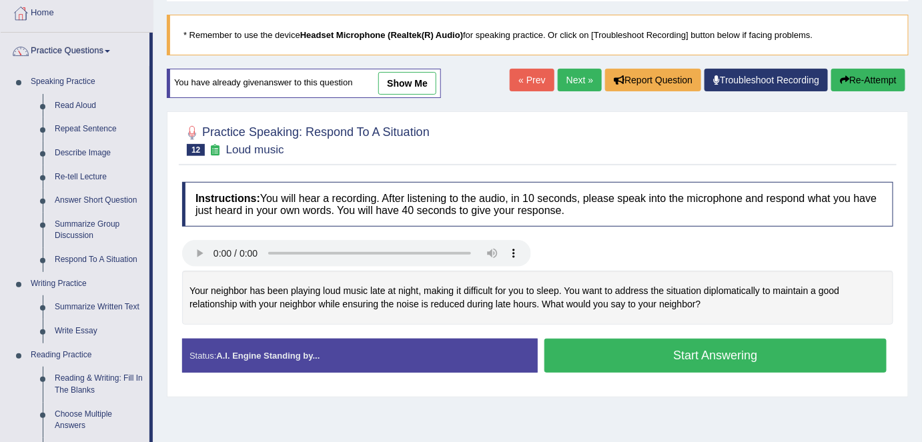
scroll to position [76, 0]
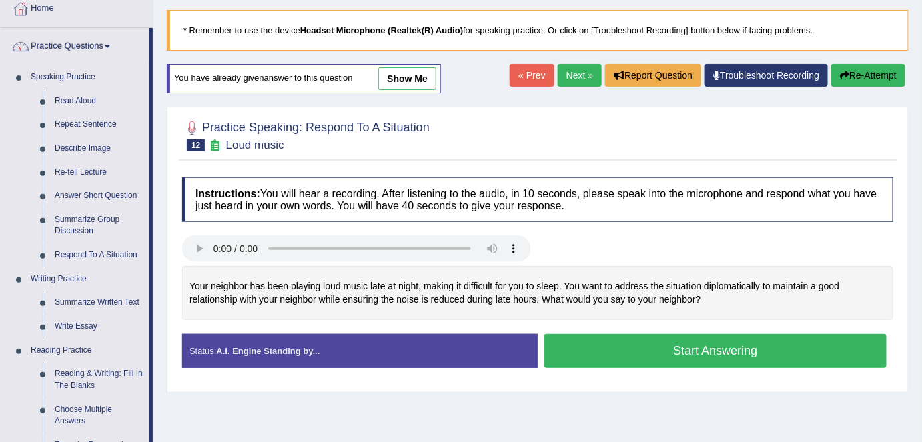
click at [703, 356] on button "Start Answering" at bounding box center [716, 351] width 342 height 34
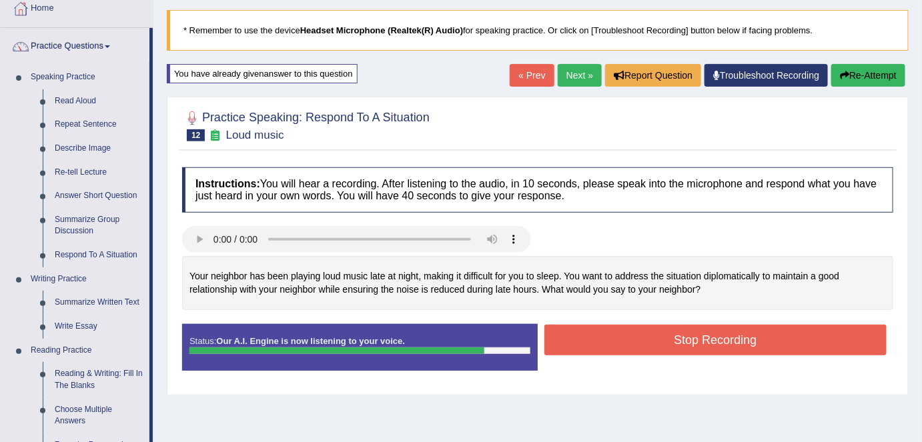
click at [703, 340] on button "Stop Recording" at bounding box center [716, 340] width 342 height 31
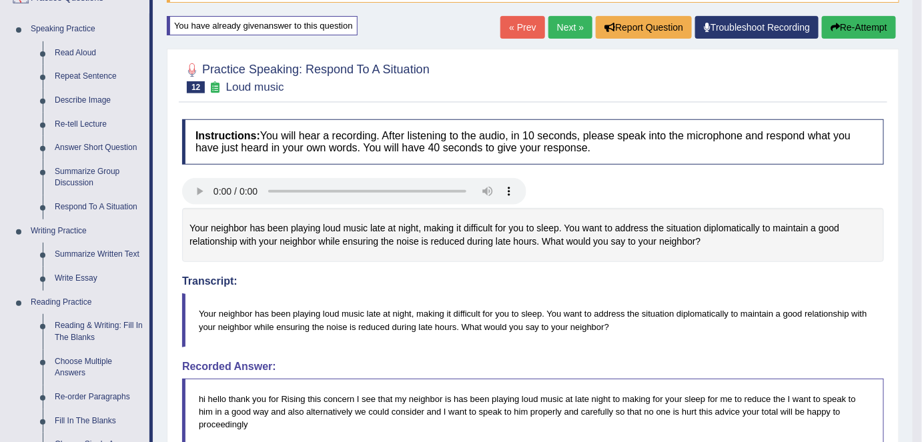
scroll to position [123, 0]
click at [561, 28] on link "Next »" at bounding box center [571, 28] width 44 height 23
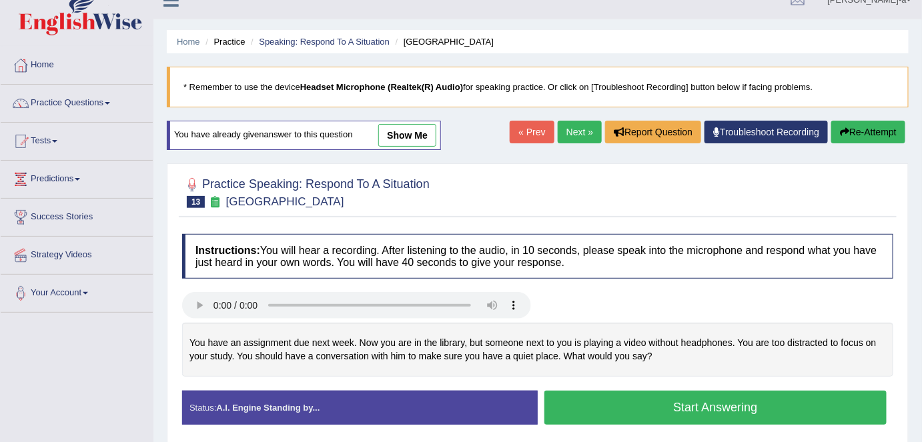
scroll to position [14, 0]
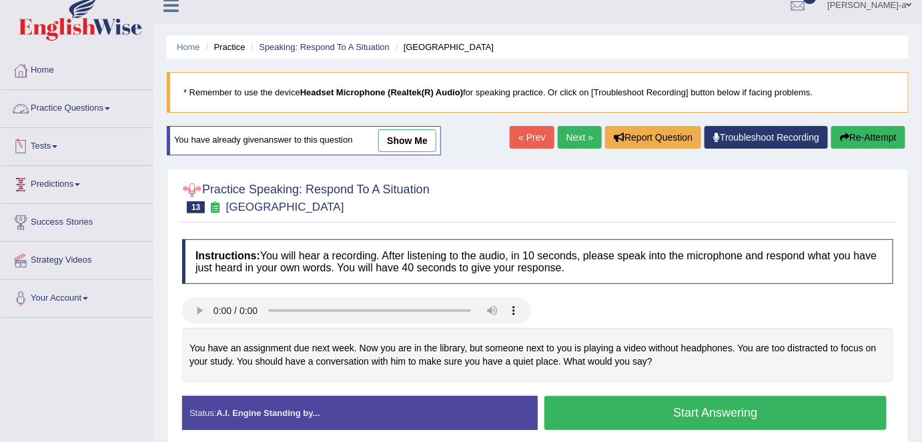
click at [113, 111] on link "Practice Questions" at bounding box center [77, 106] width 152 height 33
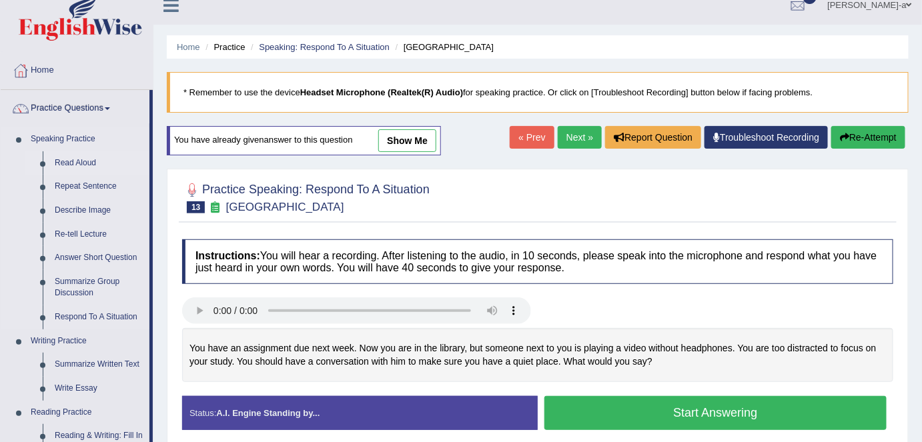
click at [85, 164] on link "Read Aloud" at bounding box center [99, 163] width 101 height 24
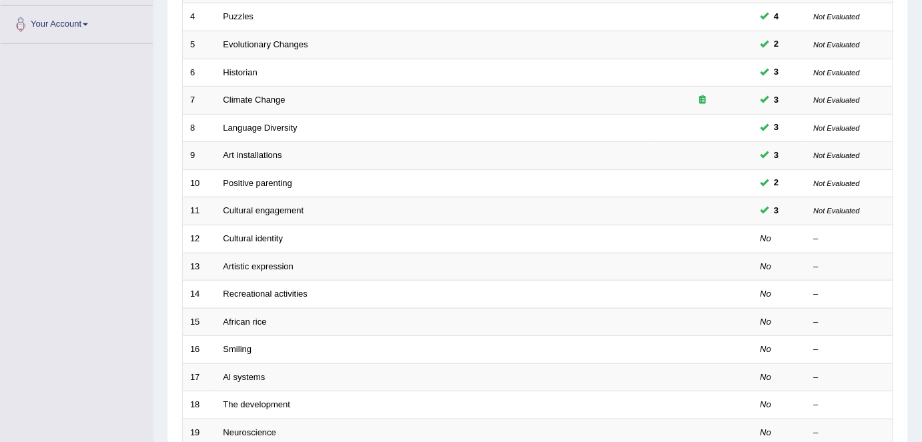
scroll to position [292, 0]
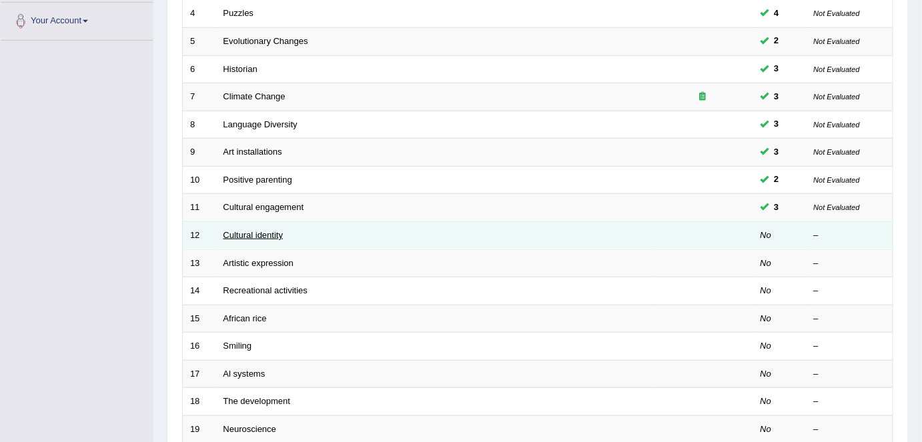
click at [279, 234] on link "Cultural identity" at bounding box center [254, 235] width 60 height 10
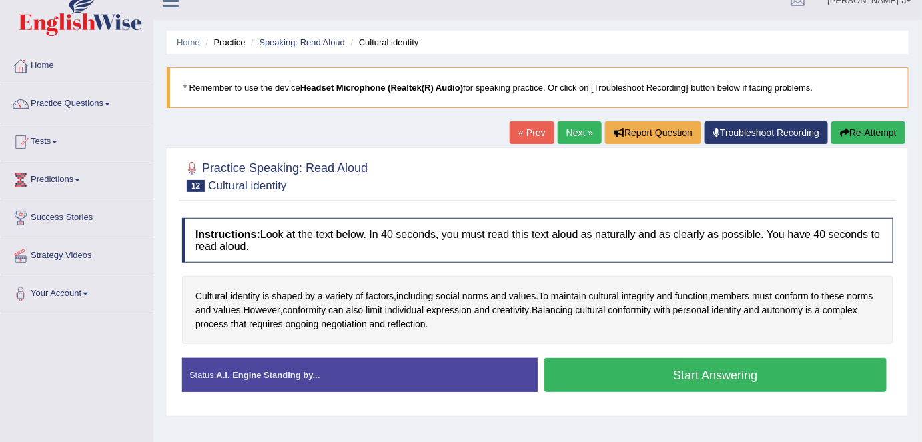
scroll to position [30, 0]
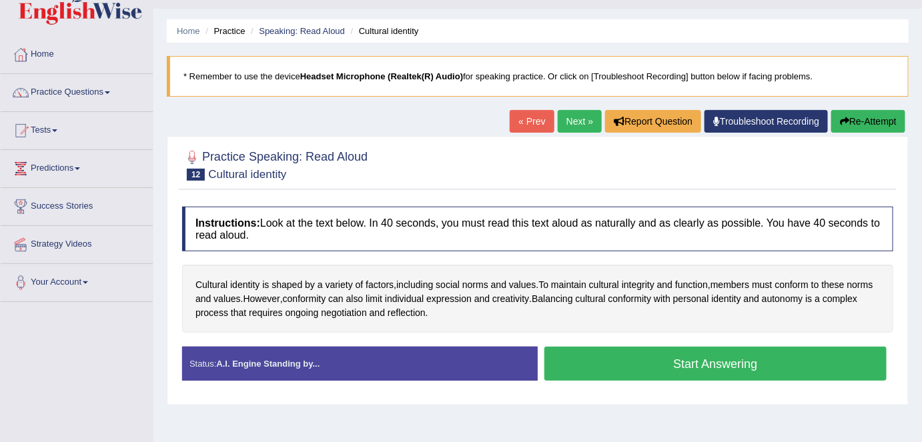
click at [695, 362] on button "Start Answering" at bounding box center [716, 364] width 342 height 34
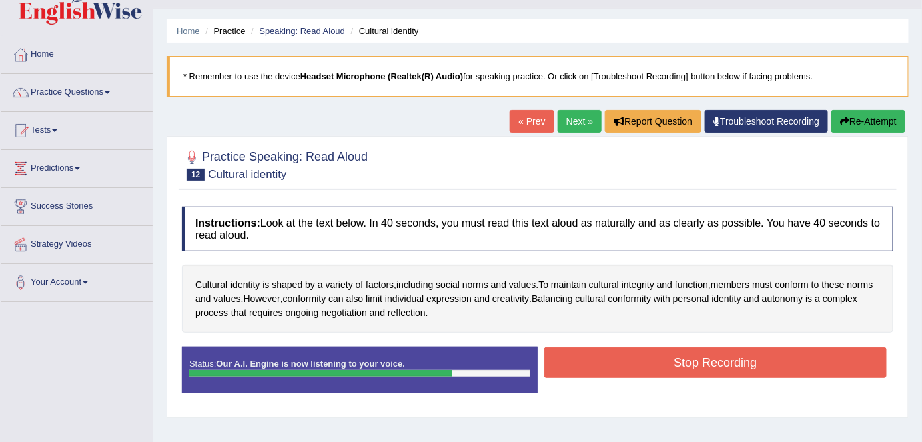
click at [695, 362] on button "Stop Recording" at bounding box center [716, 363] width 342 height 31
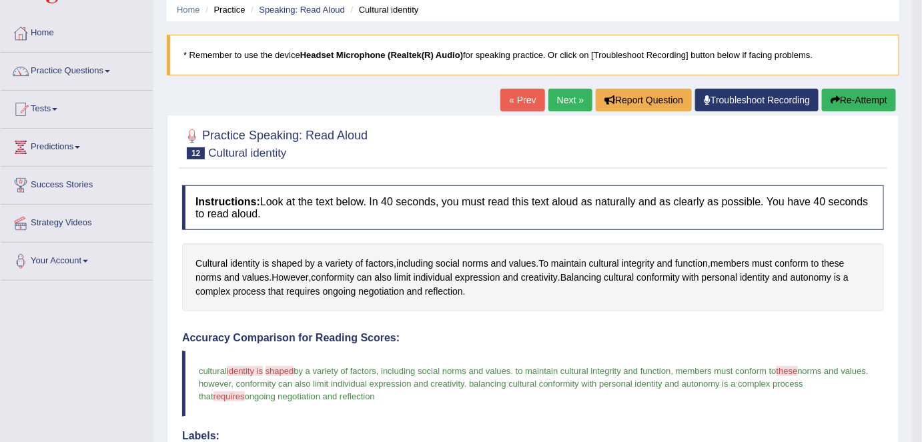
scroll to position [55, 0]
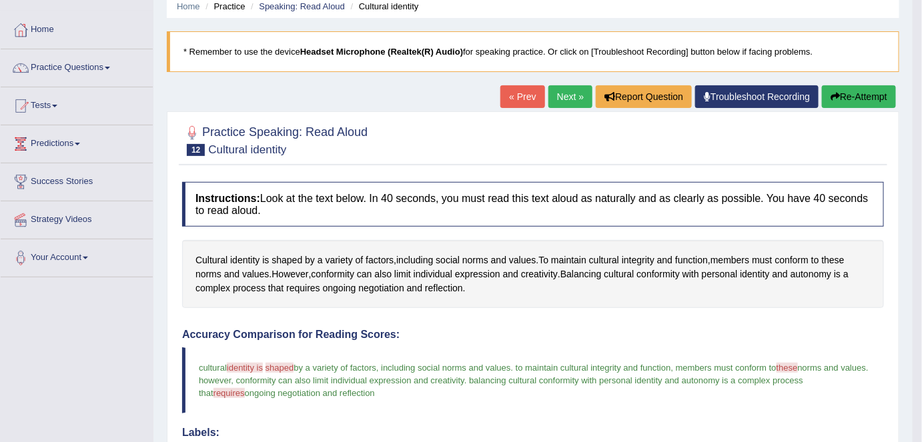
click at [863, 92] on button "Re-Attempt" at bounding box center [859, 96] width 74 height 23
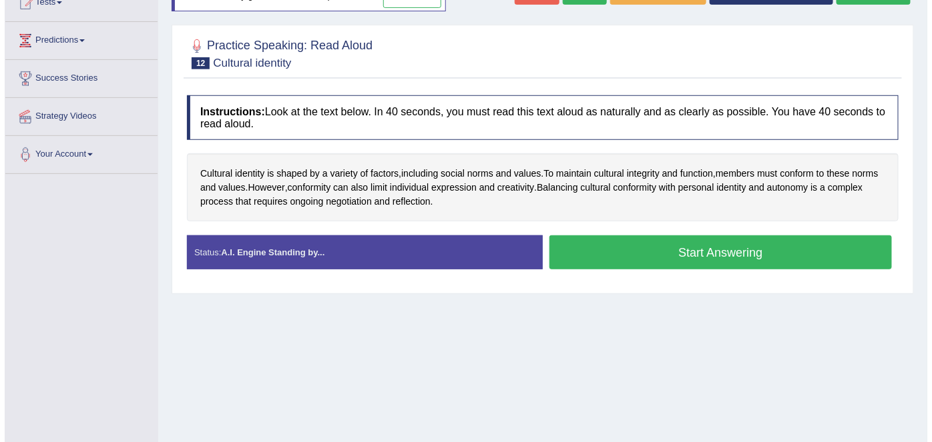
scroll to position [168, 0]
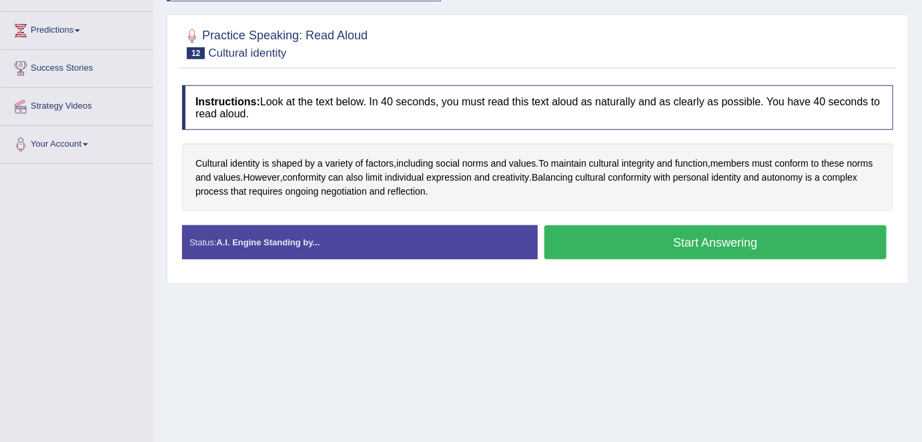
click at [685, 240] on button "Start Answering" at bounding box center [716, 243] width 342 height 34
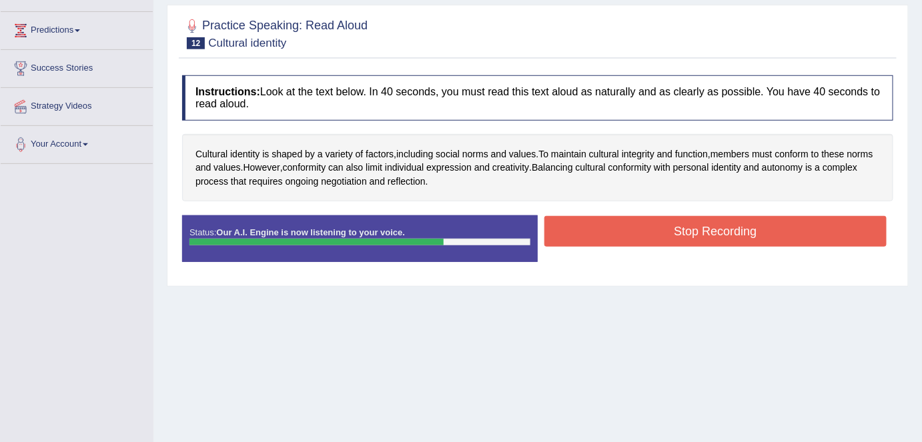
click at [685, 238] on button "Stop Recording" at bounding box center [716, 231] width 342 height 31
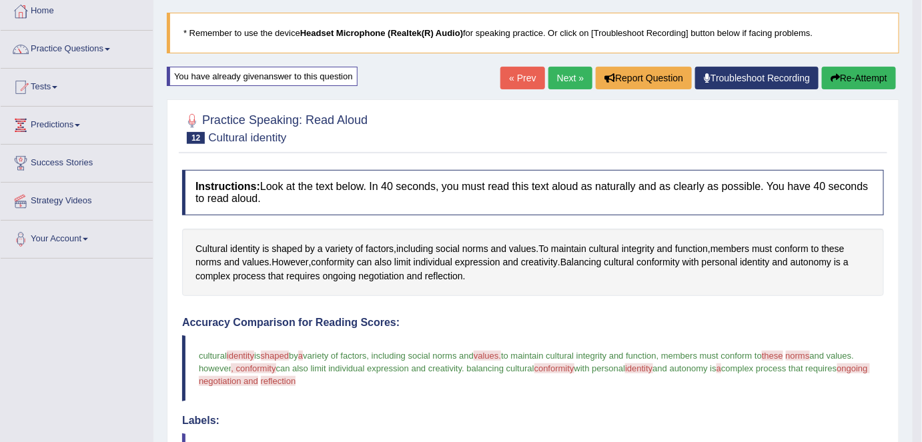
scroll to position [73, 0]
click at [860, 75] on button "Re-Attempt" at bounding box center [859, 78] width 74 height 23
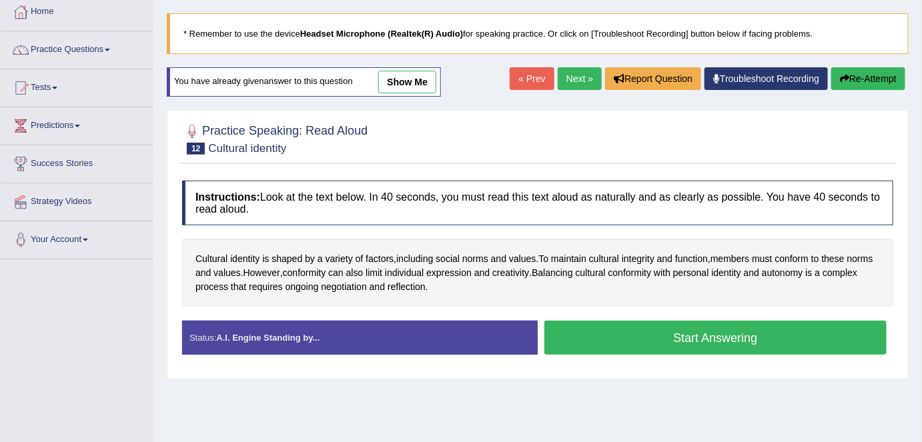
click at [697, 339] on button "Start Answering" at bounding box center [716, 338] width 342 height 34
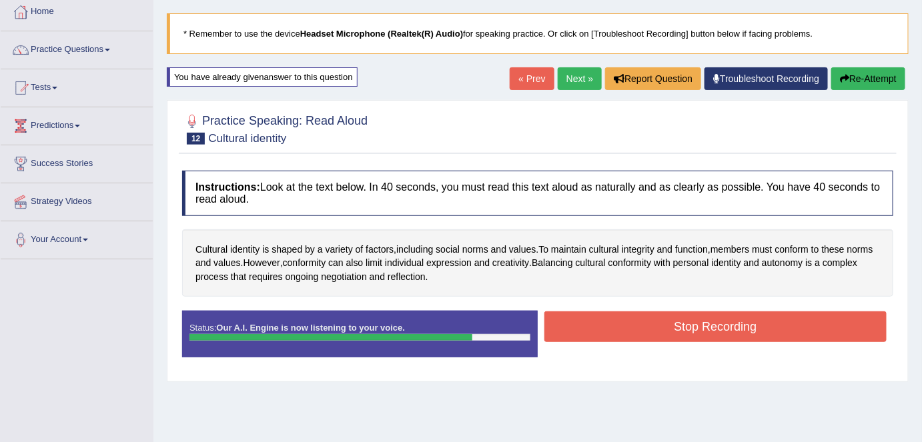
click at [699, 326] on button "Stop Recording" at bounding box center [716, 327] width 342 height 31
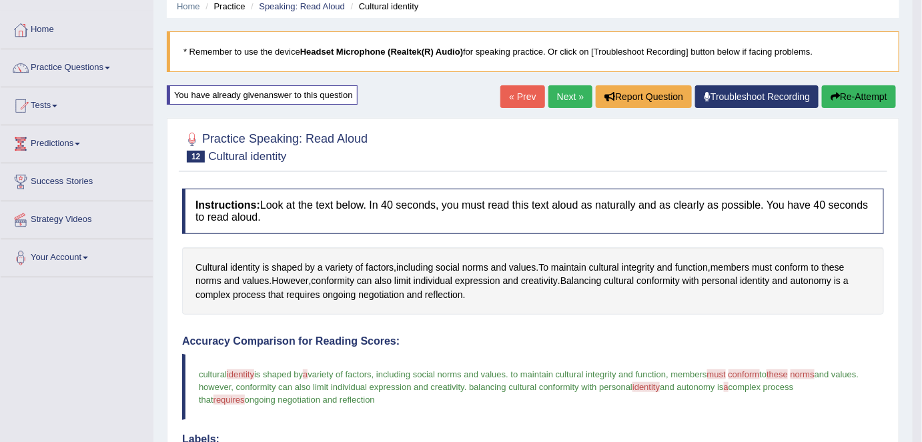
scroll to position [65, 0]
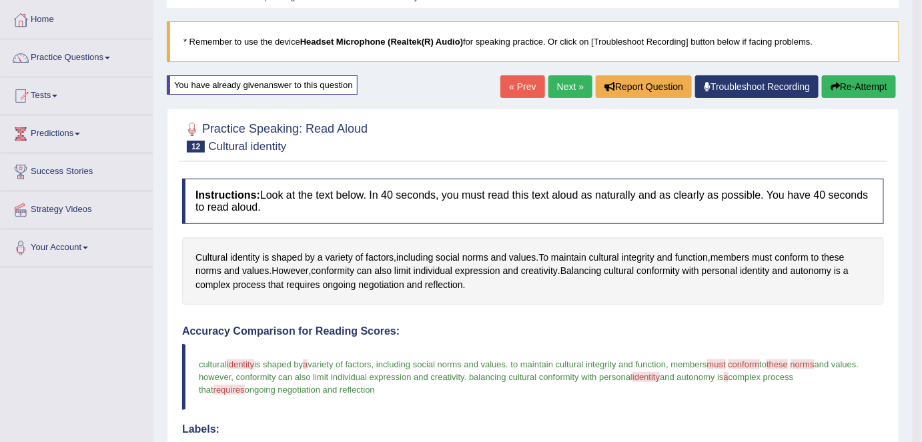
click at [845, 84] on button "Re-Attempt" at bounding box center [859, 86] width 74 height 23
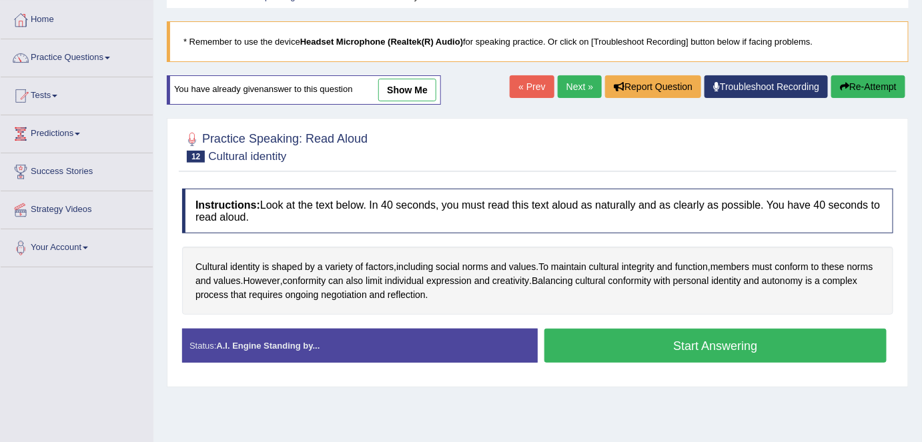
click at [701, 342] on button "Start Answering" at bounding box center [716, 346] width 342 height 34
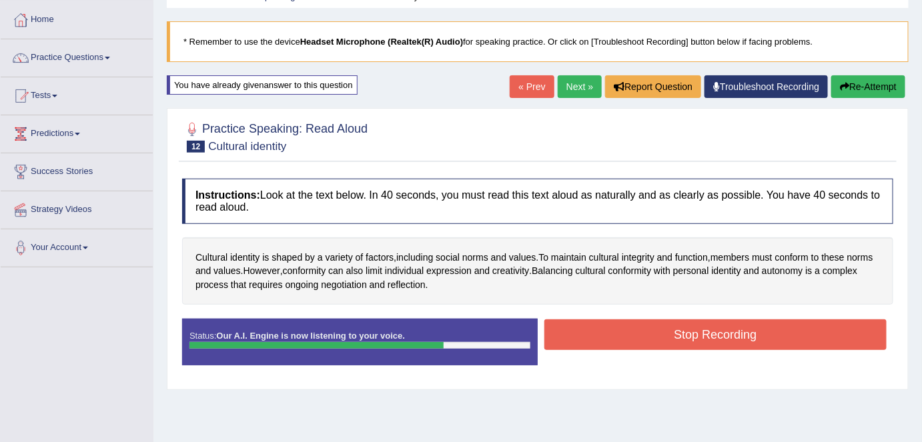
click at [701, 340] on button "Stop Recording" at bounding box center [716, 335] width 342 height 31
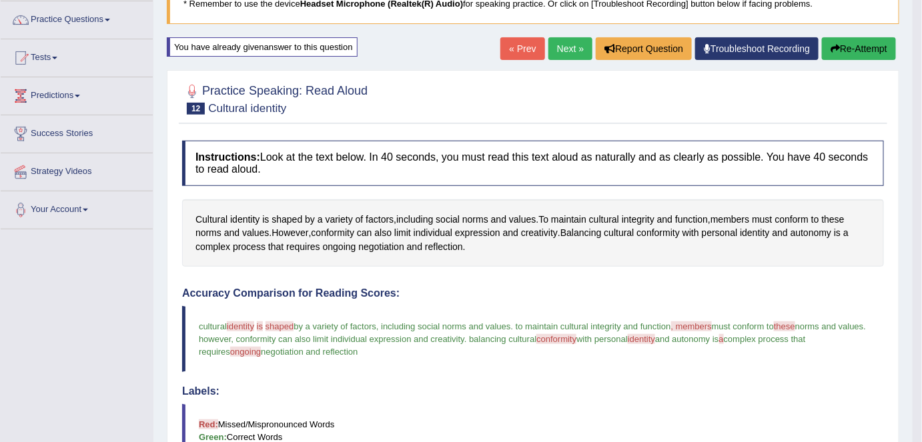
scroll to position [94, 0]
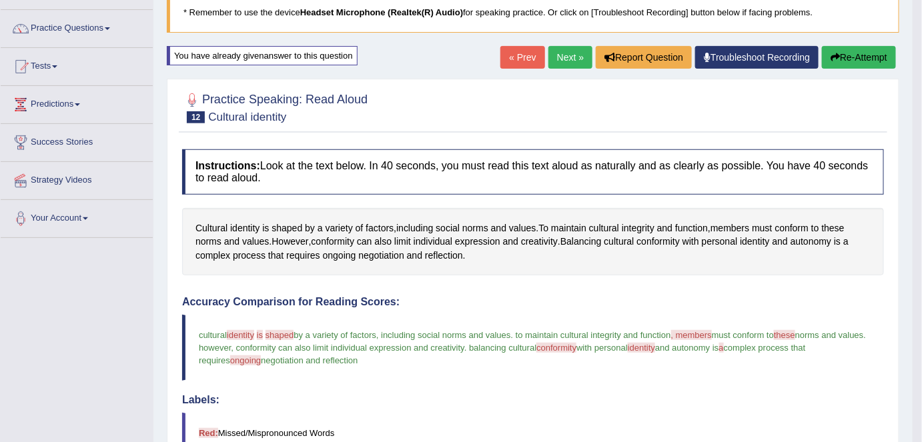
click at [854, 55] on button "Re-Attempt" at bounding box center [859, 57] width 74 height 23
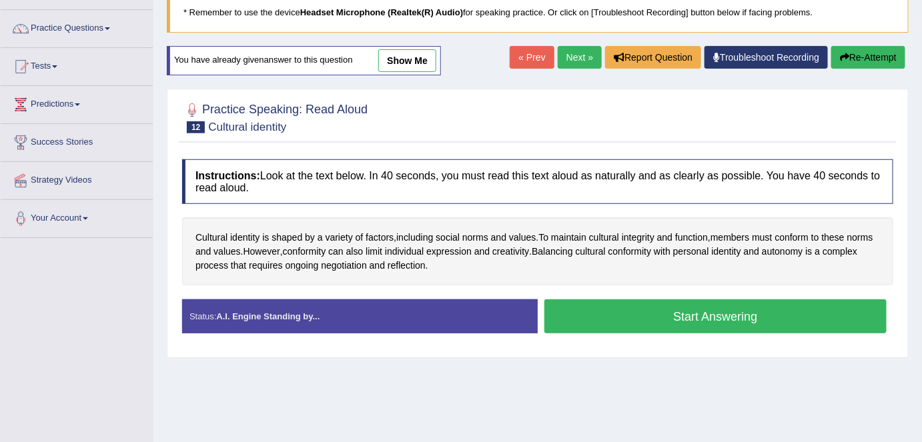
click at [697, 317] on button "Start Answering" at bounding box center [716, 317] width 342 height 34
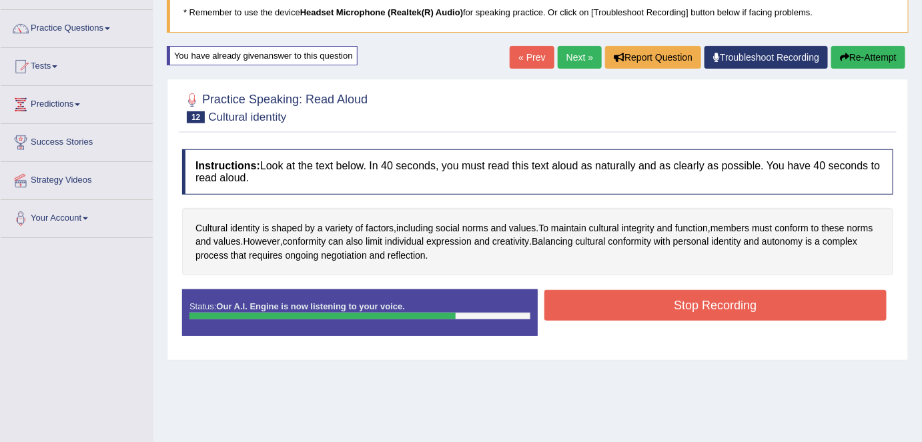
click at [693, 296] on button "Stop Recording" at bounding box center [716, 305] width 342 height 31
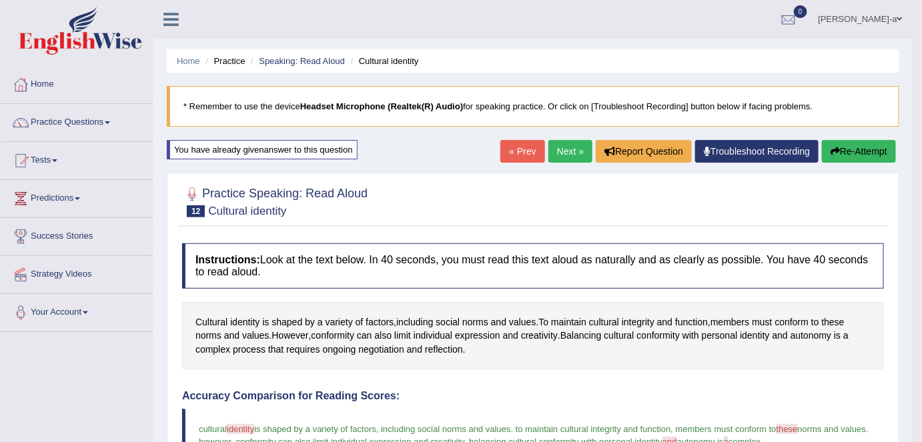
click at [858, 148] on button "Re-Attempt" at bounding box center [859, 151] width 74 height 23
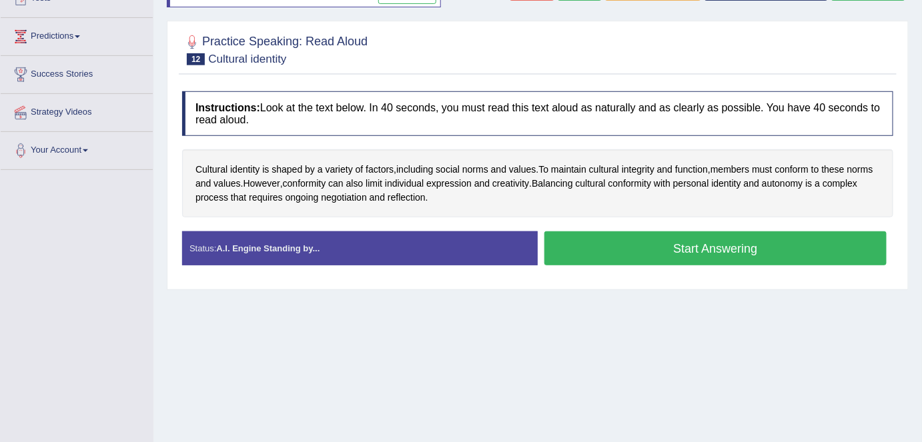
scroll to position [166, 0]
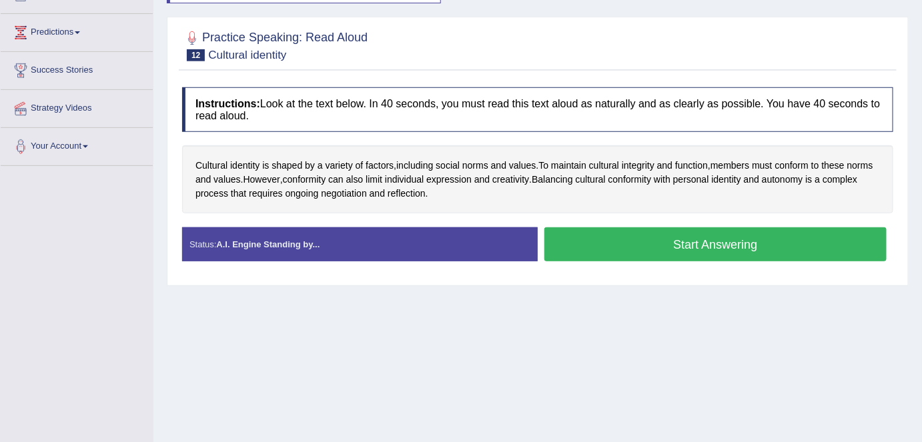
click at [774, 249] on button "Start Answering" at bounding box center [716, 245] width 342 height 34
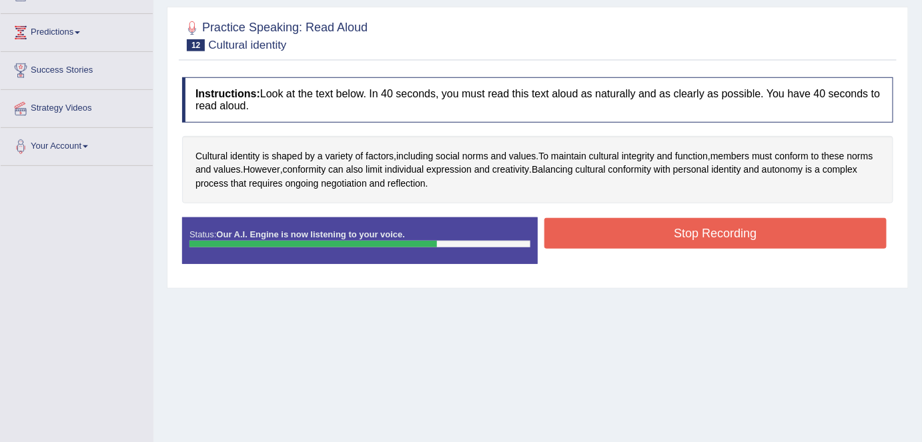
click at [762, 240] on button "Stop Recording" at bounding box center [716, 233] width 342 height 31
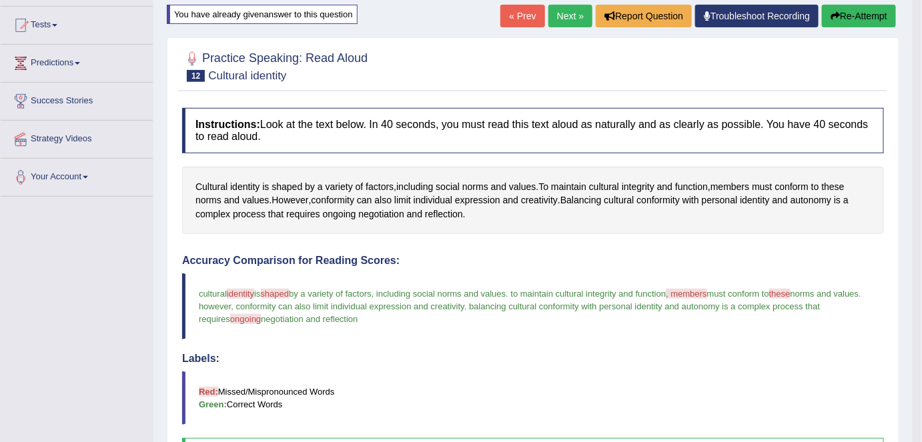
scroll to position [137, 0]
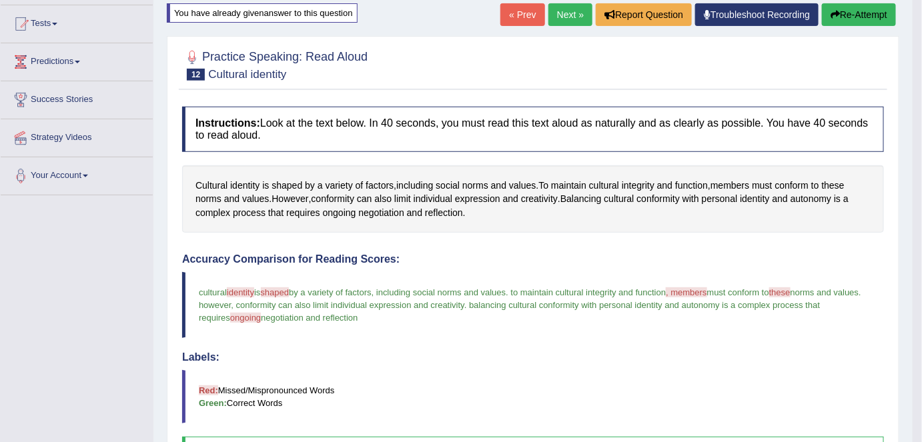
click at [559, 13] on link "Next »" at bounding box center [571, 14] width 44 height 23
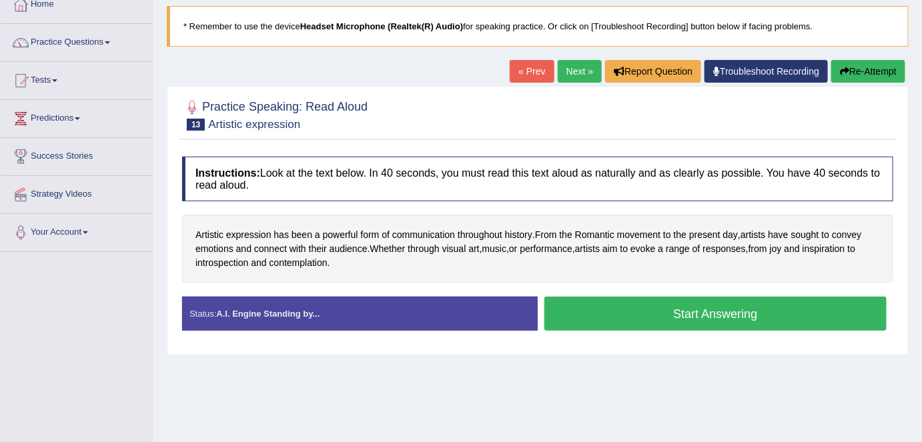
scroll to position [81, 0]
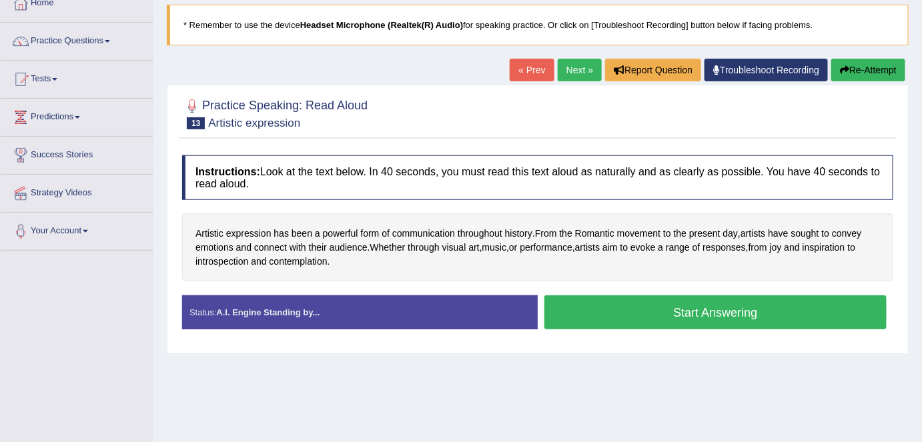
click at [644, 308] on button "Start Answering" at bounding box center [716, 313] width 342 height 34
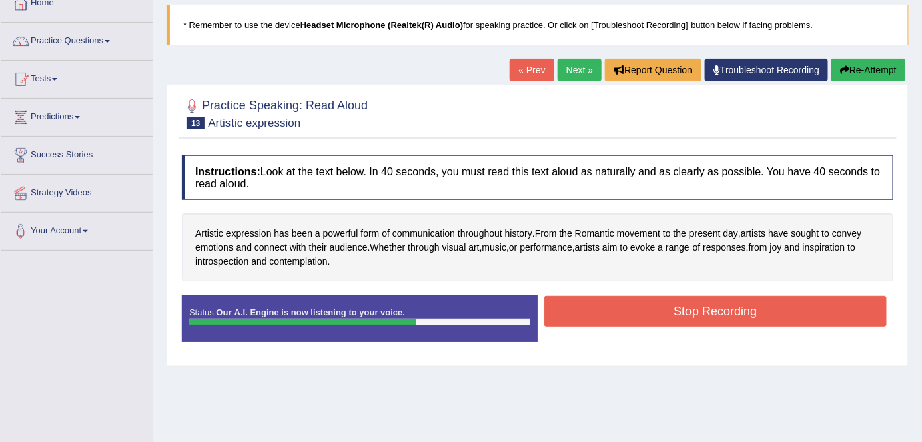
click at [644, 308] on button "Stop Recording" at bounding box center [716, 311] width 342 height 31
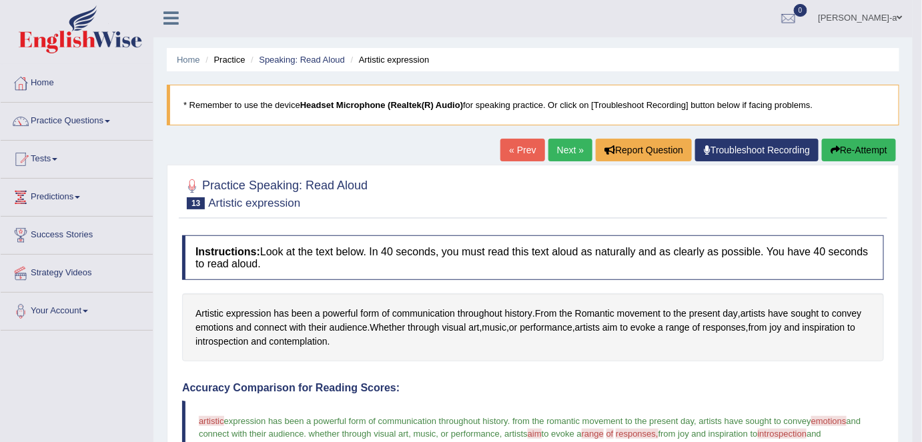
scroll to position [0, 0]
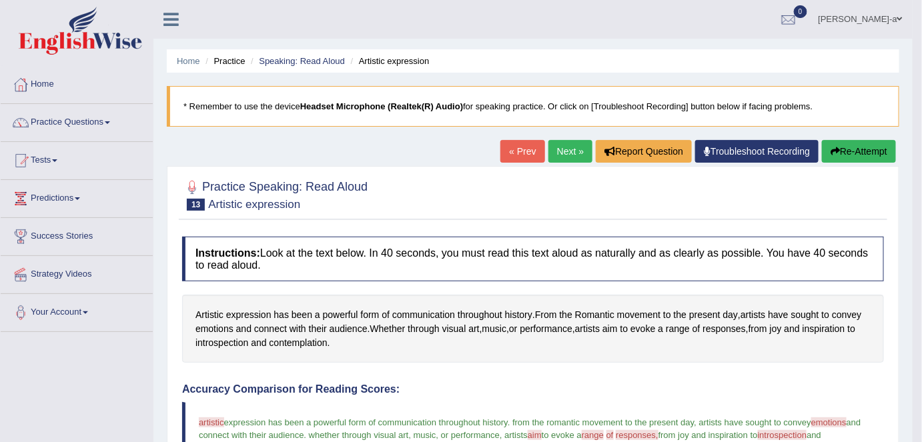
click at [859, 153] on button "Re-Attempt" at bounding box center [859, 151] width 74 height 23
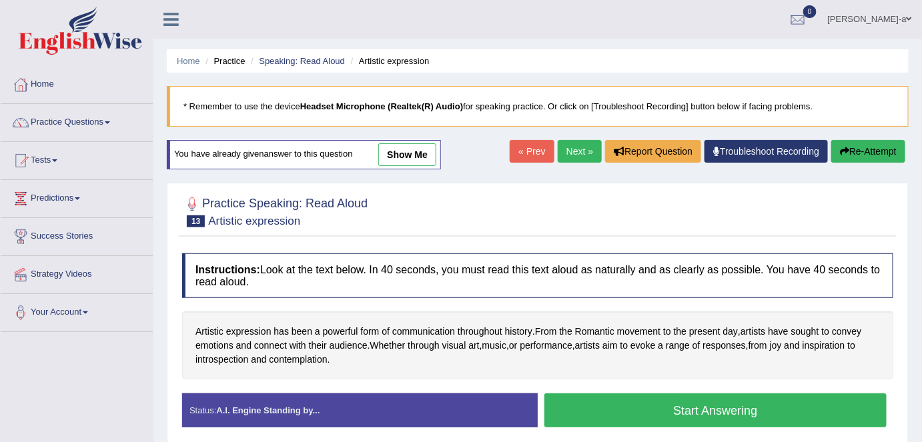
click at [687, 408] on button "Start Answering" at bounding box center [716, 411] width 342 height 34
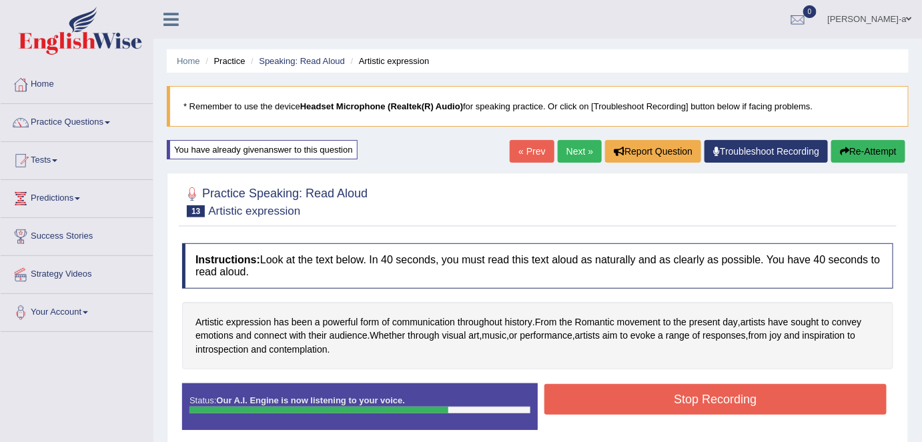
click at [687, 408] on button "Stop Recording" at bounding box center [716, 399] width 342 height 31
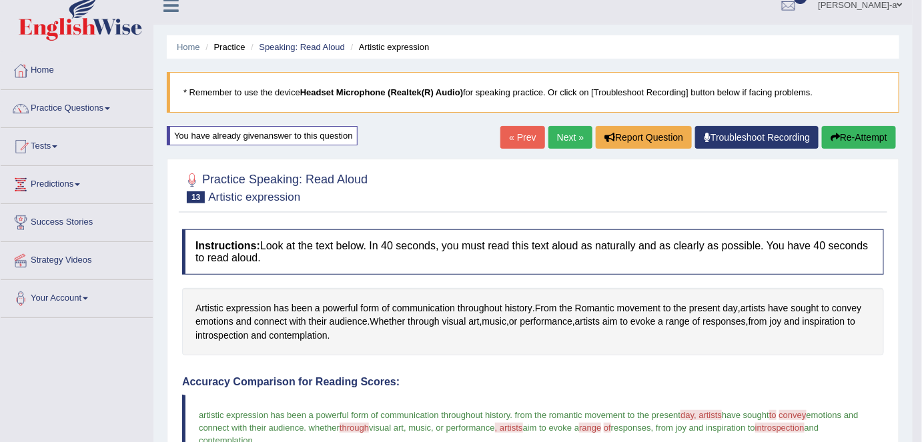
scroll to position [11, 0]
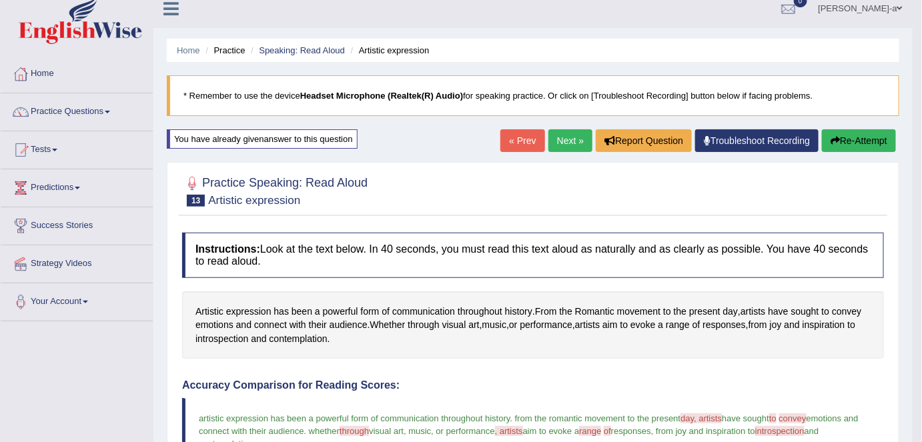
click at [875, 139] on button "Re-Attempt" at bounding box center [859, 140] width 74 height 23
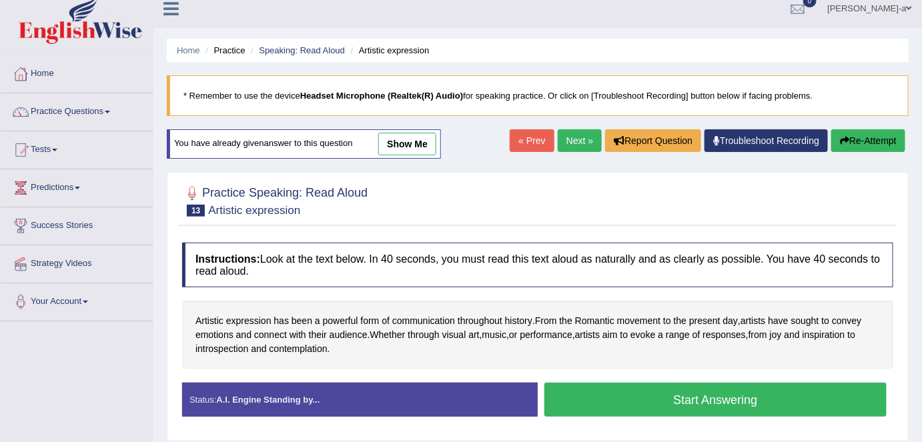
click at [729, 392] on button "Start Answering" at bounding box center [716, 400] width 342 height 34
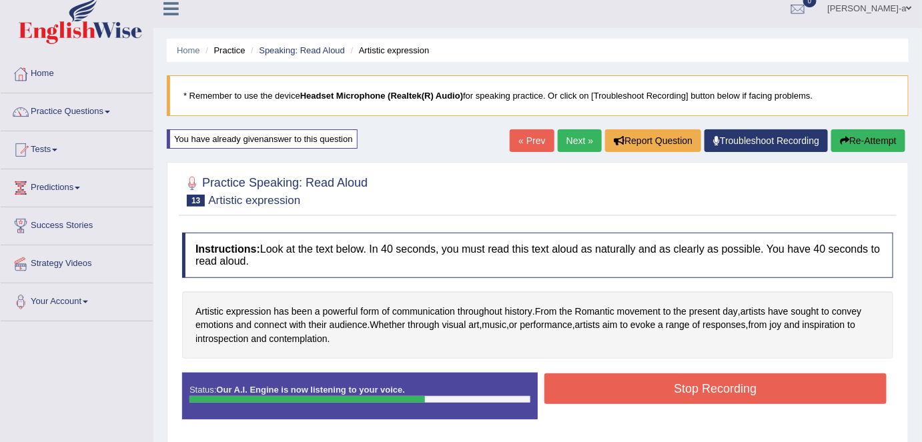
click at [729, 392] on button "Stop Recording" at bounding box center [716, 389] width 342 height 31
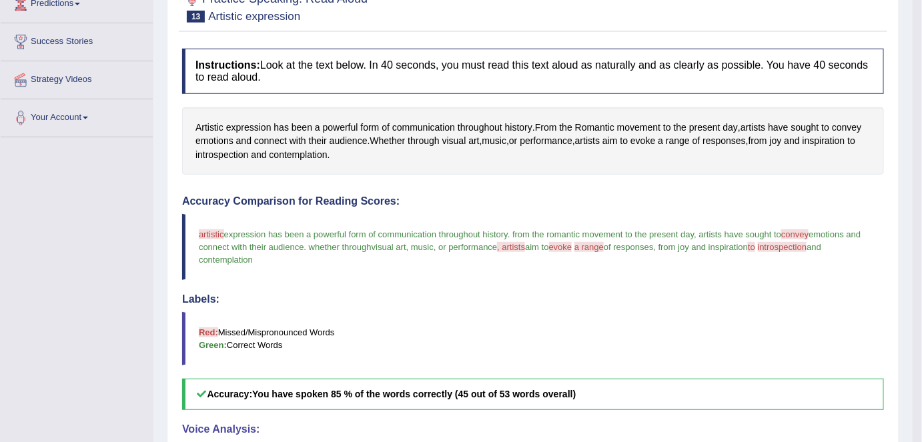
scroll to position [178, 0]
